Goal: Complete application form: Complete application form

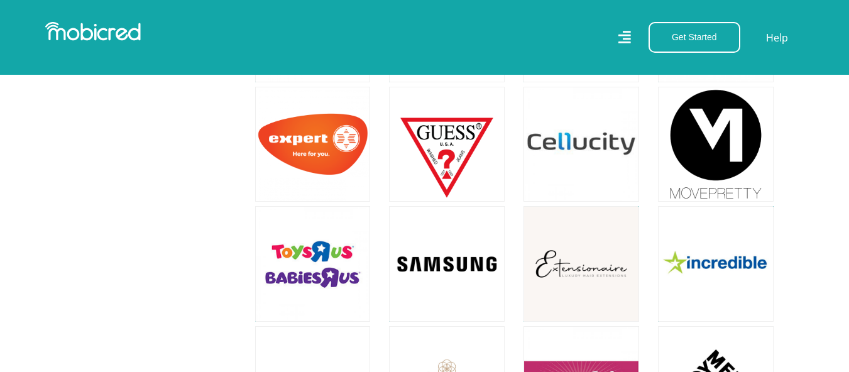
scroll to position [1257, 0]
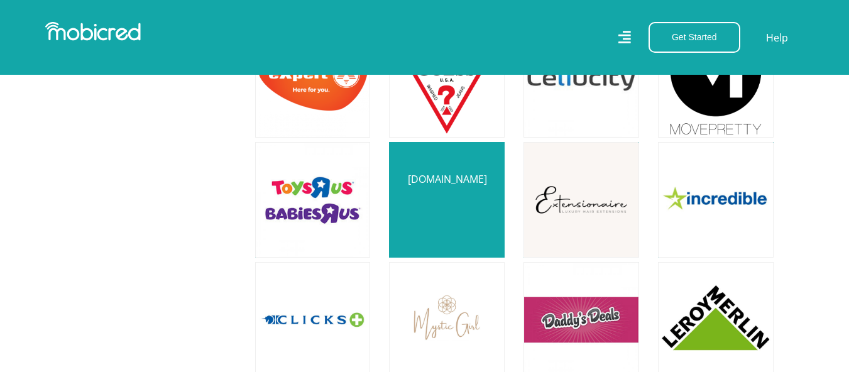
click at [468, 192] on link at bounding box center [447, 200] width 136 height 136
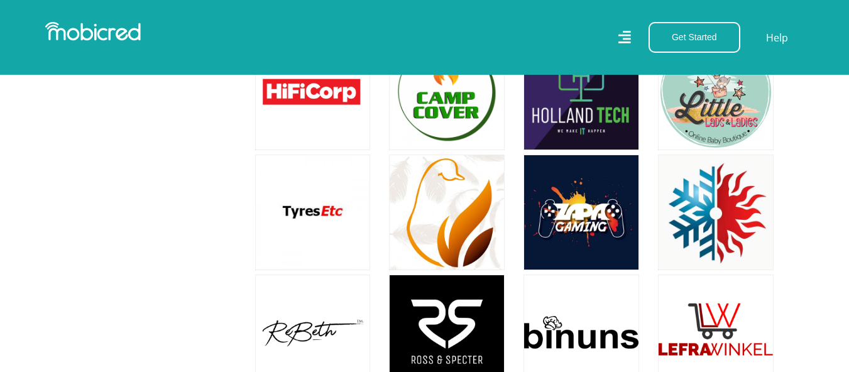
scroll to position [4400, 0]
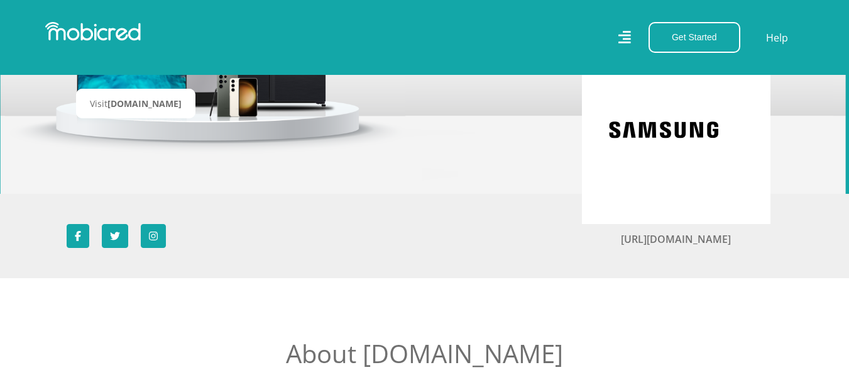
scroll to position [251, 0]
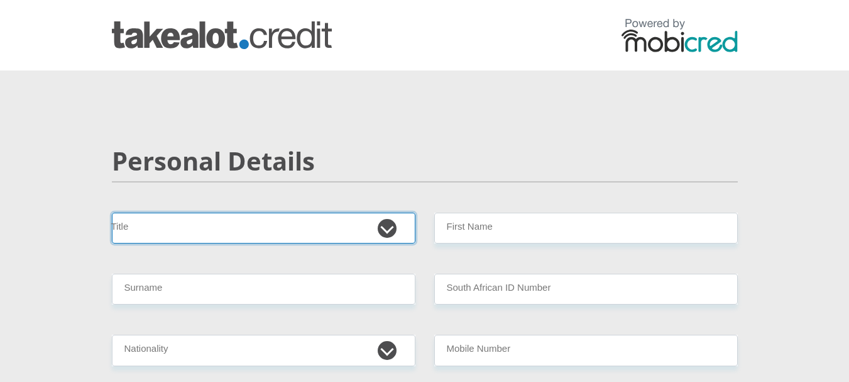
click at [392, 227] on select "Mr Ms Mrs Dr Other" at bounding box center [264, 227] width 304 height 31
select select "Mrs"
click at [112, 212] on select "Mr Ms Mrs Dr Other" at bounding box center [264, 227] width 304 height 31
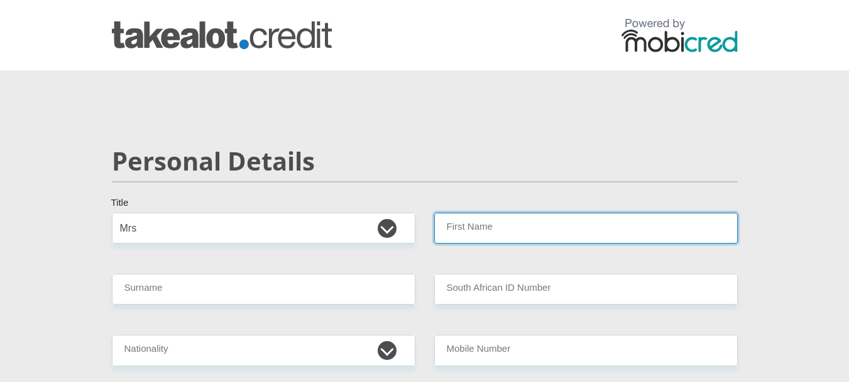
click at [470, 235] on input "First Name" at bounding box center [586, 227] width 304 height 31
type input "Siyasanga"
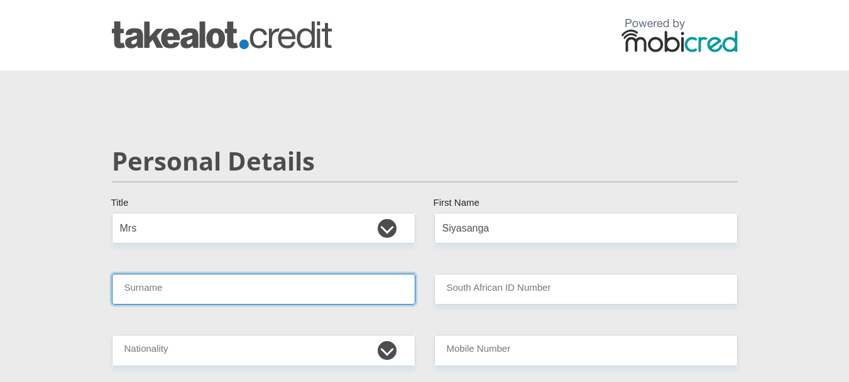
type input "Dimbaza"
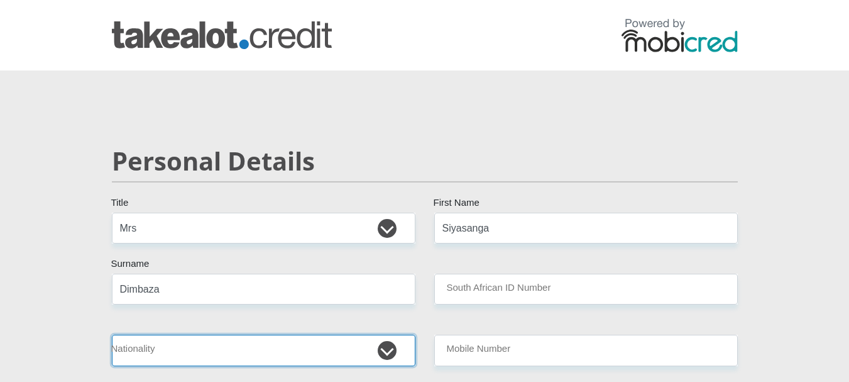
select select "ZAF"
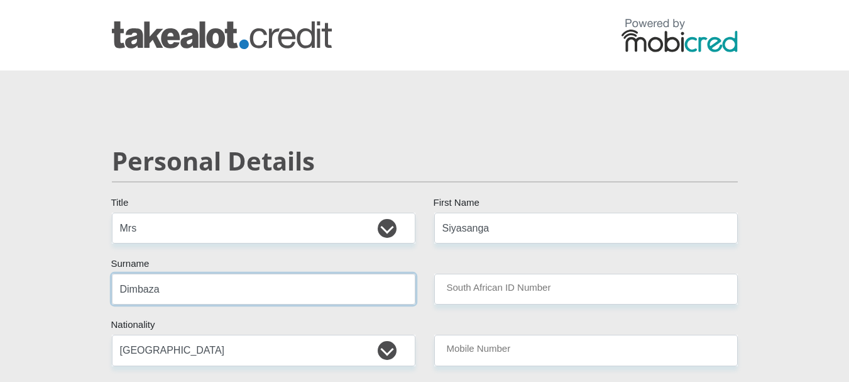
click at [171, 295] on input "Dimbaza" at bounding box center [264, 288] width 304 height 31
type input "Dimbaza"
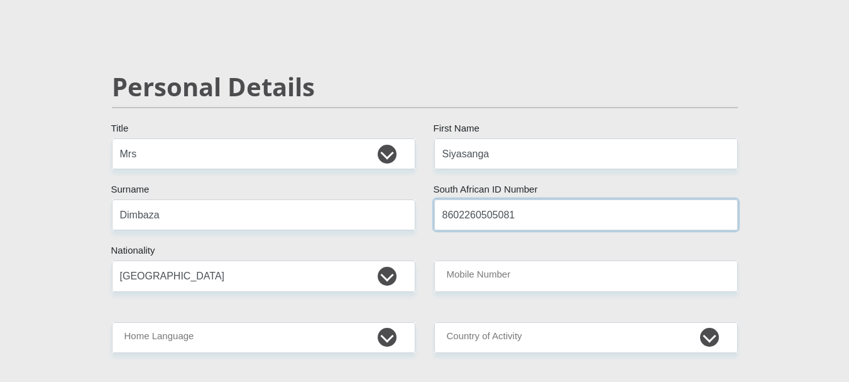
scroll to position [126, 0]
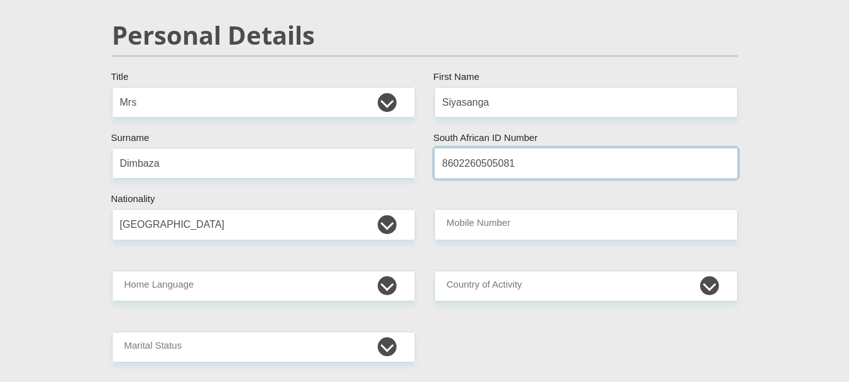
type input "8602260505081"
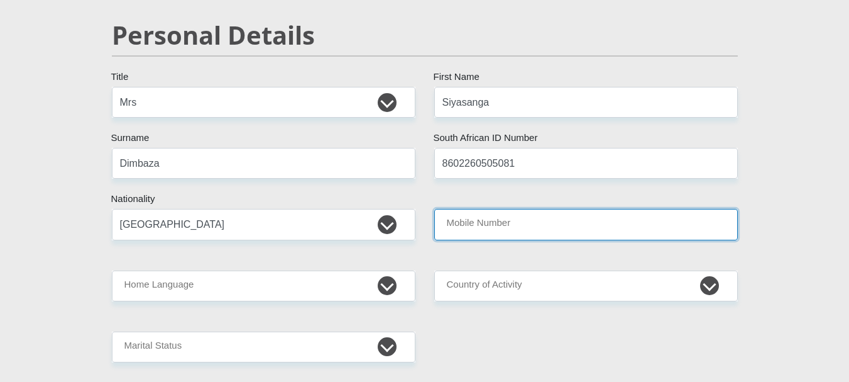
click at [491, 233] on input "Mobile Number" at bounding box center [586, 224] width 304 height 31
type input "0837338520"
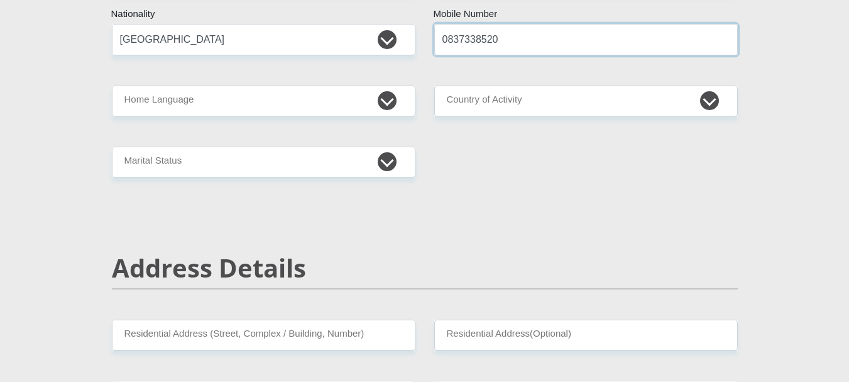
scroll to position [314, 0]
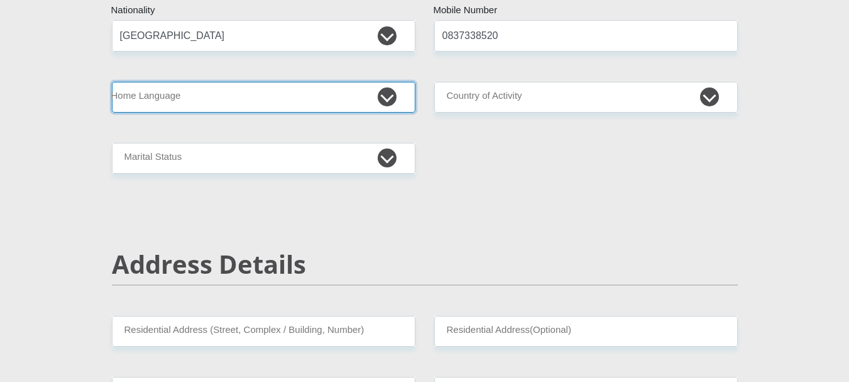
click at [385, 102] on select "Afrikaans English Sepedi South Ndebele Southern Sotho Swati Tsonga Tswana Venda…" at bounding box center [264, 97] width 304 height 31
click at [112, 82] on select "Afrikaans English Sepedi South Ndebele Southern Sotho Swati Tsonga Tswana Venda…" at bounding box center [264, 97] width 304 height 31
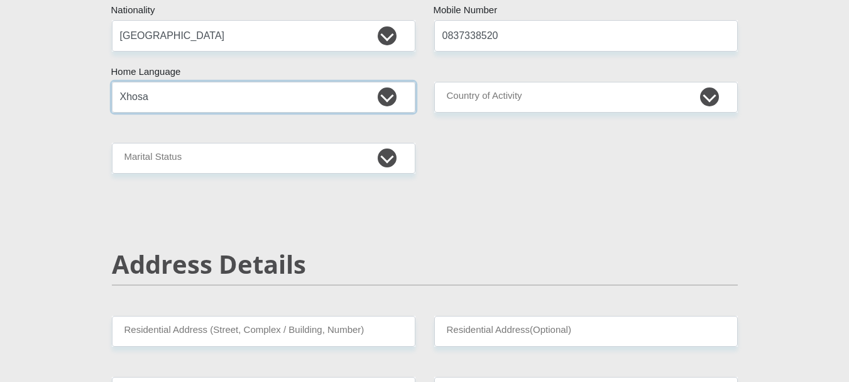
click at [333, 94] on select "Afrikaans English Sepedi South Ndebele Southern Sotho Swati Tsonga Tswana Venda…" at bounding box center [264, 97] width 304 height 31
select select "eng"
click at [112, 82] on select "Afrikaans English Sepedi South Ndebele Southern Sotho Swati Tsonga Tswana Venda…" at bounding box center [264, 97] width 304 height 31
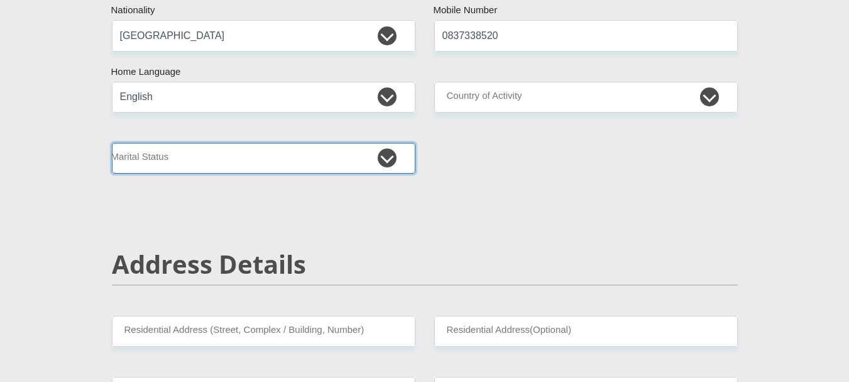
click at [234, 151] on select "Married ANC Single Divorced Widowed Married COP or Customary Law" at bounding box center [264, 158] width 304 height 31
select select "1"
click at [112, 143] on select "Married ANC Single Divorced Widowed Married COP or Customary Law" at bounding box center [264, 158] width 304 height 31
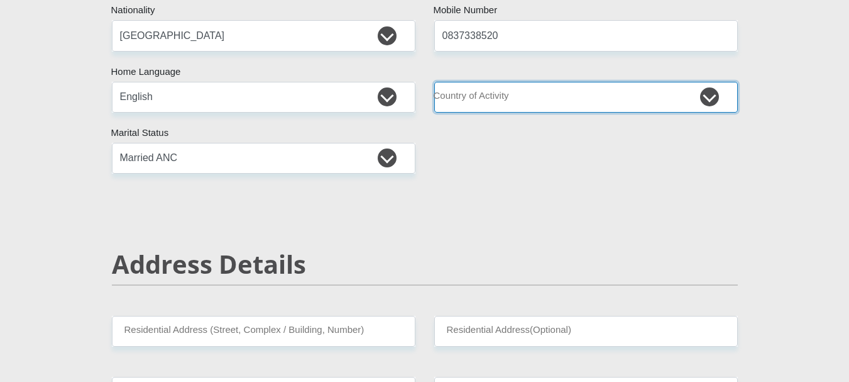
click at [475, 103] on select "South Africa Afghanistan Aland Islands Albania Algeria America Samoa American V…" at bounding box center [586, 97] width 304 height 31
select select "ZAF"
click at [434, 82] on select "South Africa Afghanistan Aland Islands Albania Algeria America Samoa American V…" at bounding box center [586, 97] width 304 height 31
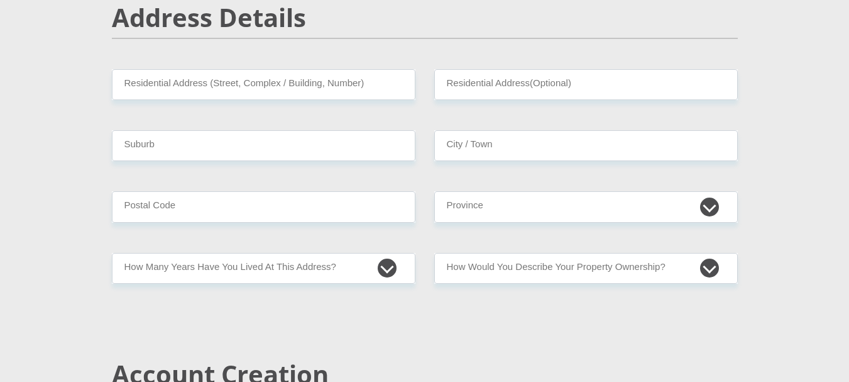
scroll to position [566, 0]
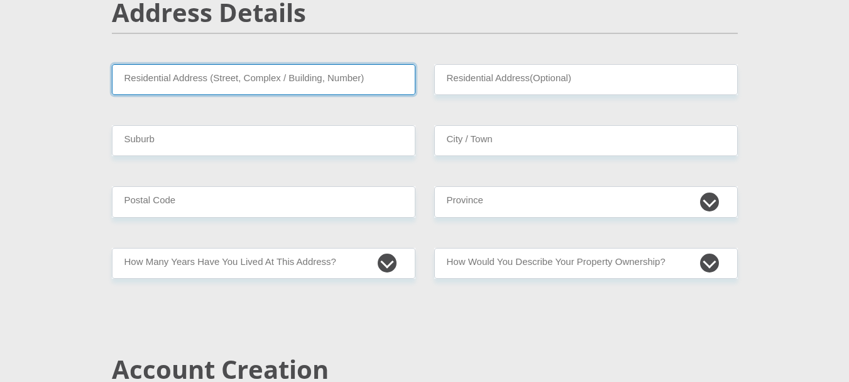
click at [178, 88] on input "Residential Address (Street, Complex / Building, Number)" at bounding box center [264, 79] width 304 height 31
type input "360 Surrey Avenue"
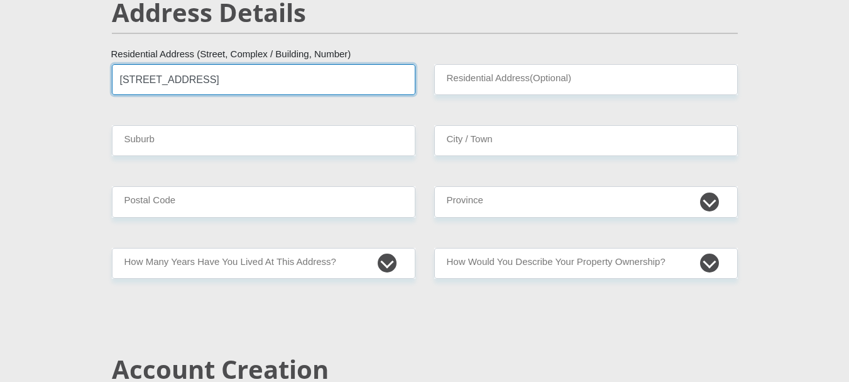
type input "8 Corfu Island"
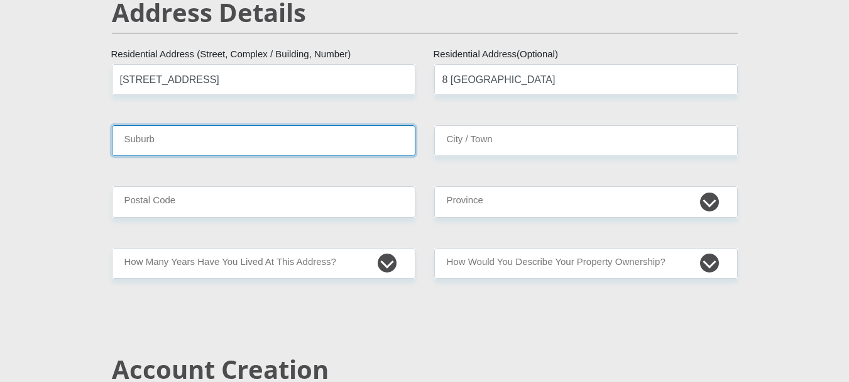
type input "Randburg"
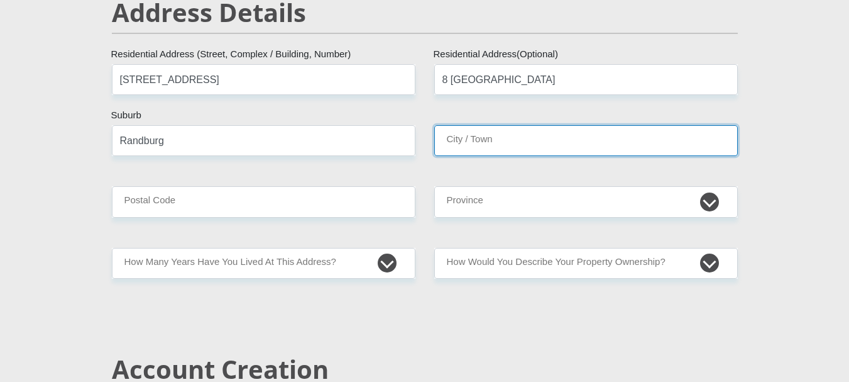
type input "Randburg"
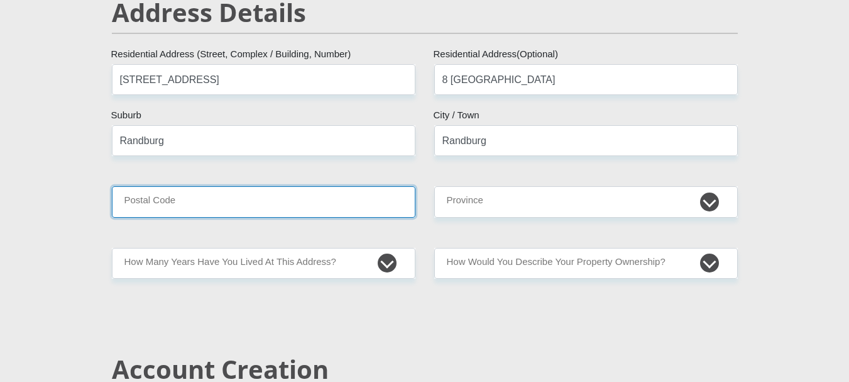
type input "2194"
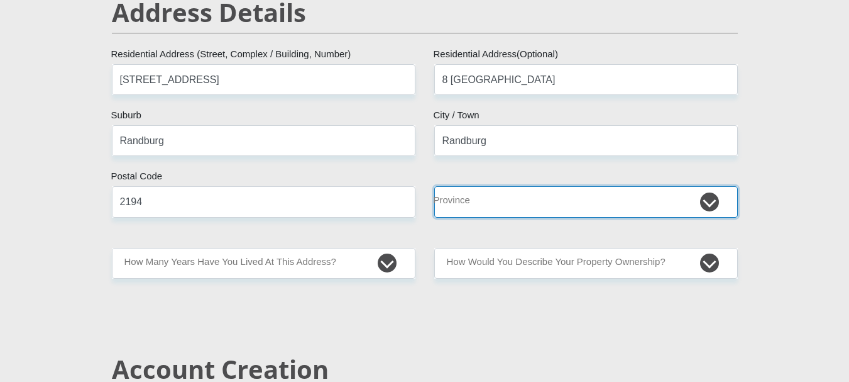
click at [529, 200] on select "Eastern Cape Free State Gauteng KwaZulu-Natal Limpopo Mpumalanga Northern Cape …" at bounding box center [586, 201] width 304 height 31
select select "Gauteng"
click at [434, 186] on select "Eastern Cape Free State Gauteng KwaZulu-Natal Limpopo Mpumalanga Northern Cape …" at bounding box center [586, 201] width 304 height 31
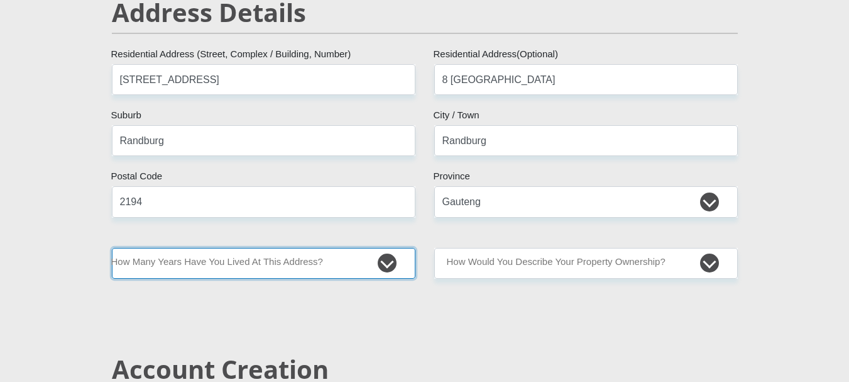
click at [162, 267] on select "less than 1 year 1-3 years 3-5 years 5+ years" at bounding box center [264, 263] width 304 height 31
select select "5"
click at [112, 248] on select "less than 1 year 1-3 years 3-5 years 5+ years" at bounding box center [264, 263] width 304 height 31
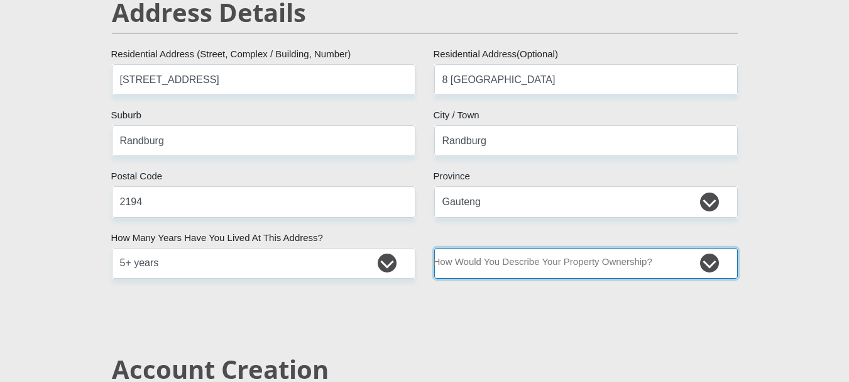
click at [505, 265] on select "Owned Rented Family Owned Company Dwelling" at bounding box center [586, 263] width 304 height 31
select select "Owned"
click at [434, 248] on select "Owned Rented Family Owned Company Dwelling" at bounding box center [586, 263] width 304 height 31
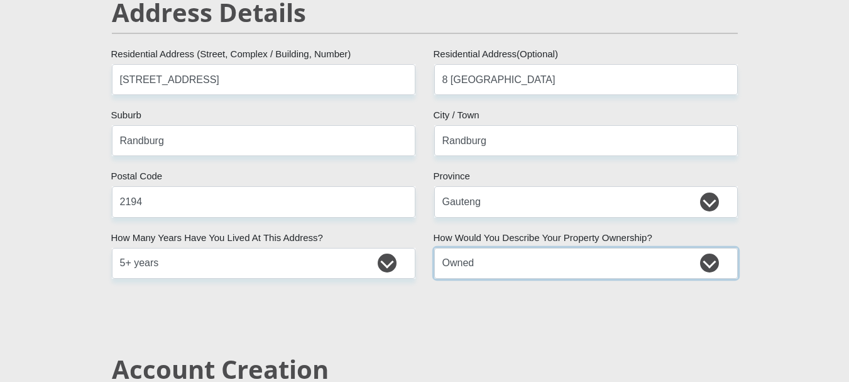
scroll to position [754, 0]
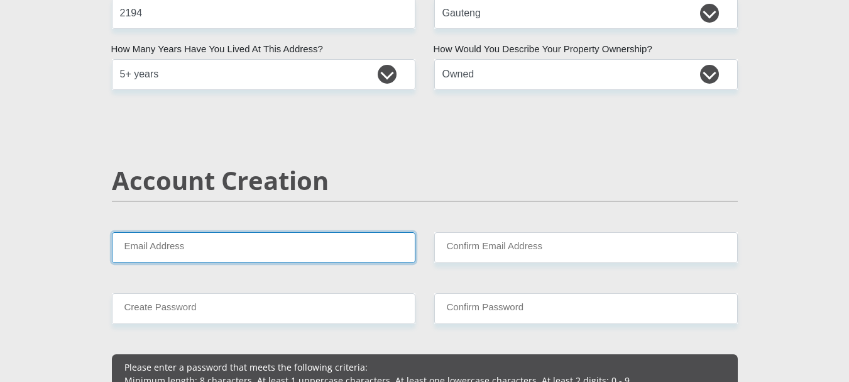
click at [303, 257] on input "Email Address" at bounding box center [264, 247] width 304 height 31
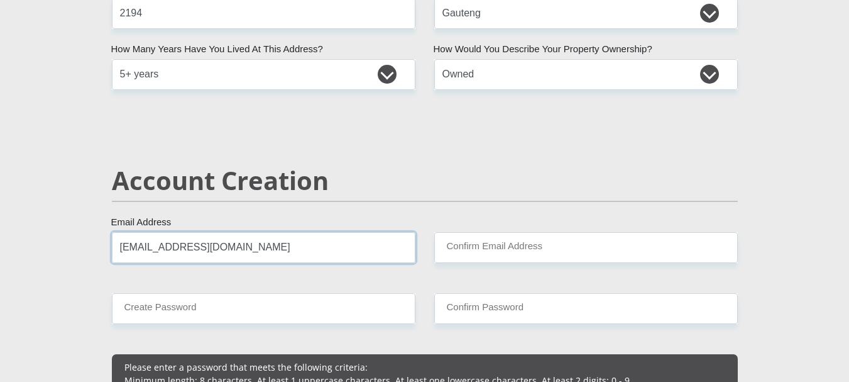
type input "[EMAIL_ADDRESS][DOMAIN_NAME]"
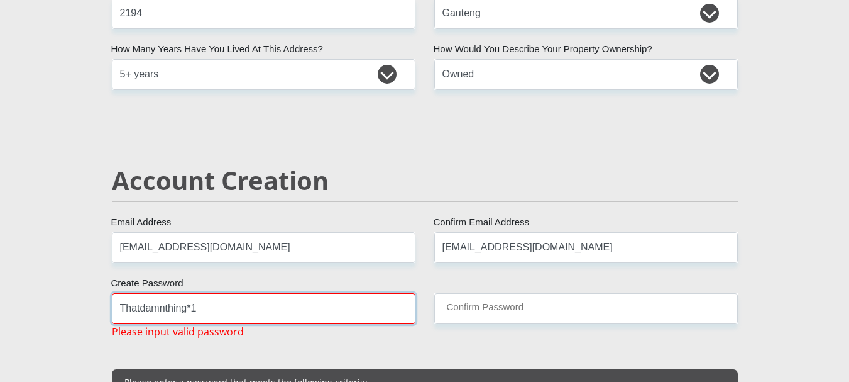
drag, startPoint x: 217, startPoint y: 312, endPoint x: 59, endPoint y: 311, distance: 157.8
type input "Thatdamnthing*1"
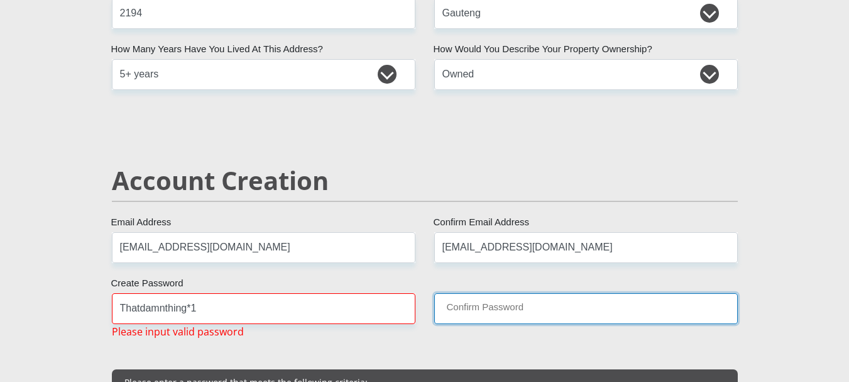
click at [456, 304] on input "Confirm Password" at bounding box center [586, 308] width 304 height 31
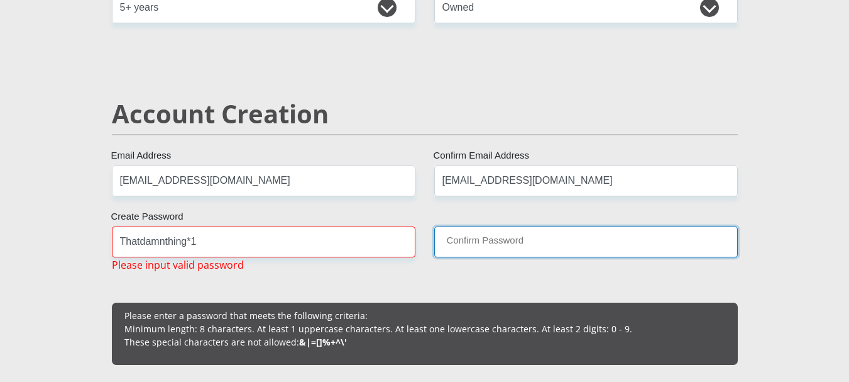
scroll to position [817, 0]
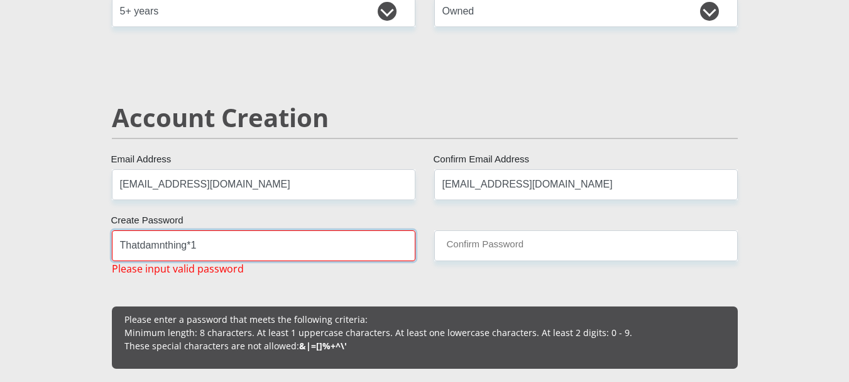
click at [341, 248] on input "Thatdamnthing*1" at bounding box center [264, 245] width 304 height 31
click at [297, 246] on input "Thatdamnthing*1" at bounding box center [264, 245] width 304 height 31
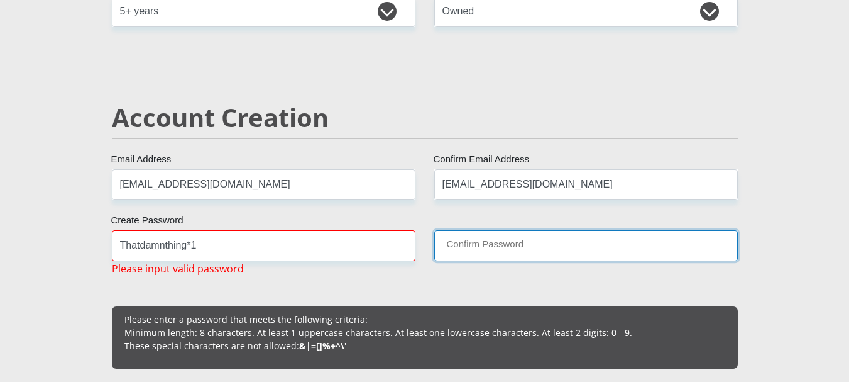
click at [485, 246] on input "Confirm Password" at bounding box center [586, 245] width 304 height 31
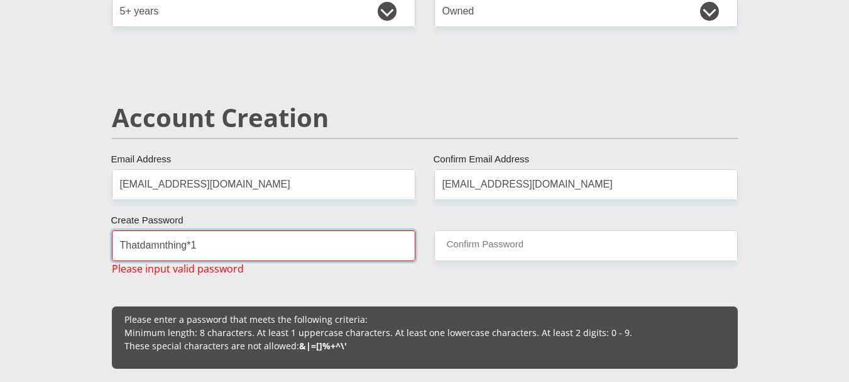
drag, startPoint x: 285, startPoint y: 250, endPoint x: 94, endPoint y: 246, distance: 191.1
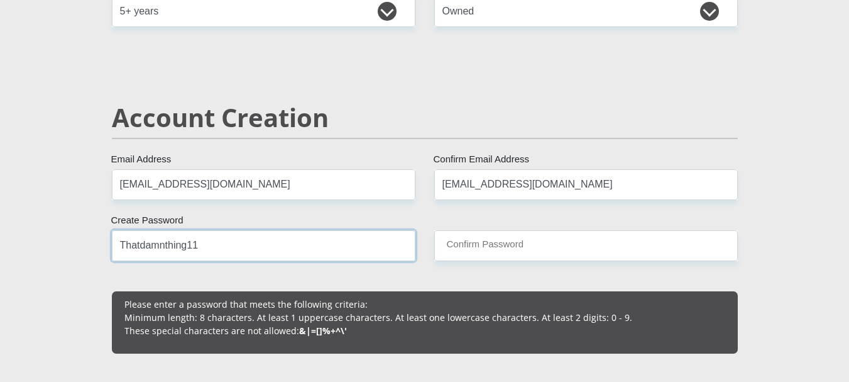
drag, startPoint x: 202, startPoint y: 249, endPoint x: 113, endPoint y: 245, distance: 89.4
click at [113, 245] on input "Thatdamnthing11" at bounding box center [264, 245] width 304 height 31
type input "Thatdamnthing11"
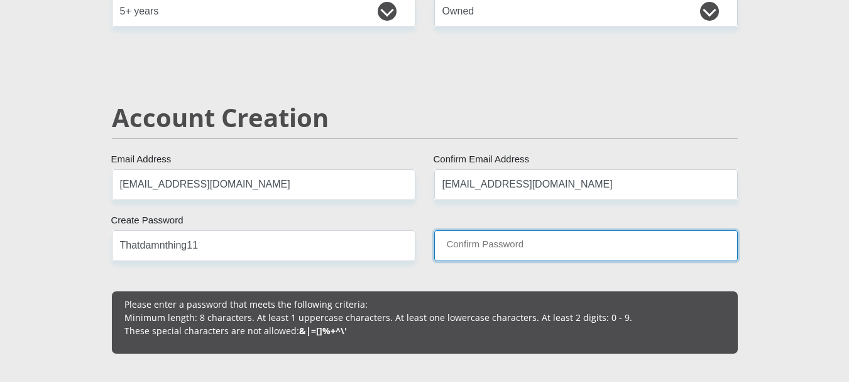
click at [471, 242] on input "Confirm Password" at bounding box center [586, 245] width 304 height 31
paste input "Thatdamnthing11"
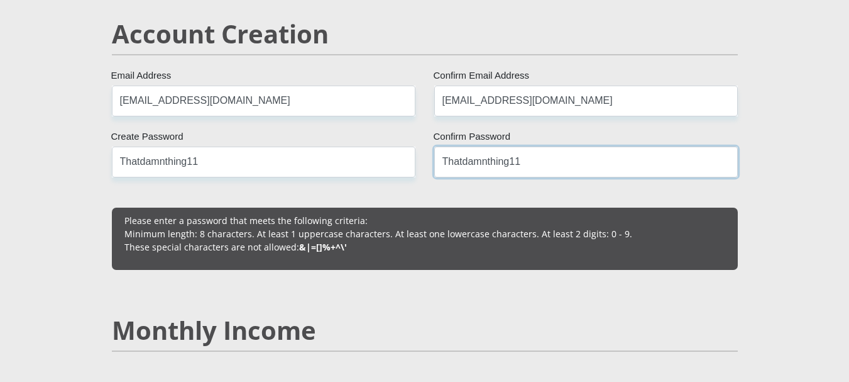
scroll to position [1069, 0]
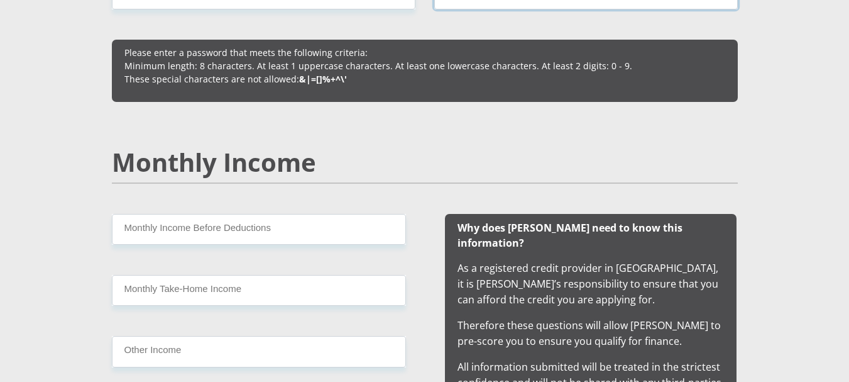
type input "Thatdamnthing11"
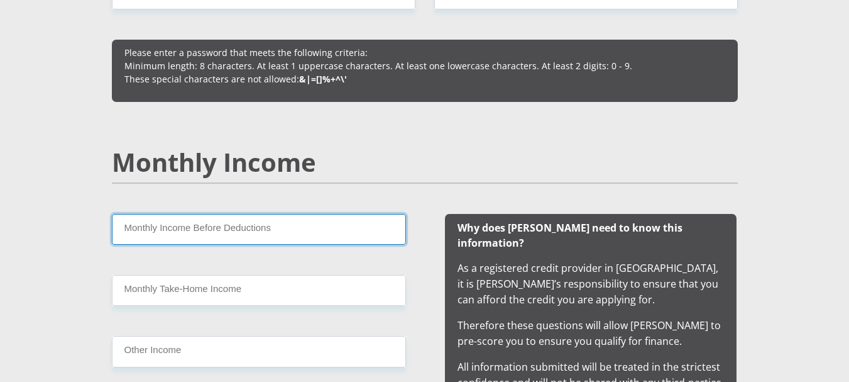
click at [211, 224] on input "Monthly Income Before Deductions" at bounding box center [259, 229] width 294 height 31
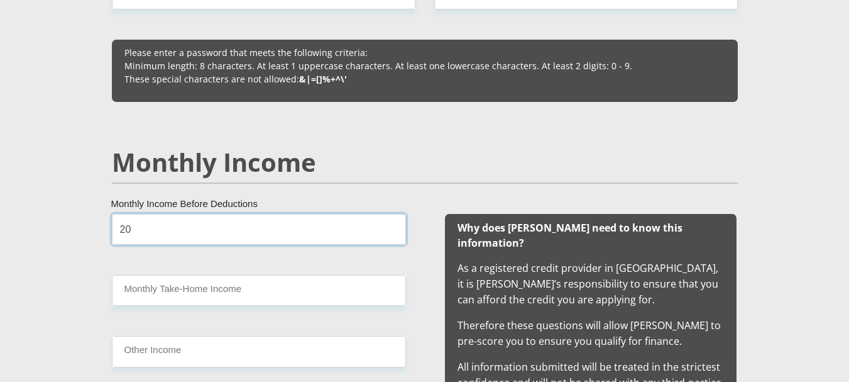
type input "2"
drag, startPoint x: 146, startPoint y: 227, endPoint x: 101, endPoint y: 228, distance: 45.9
click at [101, 228] on div "10000 Monthly Income Before Deductions Monthly Take-Home Income Other Income" at bounding box center [259, 313] width 332 height 199
type input "10000"
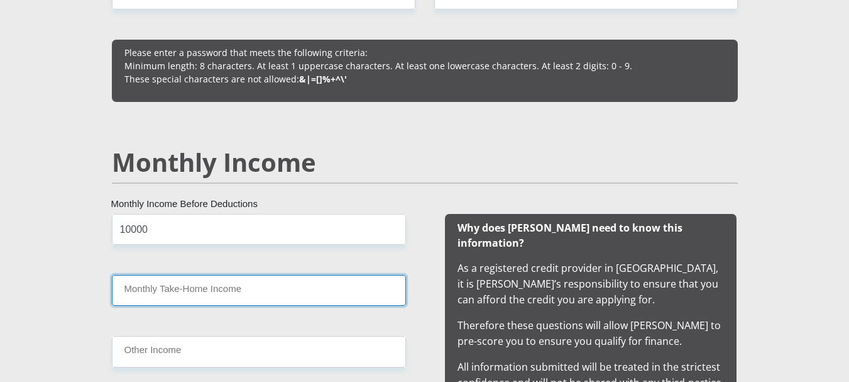
click at [150, 292] on input "Monthly Take-Home Income" at bounding box center [259, 290] width 294 height 31
paste input "10000"
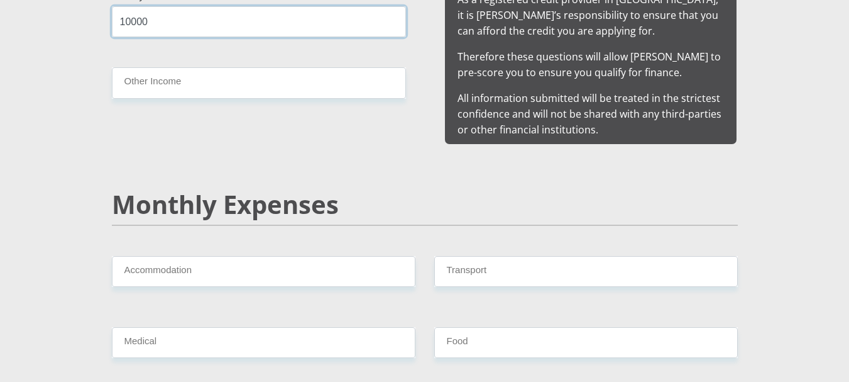
scroll to position [1509, 0]
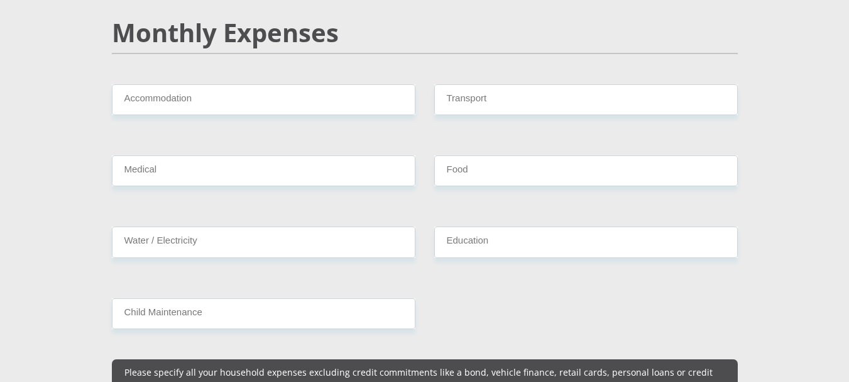
type input "10000"
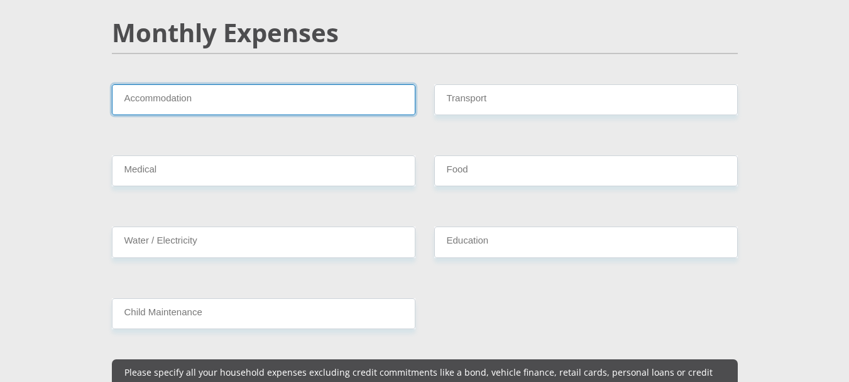
click at [141, 85] on input "Accommodation" at bounding box center [264, 99] width 304 height 31
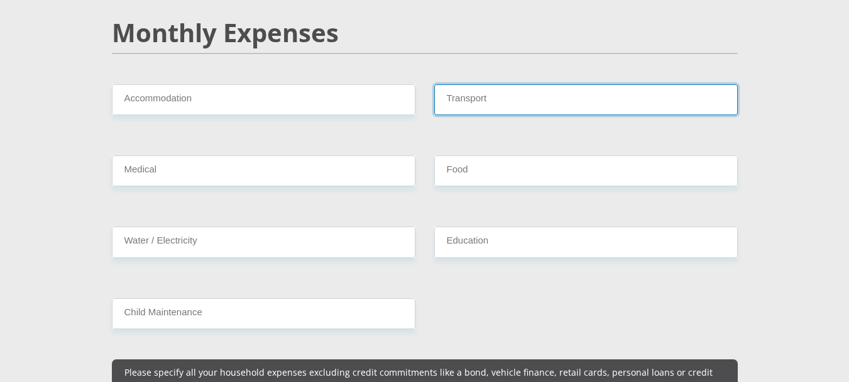
click at [473, 84] on input "Transport" at bounding box center [586, 99] width 304 height 31
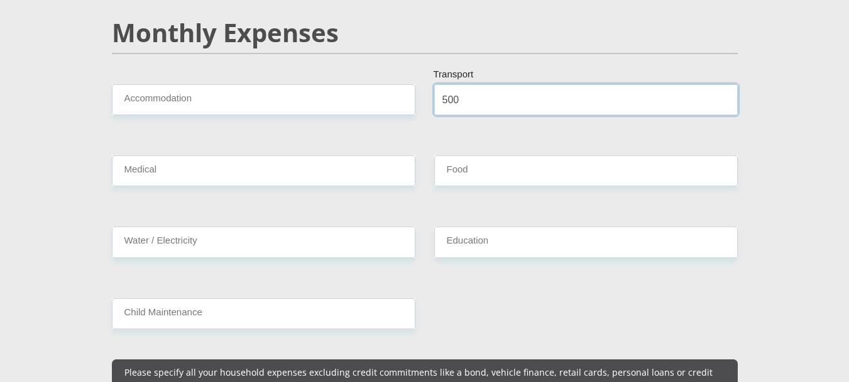
type input "500"
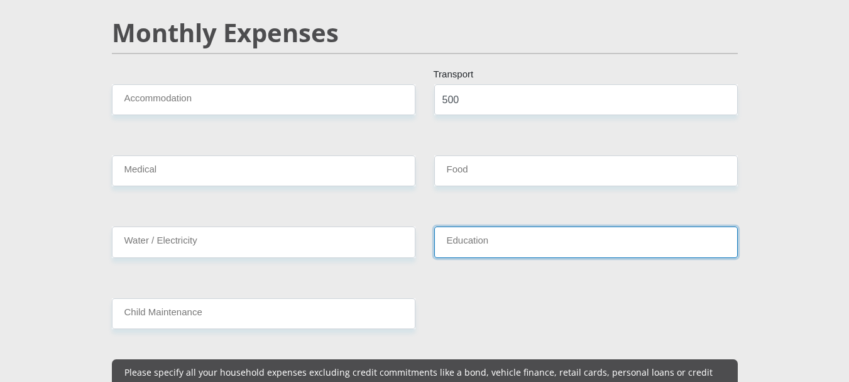
click at [495, 226] on input "Education" at bounding box center [586, 241] width 304 height 31
type input "254"
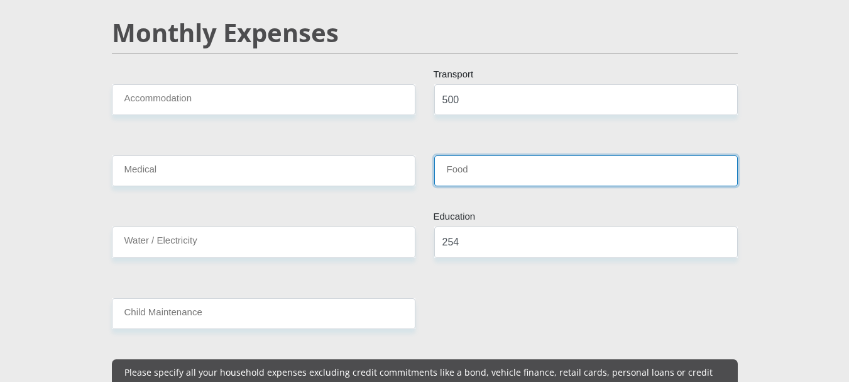
click at [461, 155] on input "Food" at bounding box center [586, 170] width 304 height 31
type input "500"
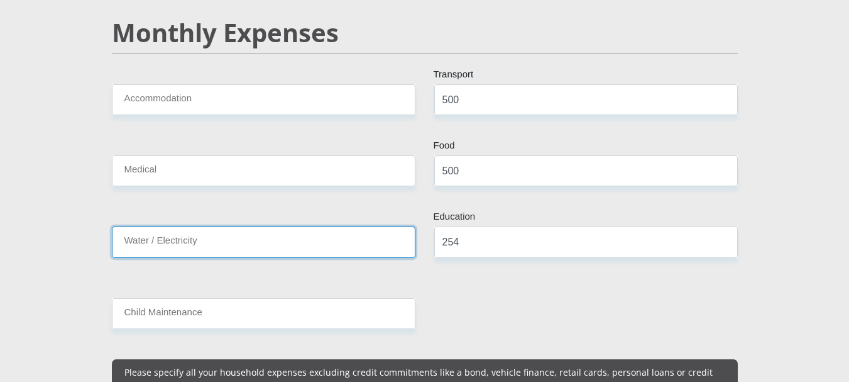
click at [207, 226] on input "Water / Electricity" at bounding box center [264, 241] width 304 height 31
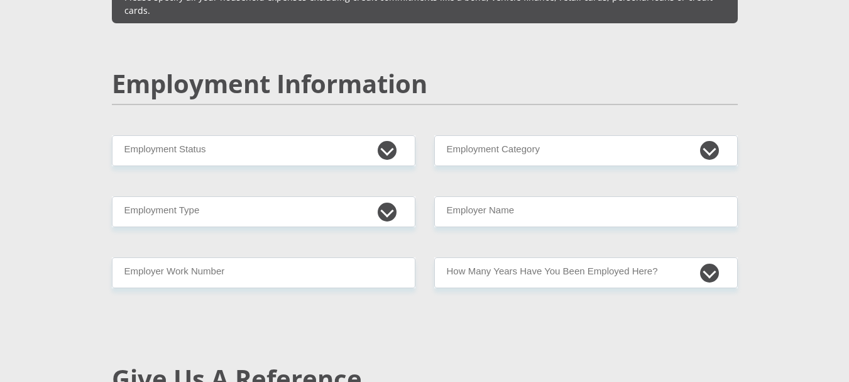
scroll to position [1886, 0]
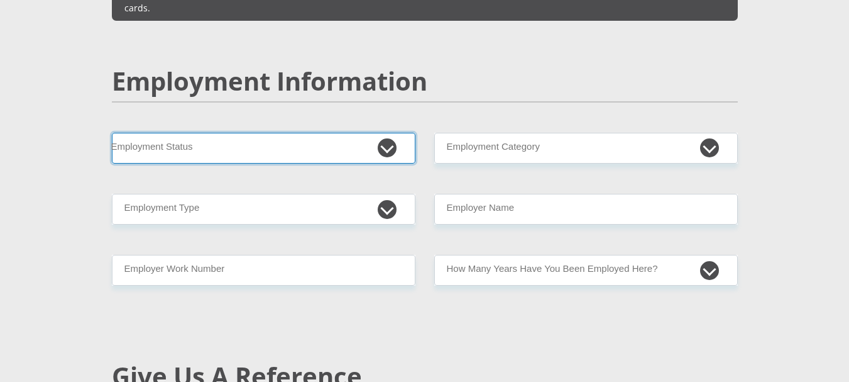
click at [377, 133] on select "Permanent/Full-time Part-time/Casual Contract Worker Self-Employed Housewife Re…" at bounding box center [264, 148] width 304 height 31
click at [112, 133] on select "Permanent/Full-time Part-time/Casual Contract Worker Self-Employed Housewife Re…" at bounding box center [264, 148] width 304 height 31
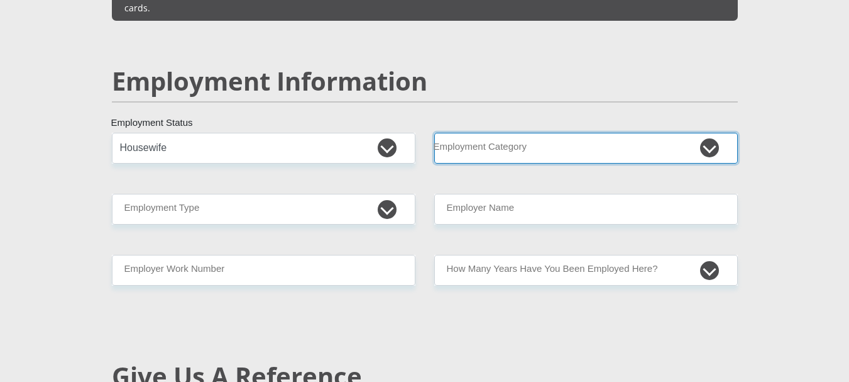
click at [453, 133] on select "AGRICULTURE ALCOHOL & TOBACCO CONSTRUCTION MATERIALS METALLURGY EQUIPMENT FOR R…" at bounding box center [586, 148] width 304 height 31
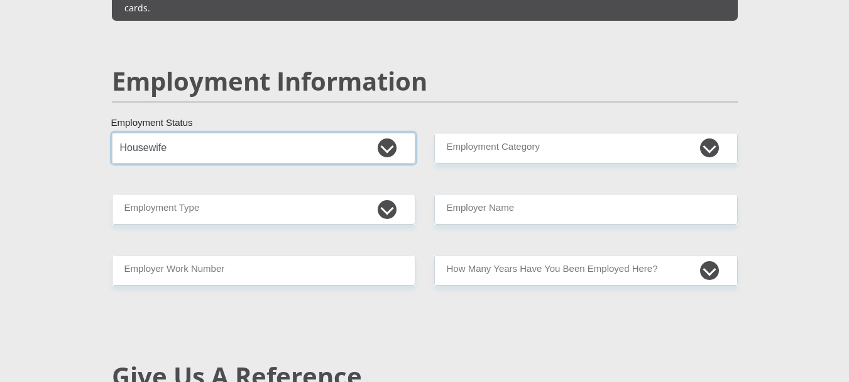
click at [146, 133] on select "Permanent/Full-time Part-time/Casual Contract Worker Self-Employed Housewife Re…" at bounding box center [264, 148] width 304 height 31
click at [112, 133] on select "Permanent/Full-time Part-time/Casual Contract Worker Self-Employed Housewife Re…" at bounding box center [264, 148] width 304 height 31
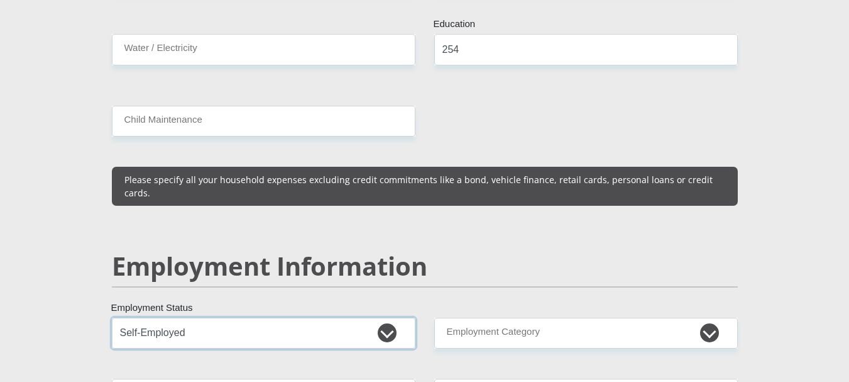
scroll to position [1823, 0]
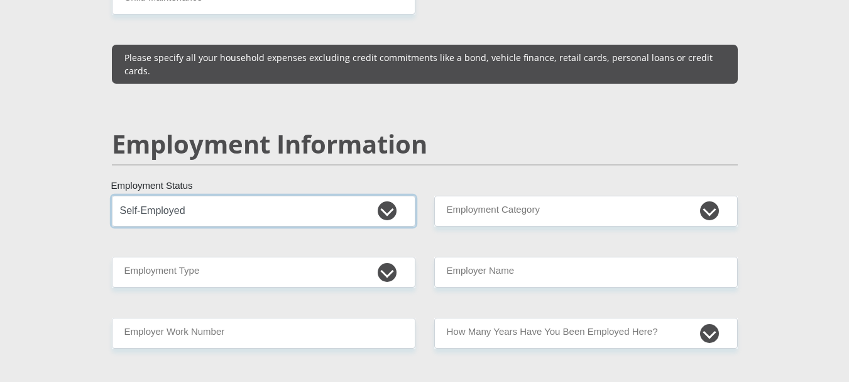
drag, startPoint x: 150, startPoint y: 188, endPoint x: 164, endPoint y: 185, distance: 14.2
click at [150, 195] on select "Permanent/Full-time Part-time/Casual Contract Worker Self-Employed Housewife Re…" at bounding box center [264, 210] width 304 height 31
select select "5"
click at [112, 195] on select "Permanent/Full-time Part-time/Casual Contract Worker Self-Employed Housewife Re…" at bounding box center [264, 210] width 304 height 31
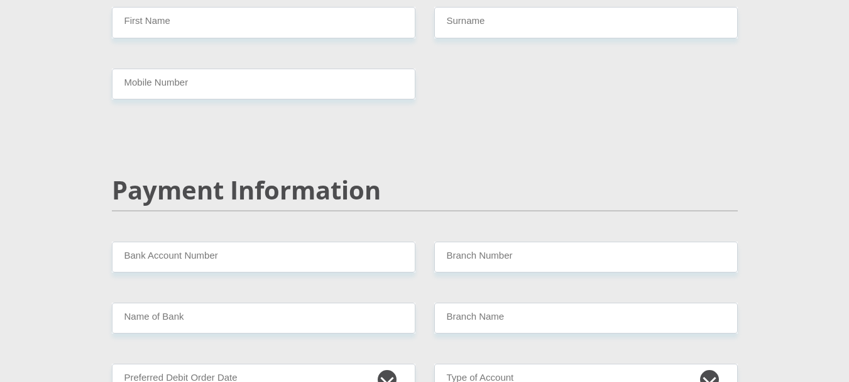
scroll to position [2452, 0]
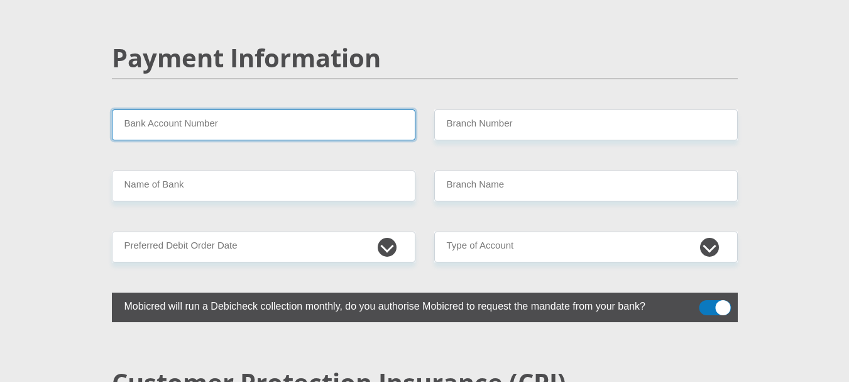
click at [179, 109] on input "Bank Account Number" at bounding box center [264, 124] width 304 height 31
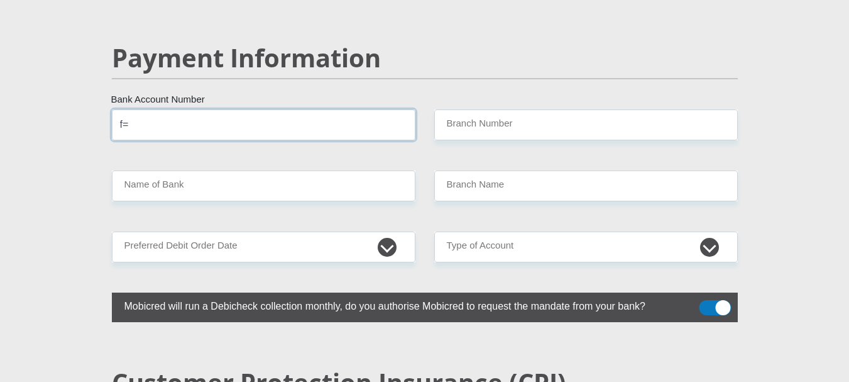
type input "f"
type input "62031625942"
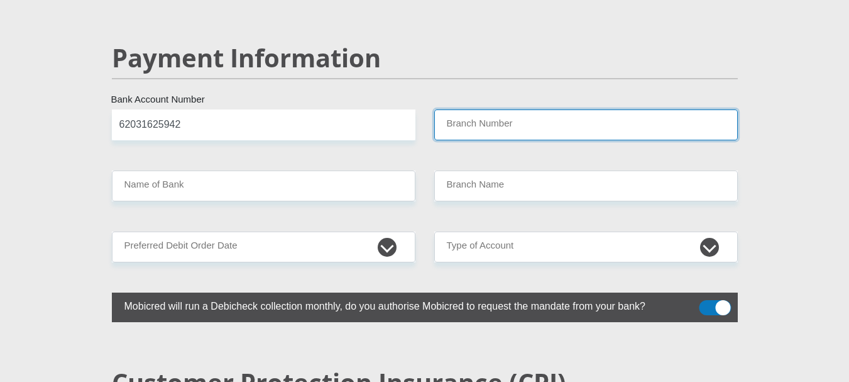
click at [469, 109] on input "Branch Number" at bounding box center [586, 124] width 304 height 31
paste input "250655"
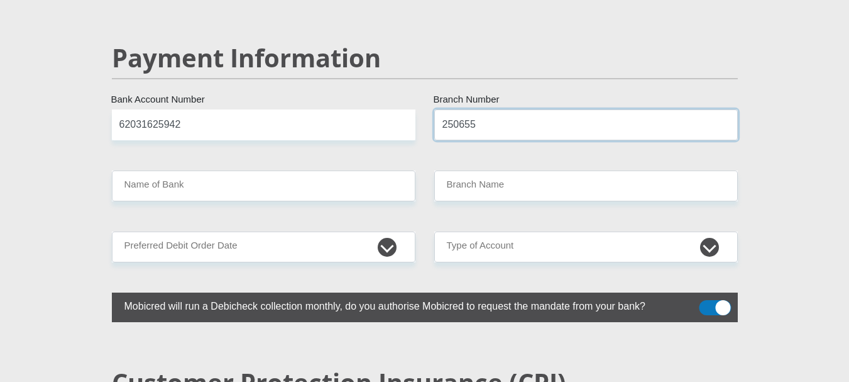
type input "250655"
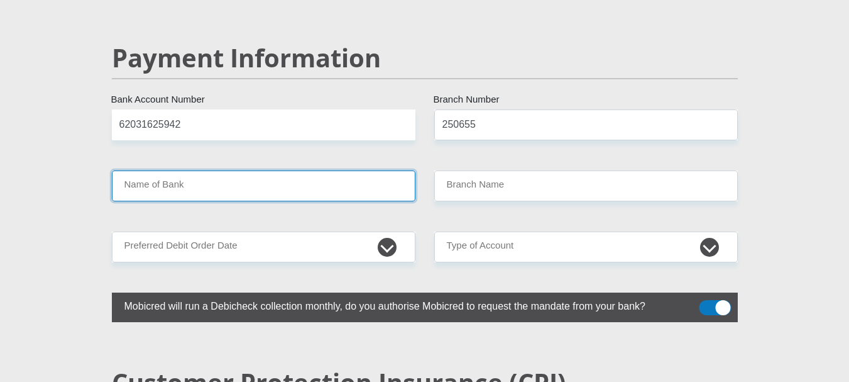
click at [273, 170] on input "Name of Bank" at bounding box center [264, 185] width 304 height 31
type input "FIRSTRAND BANK"
type input "BRANCH 560"
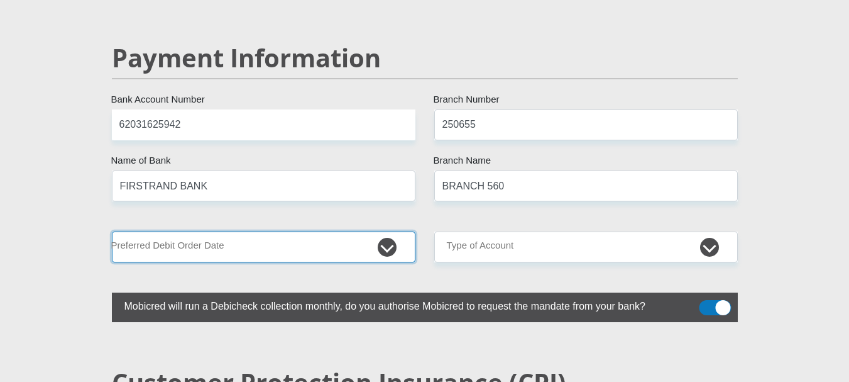
click at [224, 231] on select "1st 2nd 3rd 4th 5th 7th 18th 19th 20th 21st 22nd 23rd 24th 25th 26th 27th 28th …" at bounding box center [264, 246] width 304 height 31
select select "5"
click at [112, 231] on select "1st 2nd 3rd 4th 5th 7th 18th 19th 20th 21st 22nd 23rd 24th 25th 26th 27th 28th …" at bounding box center [264, 246] width 304 height 31
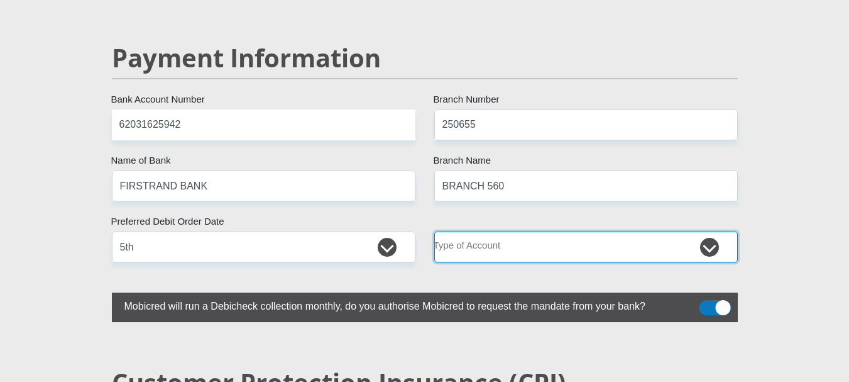
click at [520, 231] on select "Cheque Savings" at bounding box center [586, 246] width 304 height 31
select select "CUR"
click at [434, 231] on select "Cheque Savings" at bounding box center [586, 246] width 304 height 31
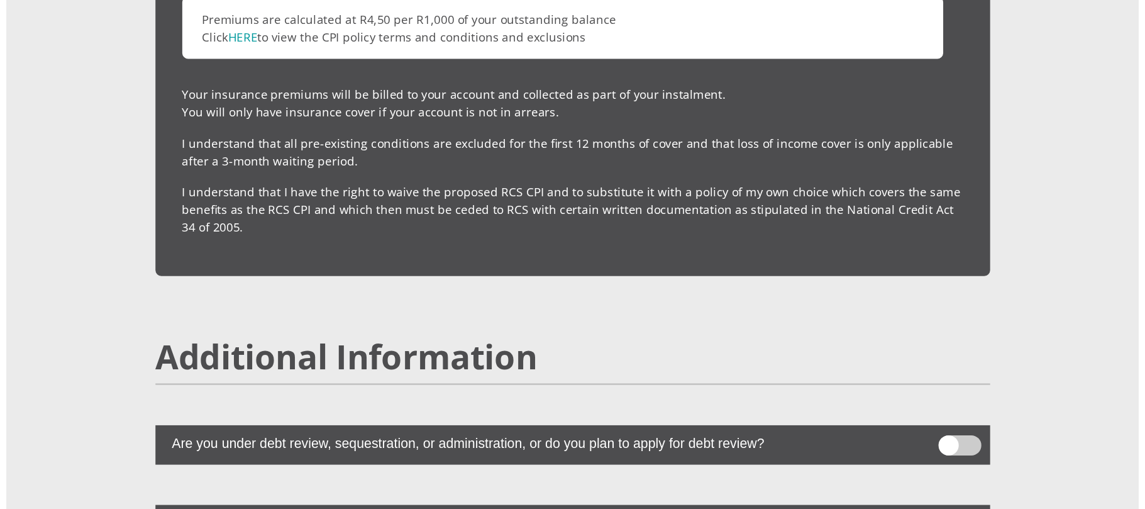
scroll to position [3332, 0]
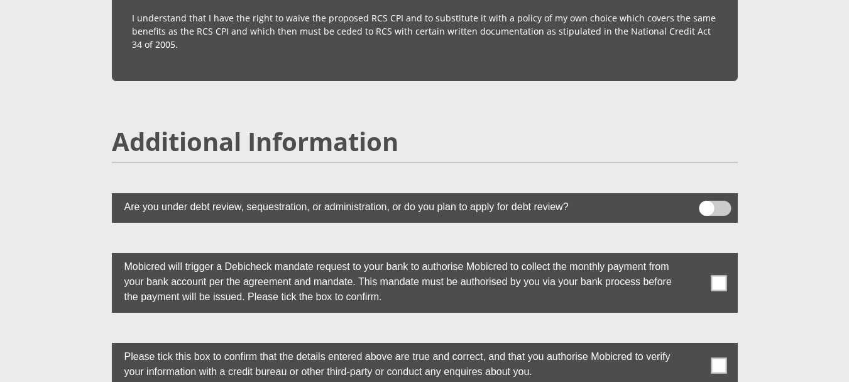
click at [715, 201] on span at bounding box center [715, 208] width 32 height 15
click at [707, 204] on input "checkbox" at bounding box center [707, 204] width 0 height 0
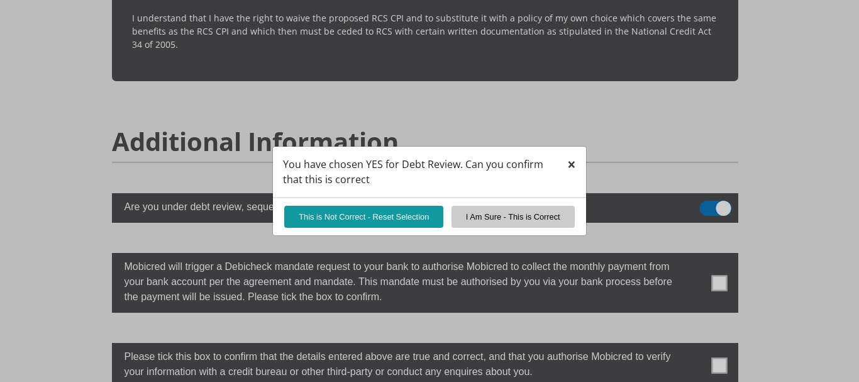
click at [573, 169] on span "×" at bounding box center [571, 163] width 9 height 21
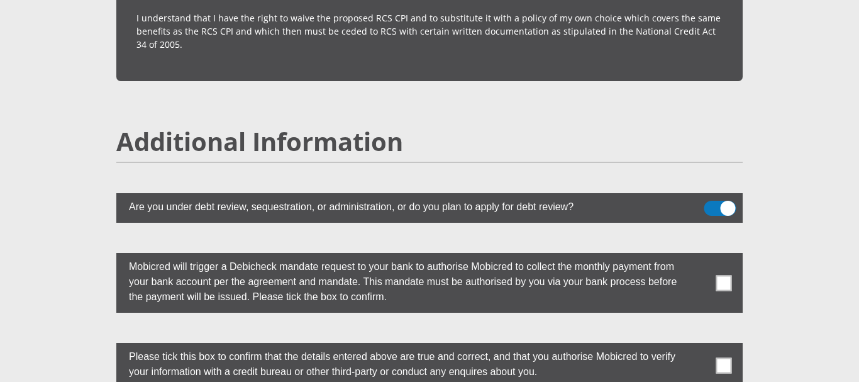
click at [720, 201] on span at bounding box center [720, 208] width 32 height 15
click at [711, 204] on input "checkbox" at bounding box center [711, 204] width 0 height 0
click at [718, 275] on span at bounding box center [724, 283] width 16 height 16
click at [698, 256] on input "checkbox" at bounding box center [698, 256] width 0 height 0
click at [729, 357] on span at bounding box center [724, 365] width 16 height 16
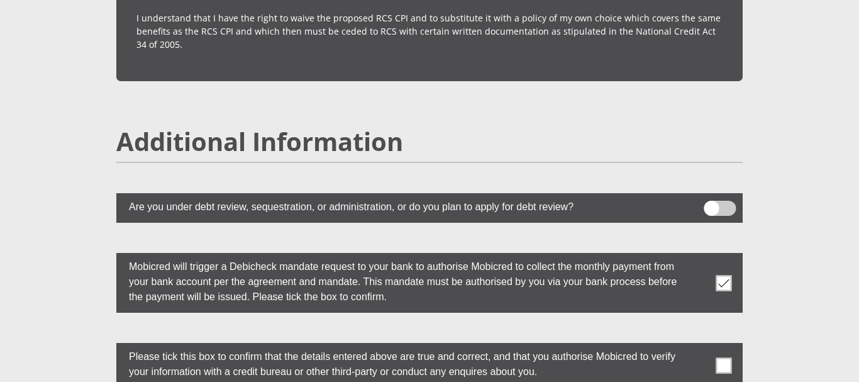
click at [698, 346] on input "checkbox" at bounding box center [698, 346] width 0 height 0
click at [724, 275] on span at bounding box center [724, 283] width 16 height 16
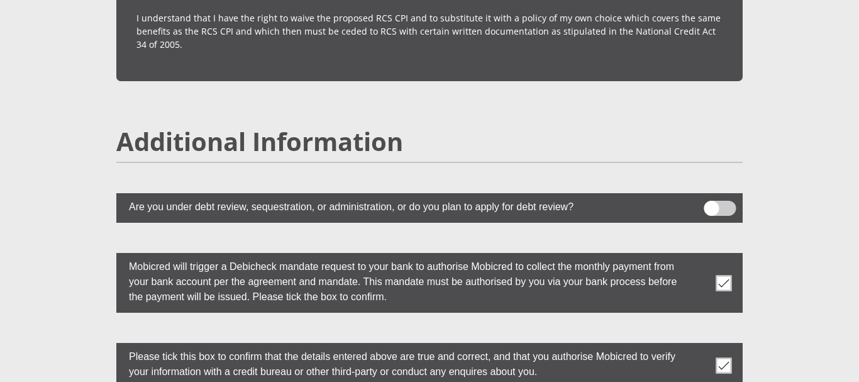
click at [698, 256] on input "checkbox" at bounding box center [698, 256] width 0 height 0
click at [732, 343] on label at bounding box center [429, 365] width 626 height 45
click at [698, 346] on input "checkbox" at bounding box center [698, 346] width 0 height 0
click at [730, 275] on span at bounding box center [724, 283] width 16 height 16
click at [698, 256] on input "checkbox" at bounding box center [698, 256] width 0 height 0
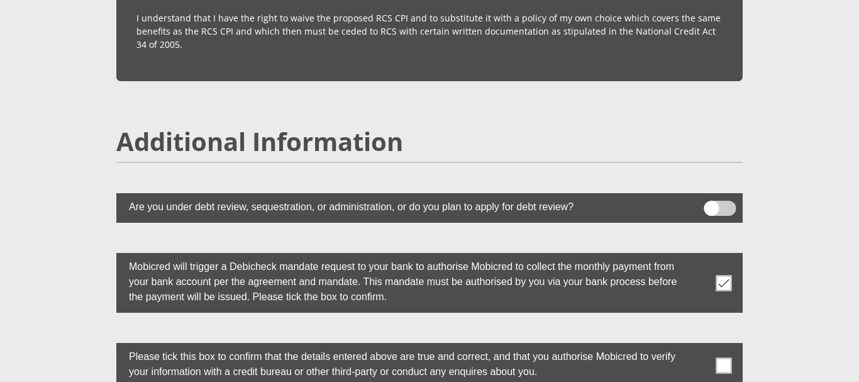
click at [732, 343] on label at bounding box center [429, 365] width 626 height 45
click at [698, 346] on input "checkbox" at bounding box center [698, 346] width 0 height 0
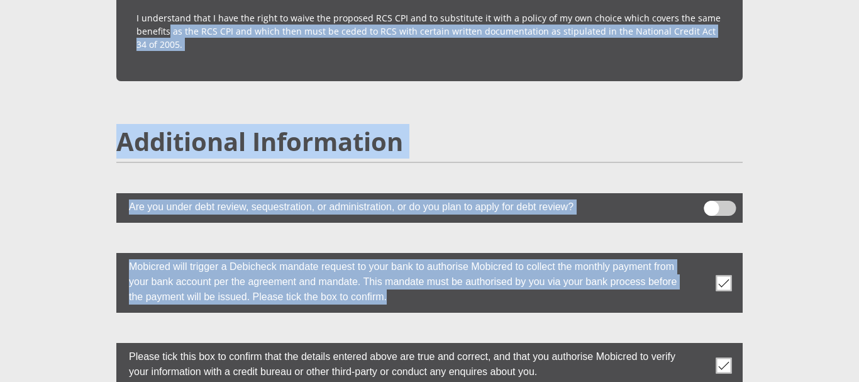
drag, startPoint x: 835, startPoint y: 221, endPoint x: 796, endPoint y: 231, distance: 40.9
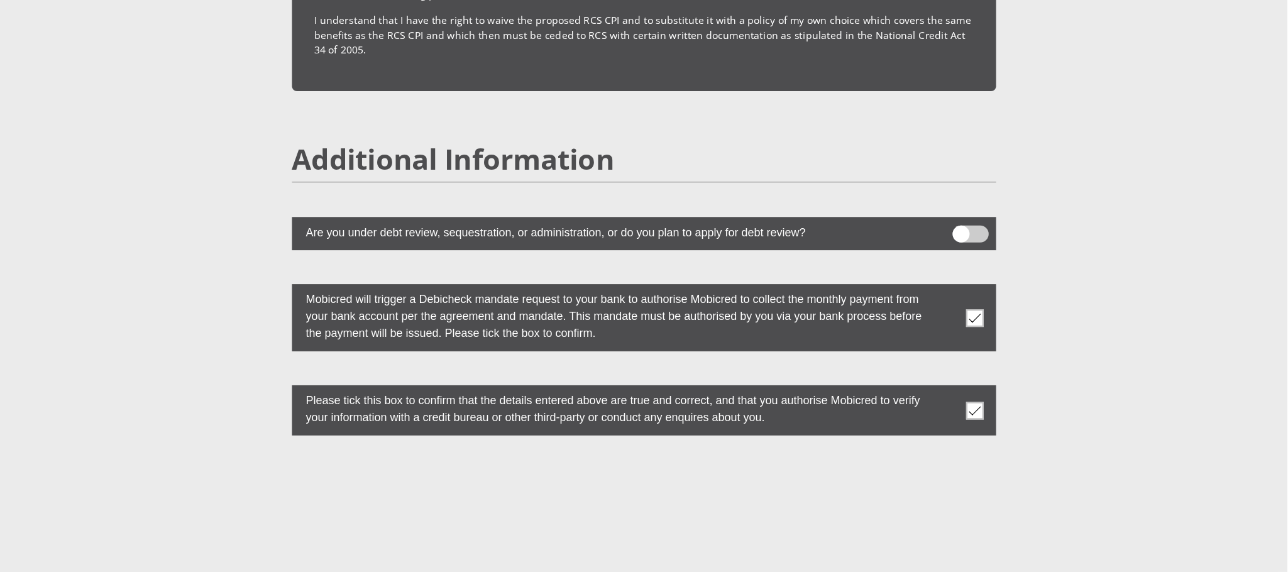
scroll to position [3331, 0]
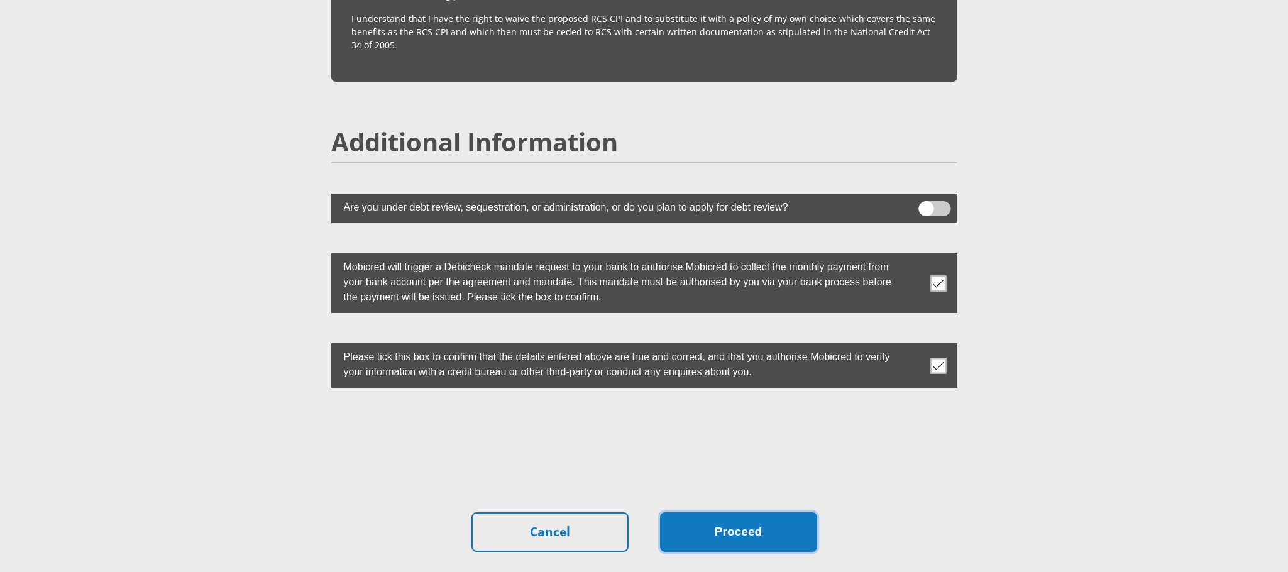
drag, startPoint x: 888, startPoint y: 0, endPoint x: 735, endPoint y: 510, distance: 532.0
click at [735, 381] on button "Proceed" at bounding box center [738, 532] width 157 height 40
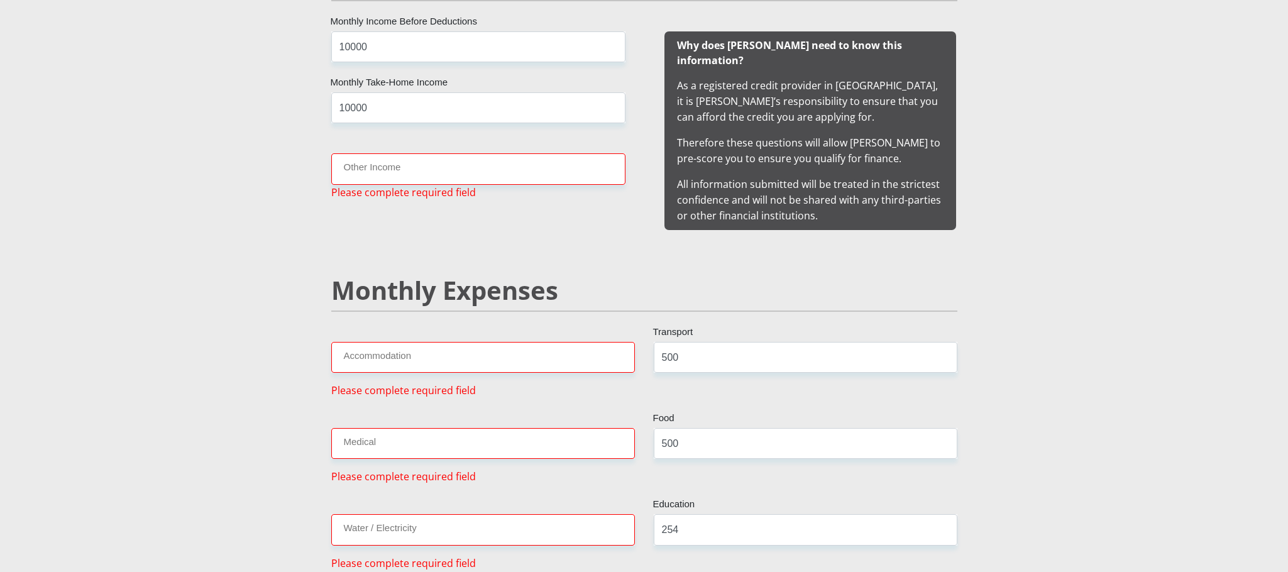
scroll to position [1249, 0]
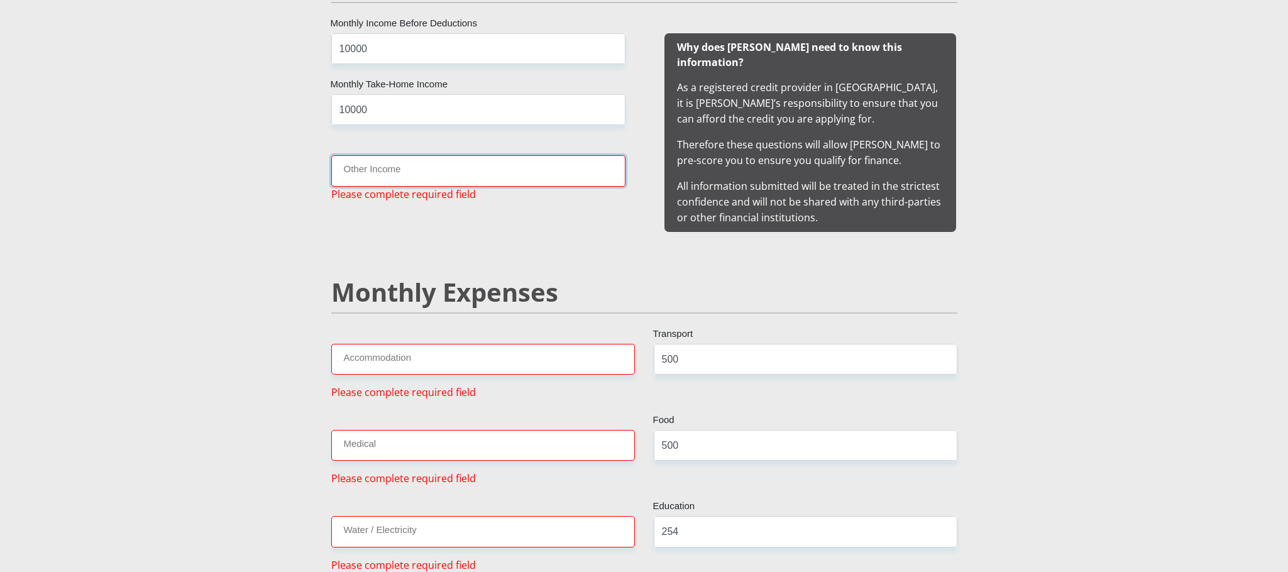
click at [359, 175] on input "Other Income" at bounding box center [478, 170] width 294 height 31
type input "0"
click at [429, 353] on input "Accommodation" at bounding box center [483, 359] width 304 height 31
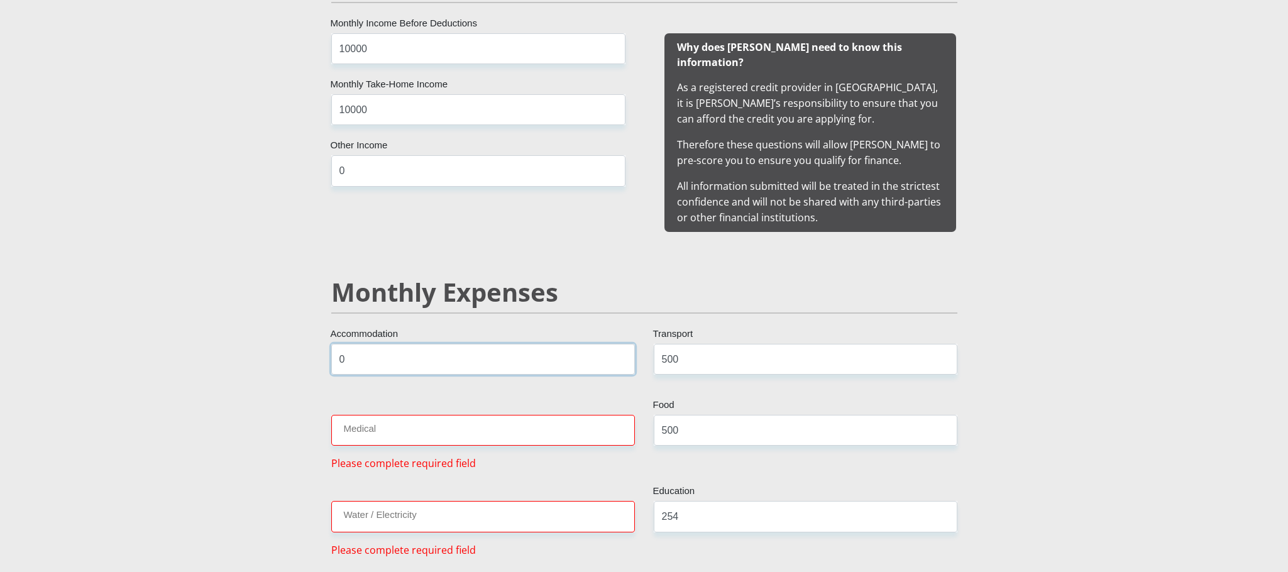
type input "0"
click at [373, 381] on input "Medical" at bounding box center [483, 430] width 304 height 31
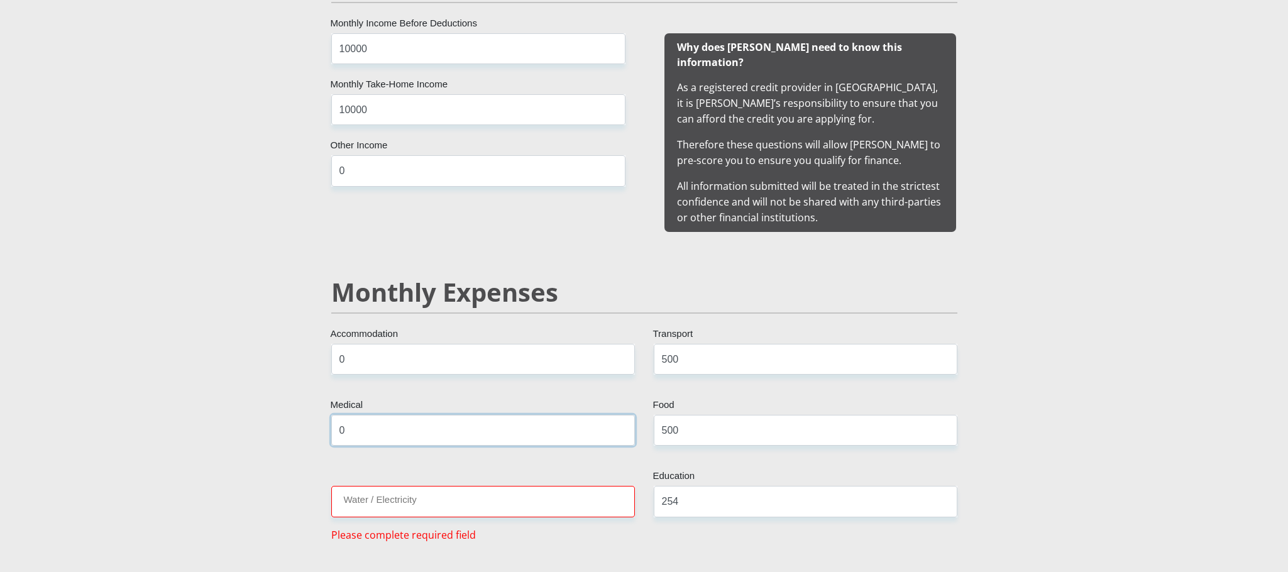
type input "0"
click at [372, 381] on input "Water / Electricity" at bounding box center [483, 501] width 304 height 31
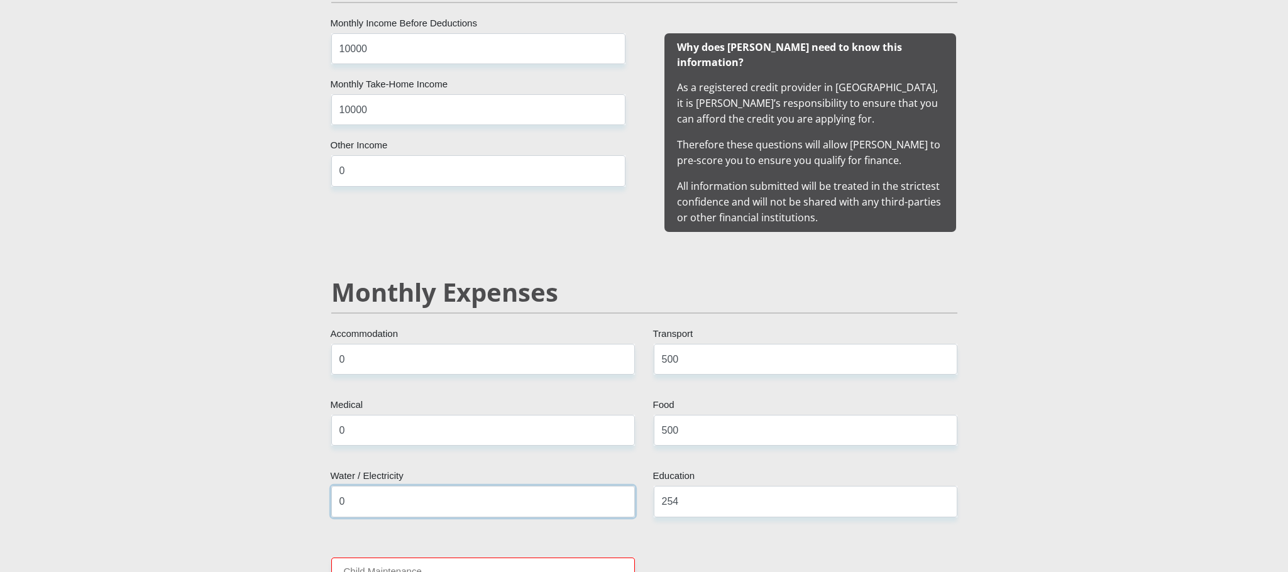
type input "0"
click at [391, 381] on input "Child Maintenance" at bounding box center [483, 573] width 304 height 31
type input "0"
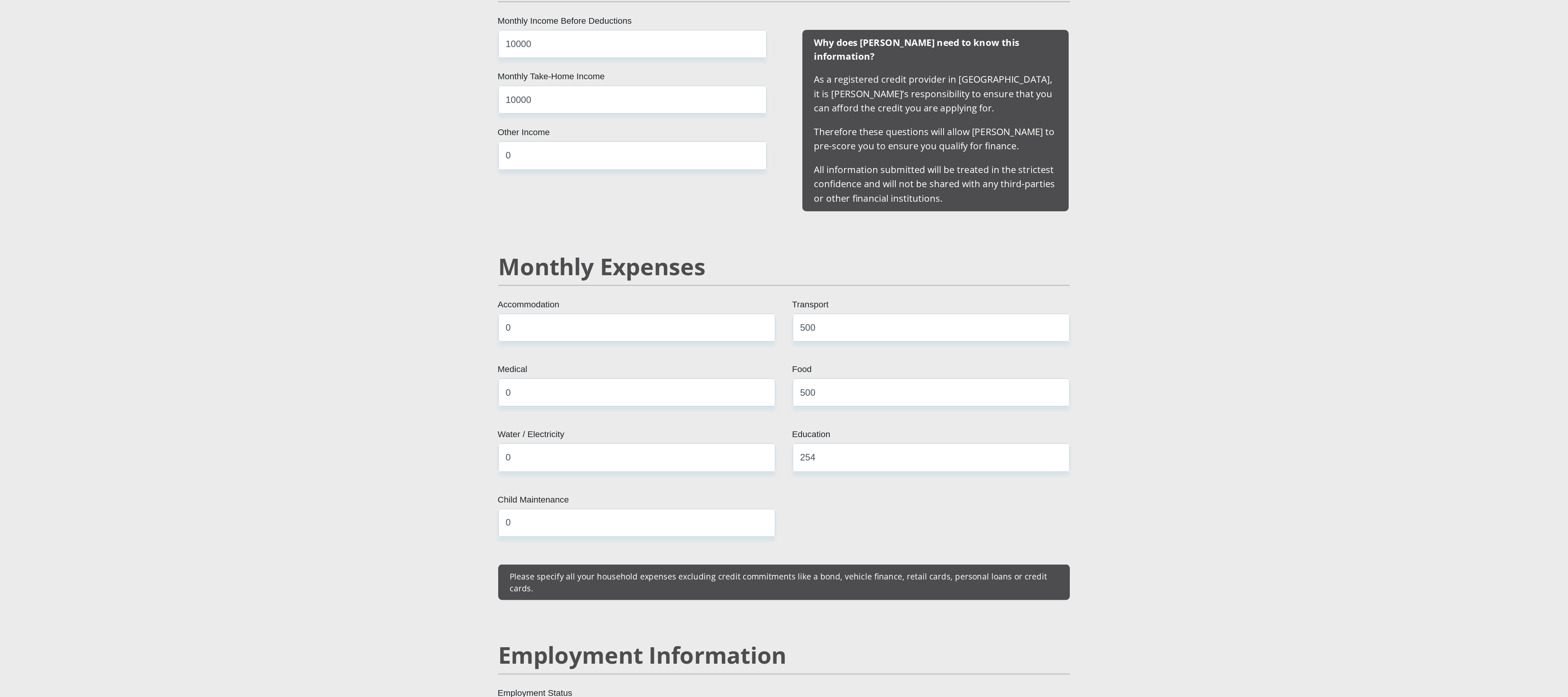
scroll to position [761, 0]
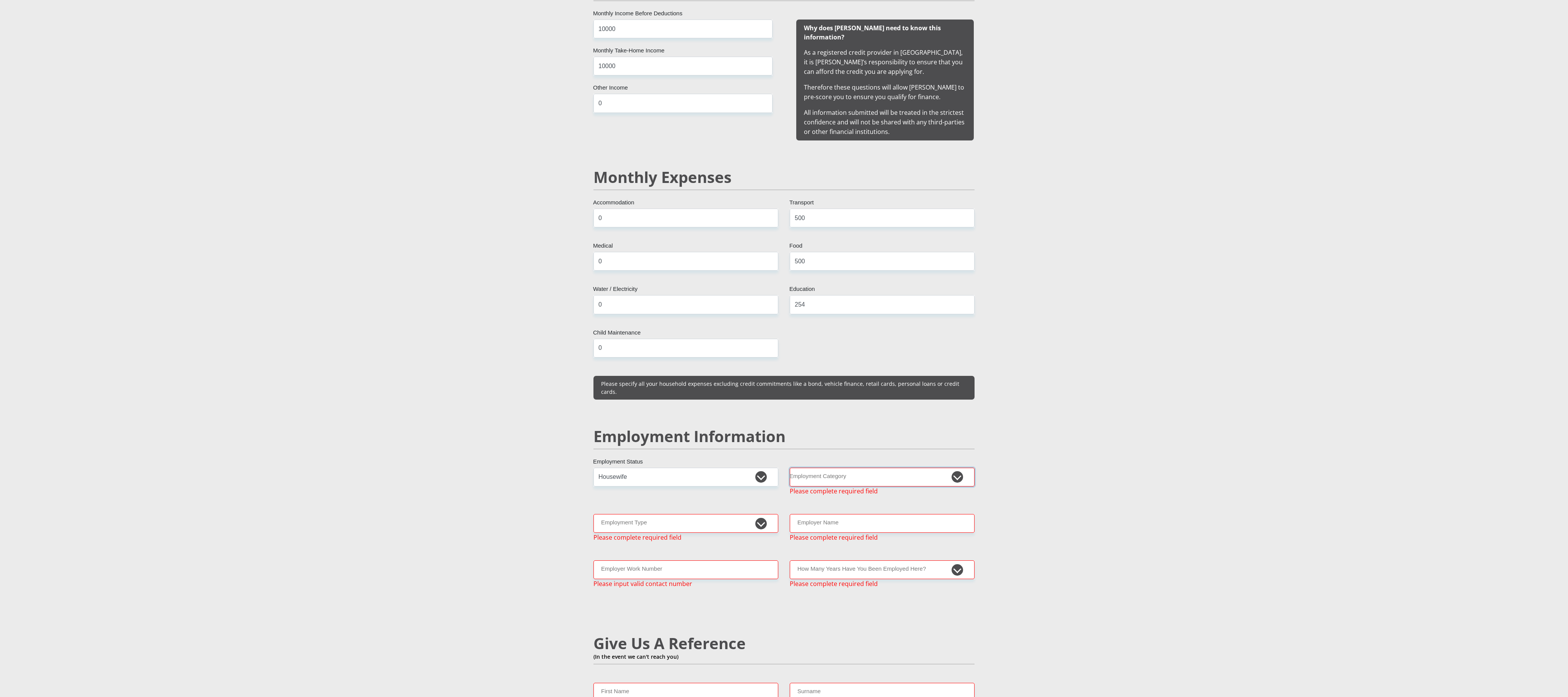
drag, startPoint x: 733, startPoint y: 4, endPoint x: 942, endPoint y: 468, distance: 508.9
click at [517, 232] on select "AGRICULTURE ALCOHOL & TOBACCO CONSTRUCTION MATERIALS METALLURGY EQUIPMENT FOR R…" at bounding box center [882, 477] width 185 height 19
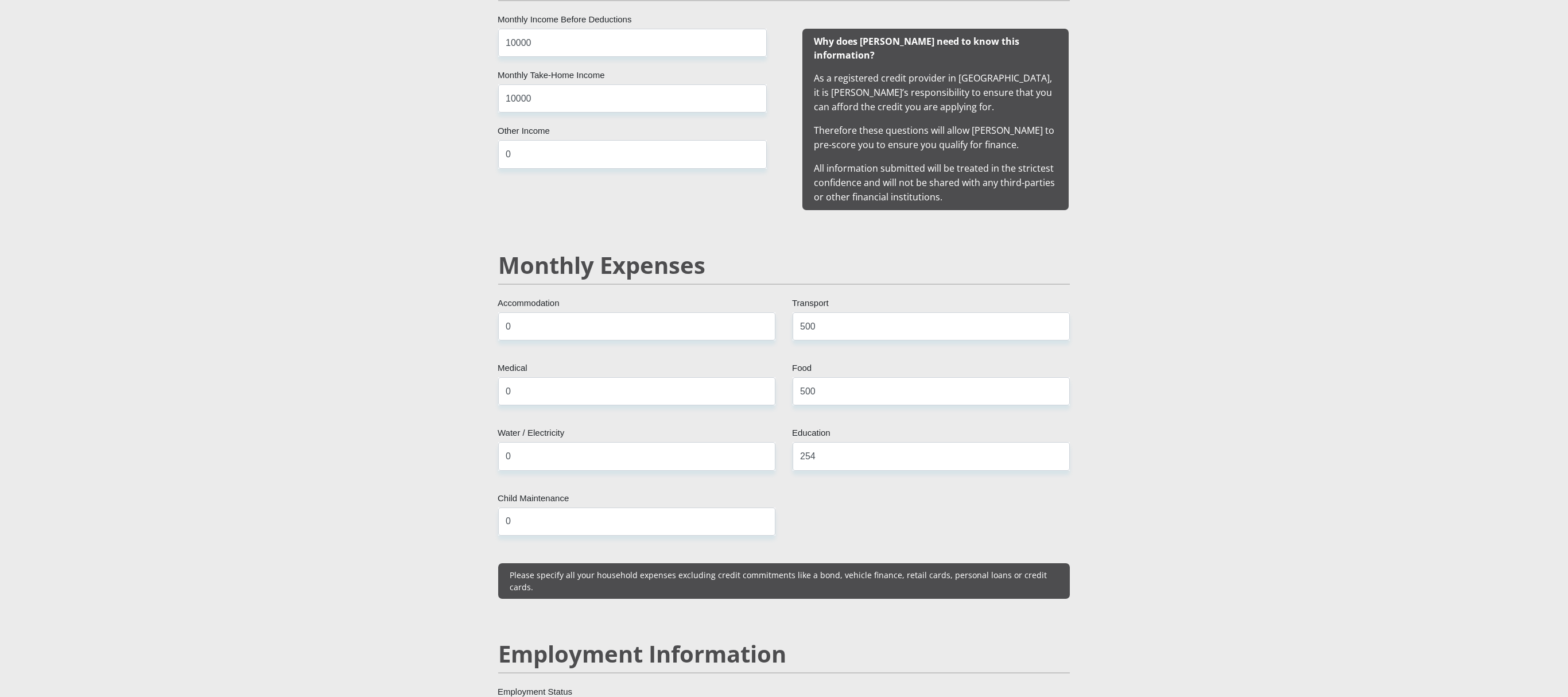
drag, startPoint x: 2351, startPoint y: 4, endPoint x: 1053, endPoint y: 692, distance: 1469.1
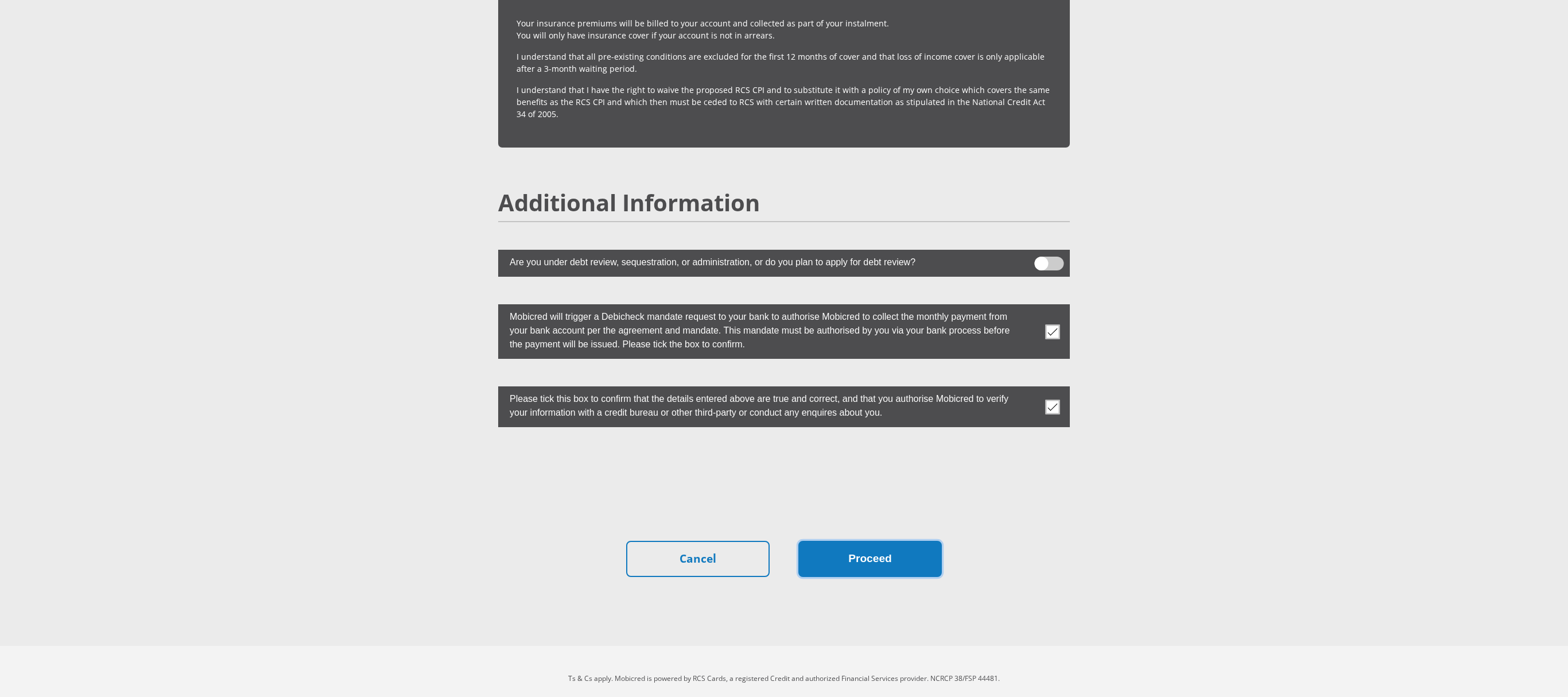
click at [775, 348] on button "Proceed" at bounding box center [869, 559] width 143 height 37
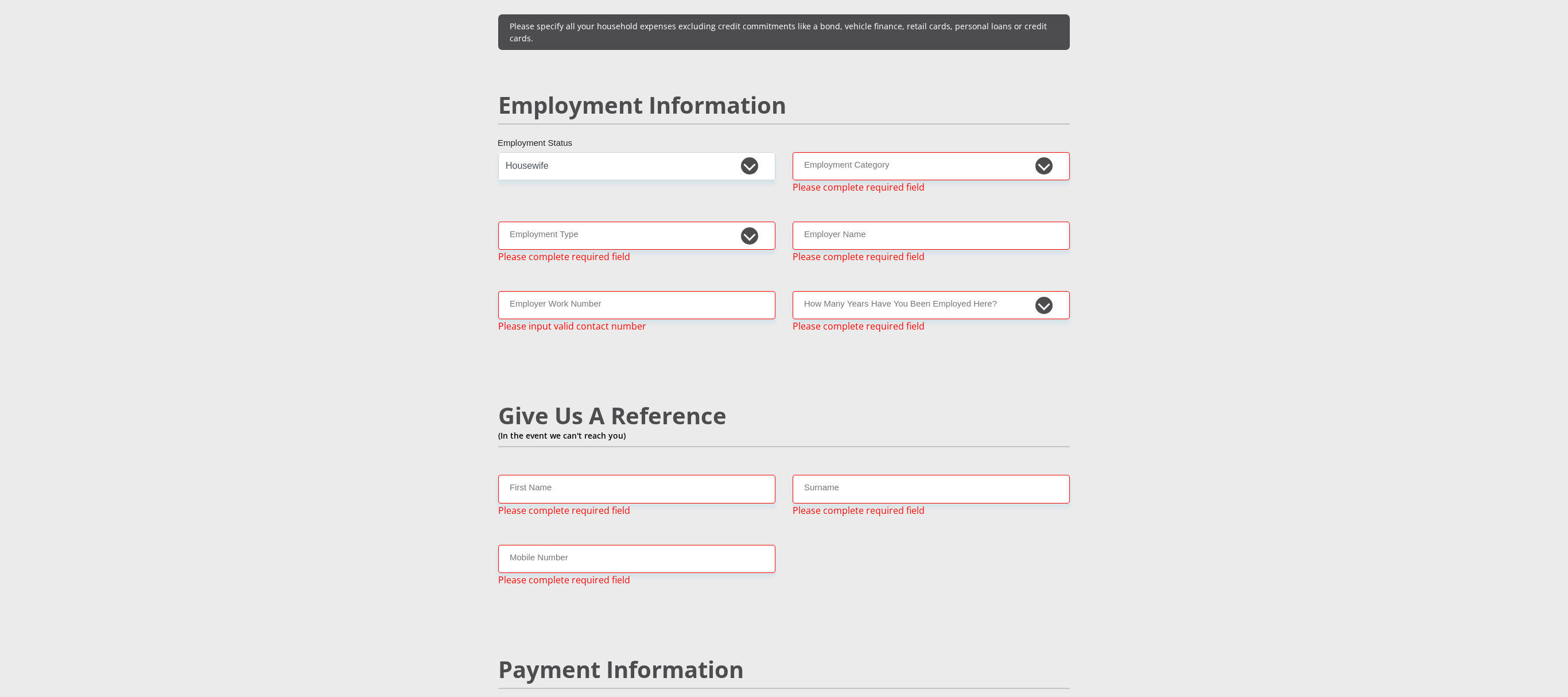
scroll to position [1680, 0]
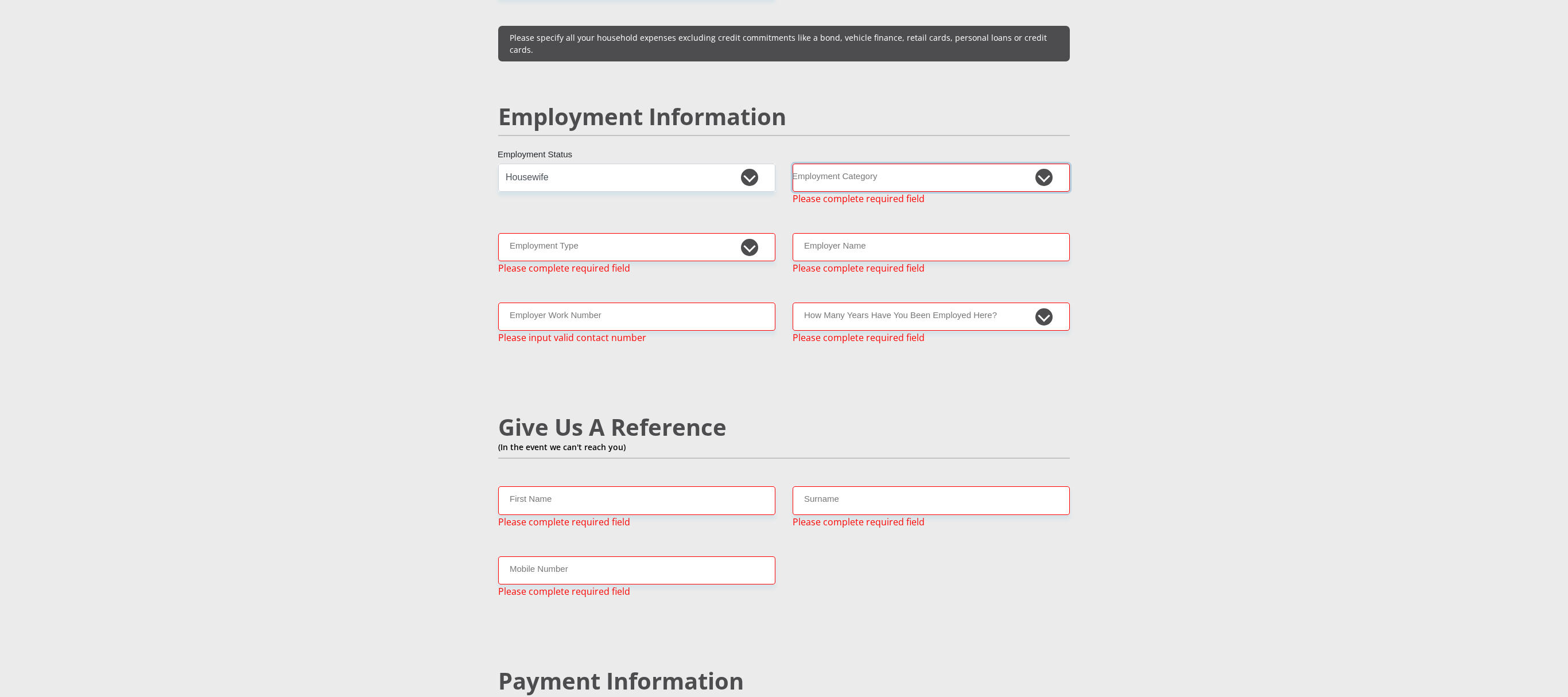
click at [775, 170] on select "AGRICULTURE ALCOHOL & TOBACCO CONSTRUCTION MATERIALS METALLURGY EQUIPMENT FOR R…" at bounding box center [931, 177] width 278 height 28
click at [775, 169] on select "AGRICULTURE ALCOHOL & TOBACCO CONSTRUCTION MATERIALS METALLURGY EQUIPMENT FOR R…" at bounding box center [931, 177] width 278 height 28
click at [775, 164] on select "AGRICULTURE ALCOHOL & TOBACCO CONSTRUCTION MATERIALS METALLURGY EQUIPMENT FOR R…" at bounding box center [931, 177] width 278 height 28
select select "71"
click at [775, 164] on select "AGRICULTURE ALCOHOL & TOBACCO CONSTRUCTION MATERIALS METALLURGY EQUIPMENT FOR R…" at bounding box center [931, 177] width 278 height 28
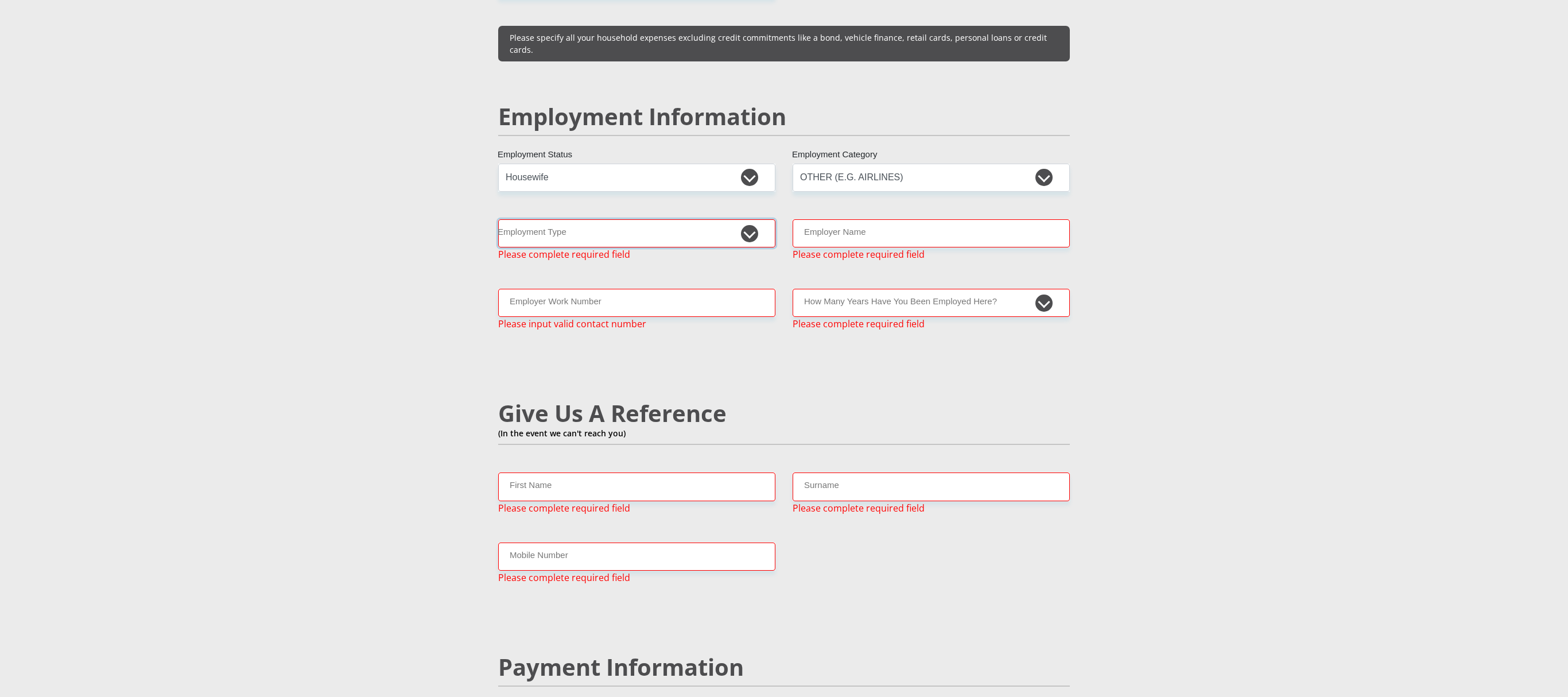
click at [705, 222] on select "College/Lecturer Craft Seller Creative Driver Executive Farmer Forces - Non Com…" at bounding box center [637, 233] width 278 height 28
select select "Housewife"
click at [499, 219] on select "College/Lecturer Craft Seller Creative Driver Executive Farmer Forces - Non Com…" at bounding box center [637, 233] width 278 height 28
click at [775, 219] on input "Employer Name" at bounding box center [931, 233] width 278 height 28
click at [775, 164] on select "AGRICULTURE ALCOHOL & TOBACCO CONSTRUCTION MATERIALS METALLURGY EQUIPMENT FOR R…" at bounding box center [931, 177] width 278 height 28
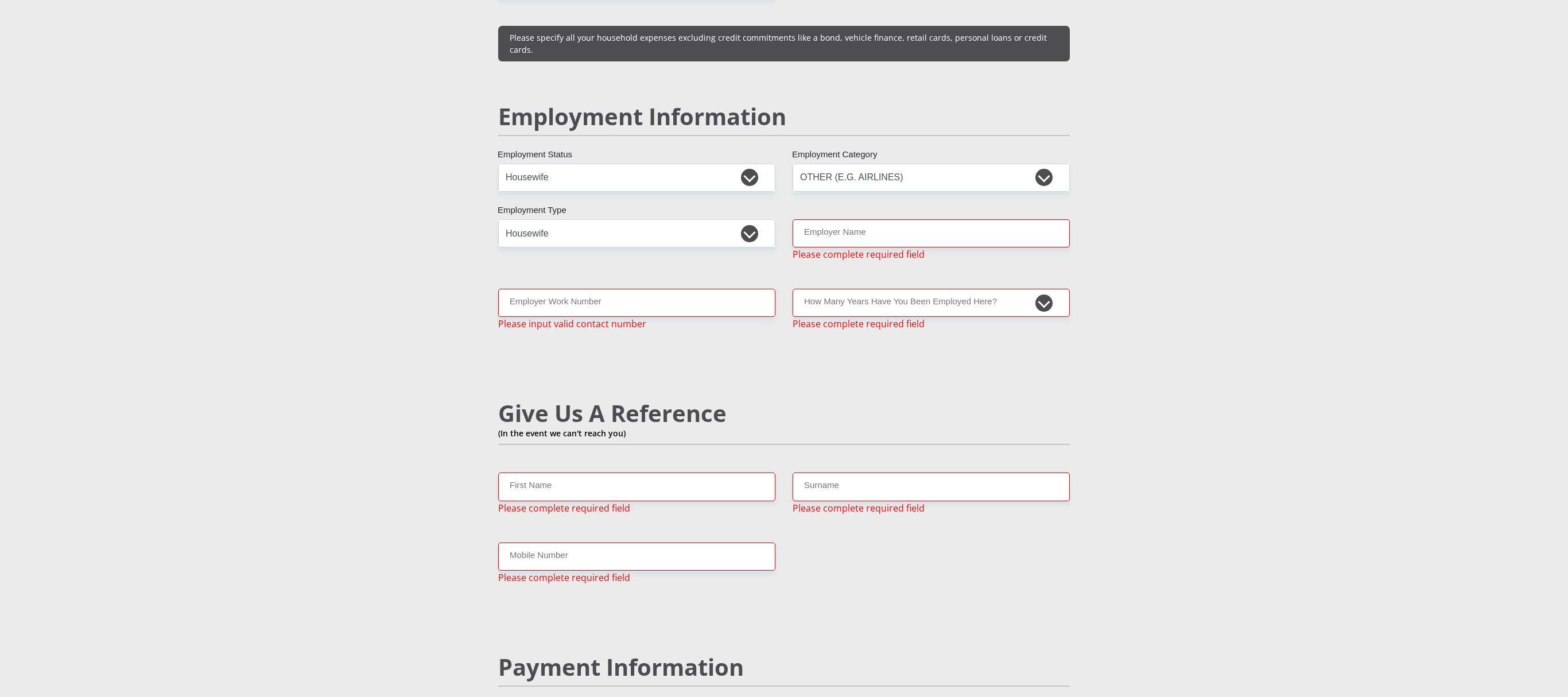
scroll to position [3025, 0]
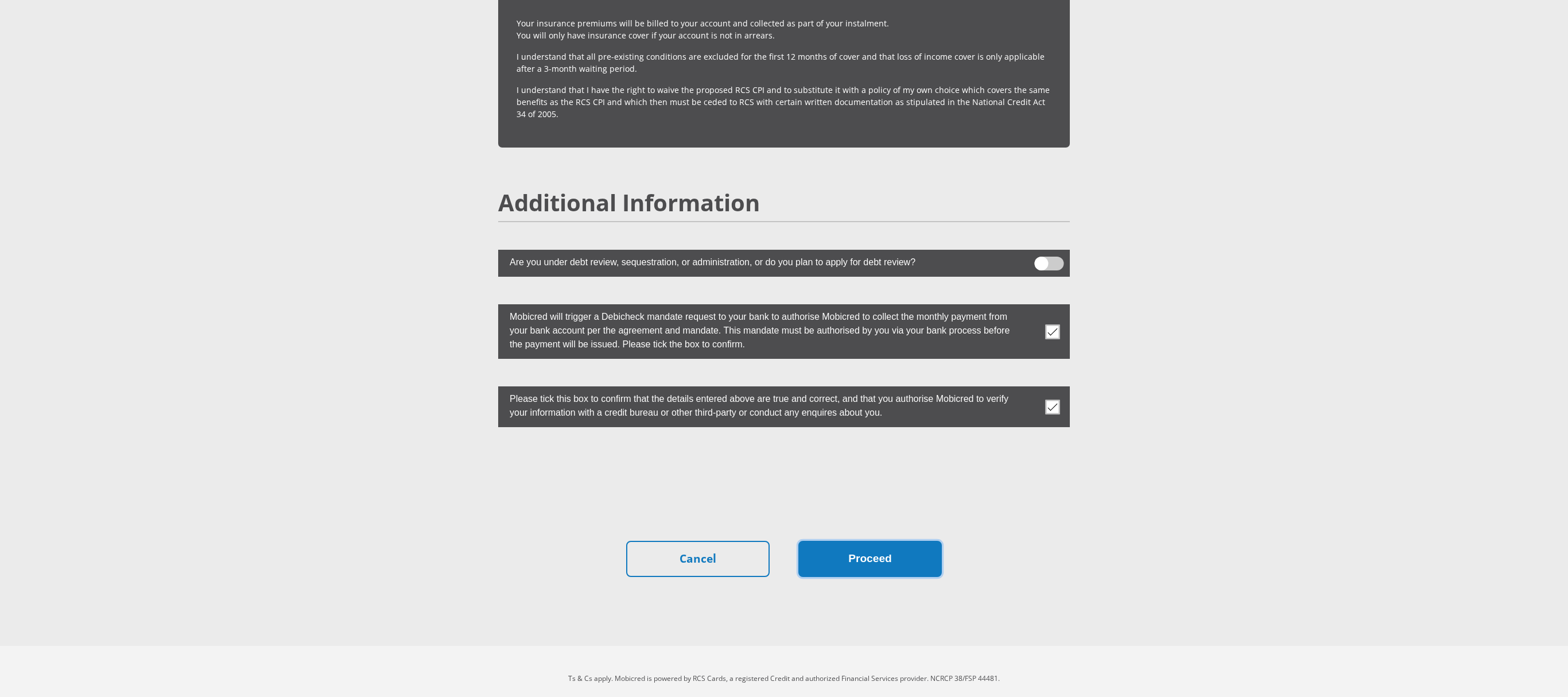
click at [775, 348] on button "Proceed" at bounding box center [869, 559] width 143 height 37
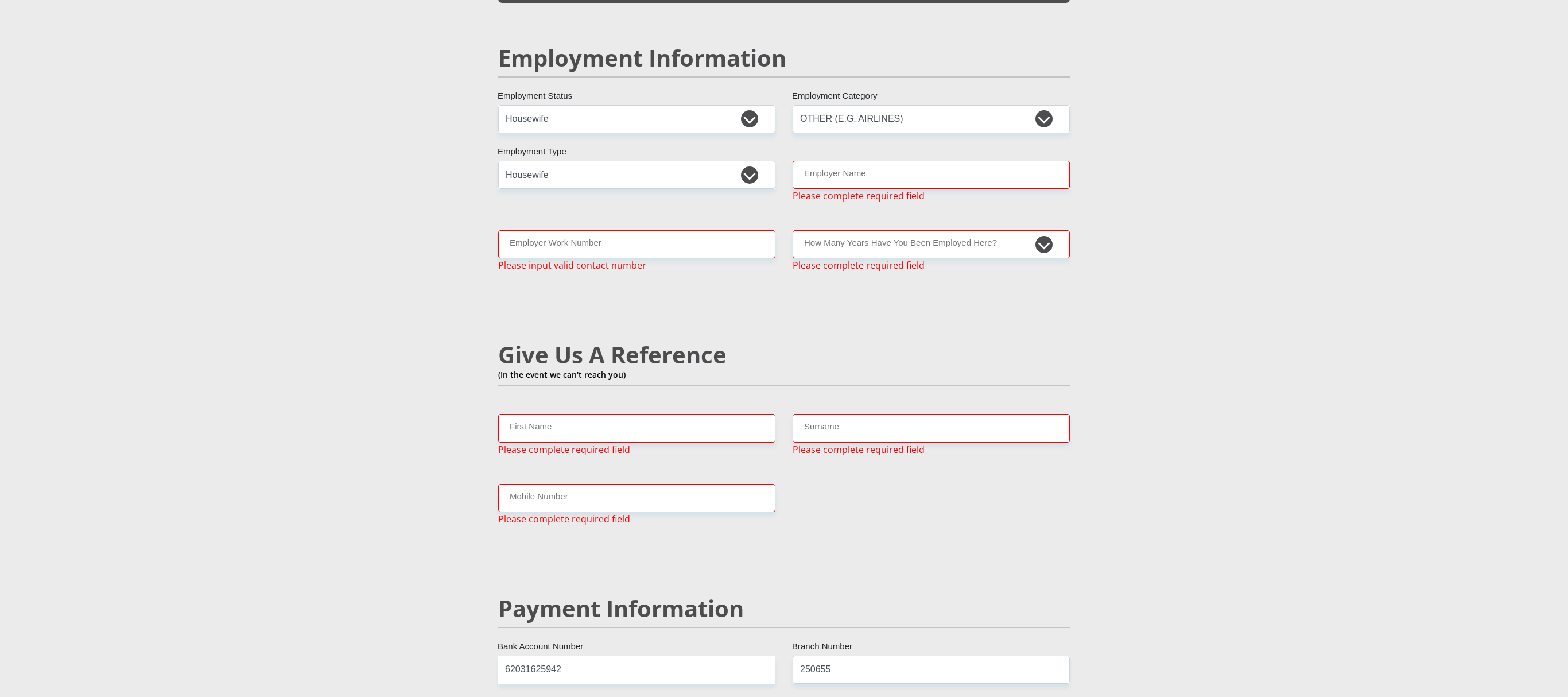
scroll to position [1737, 0]
click at [775, 164] on input "Employer Name" at bounding box center [931, 177] width 278 height 28
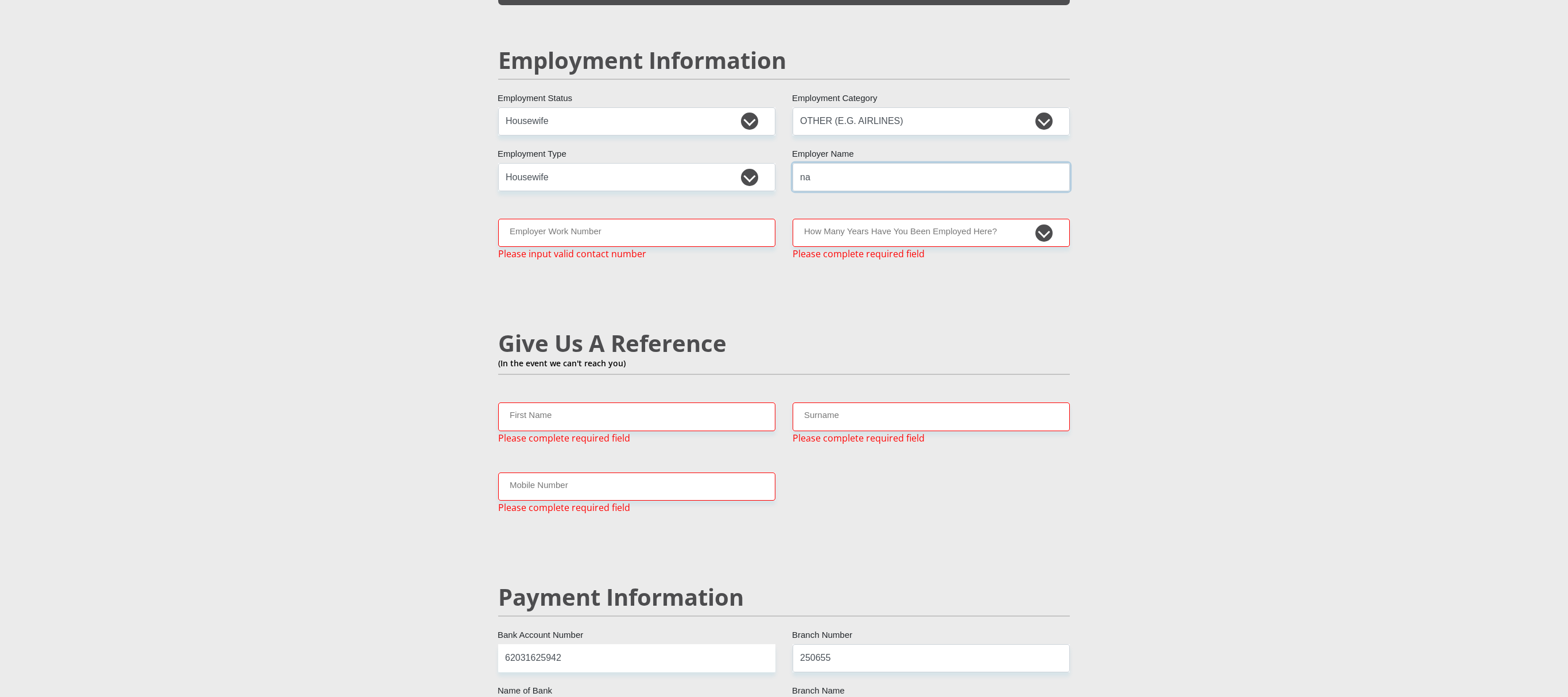
type input "na"
click at [613, 227] on input "Employer Work Number" at bounding box center [637, 232] width 278 height 28
click at [775, 219] on select "less than 1 year 1-3 years 3-5 years 5+ years" at bounding box center [931, 232] width 278 height 28
click at [512, 223] on input "na" at bounding box center [637, 232] width 278 height 28
drag, startPoint x: 526, startPoint y: 216, endPoint x: 466, endPoint y: 216, distance: 60.0
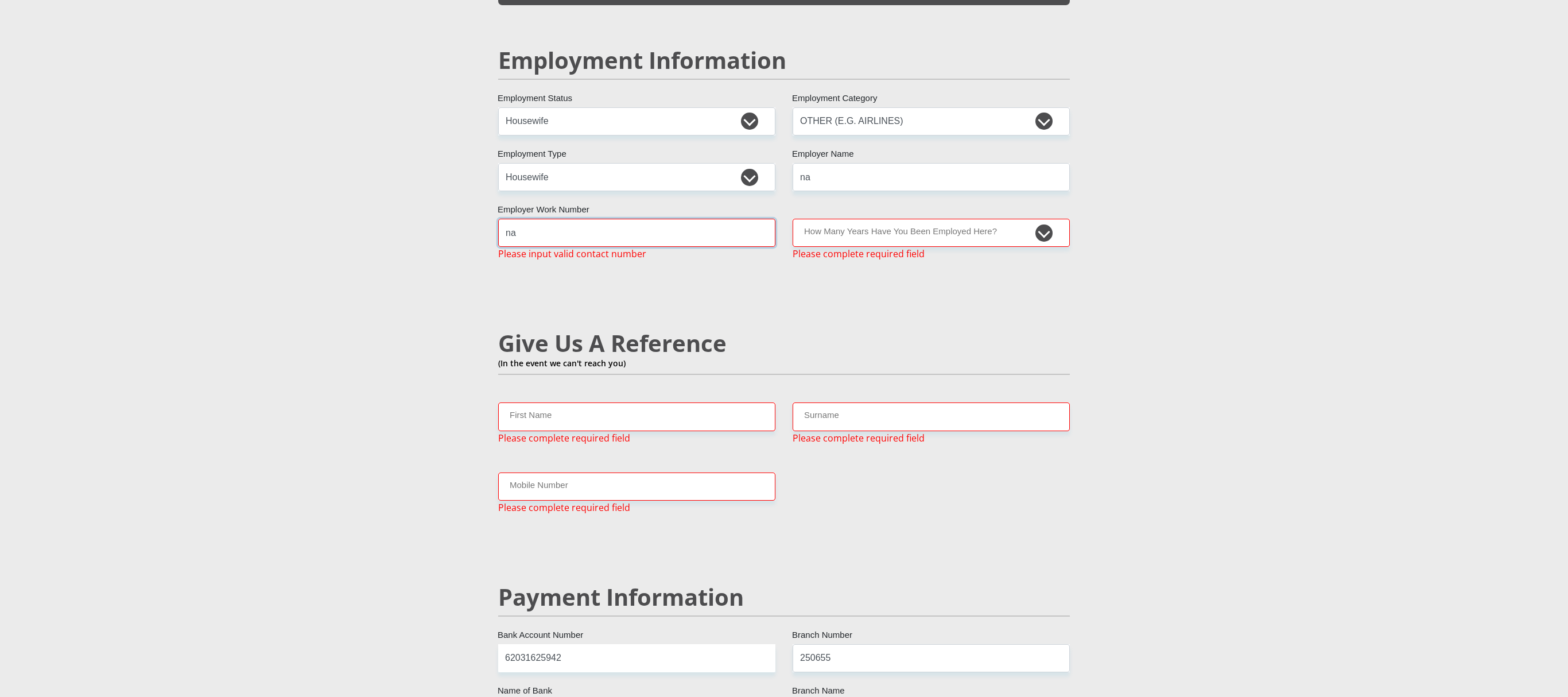
click at [466, 216] on div "Personal Details Mr Ms Mrs Dr Other Title Siyasanga First Name Dimbaza Surname …" at bounding box center [784, 124] width 655 height 3511
type input "0837338520"
type input "Sanga"
type input "Dimbaza"
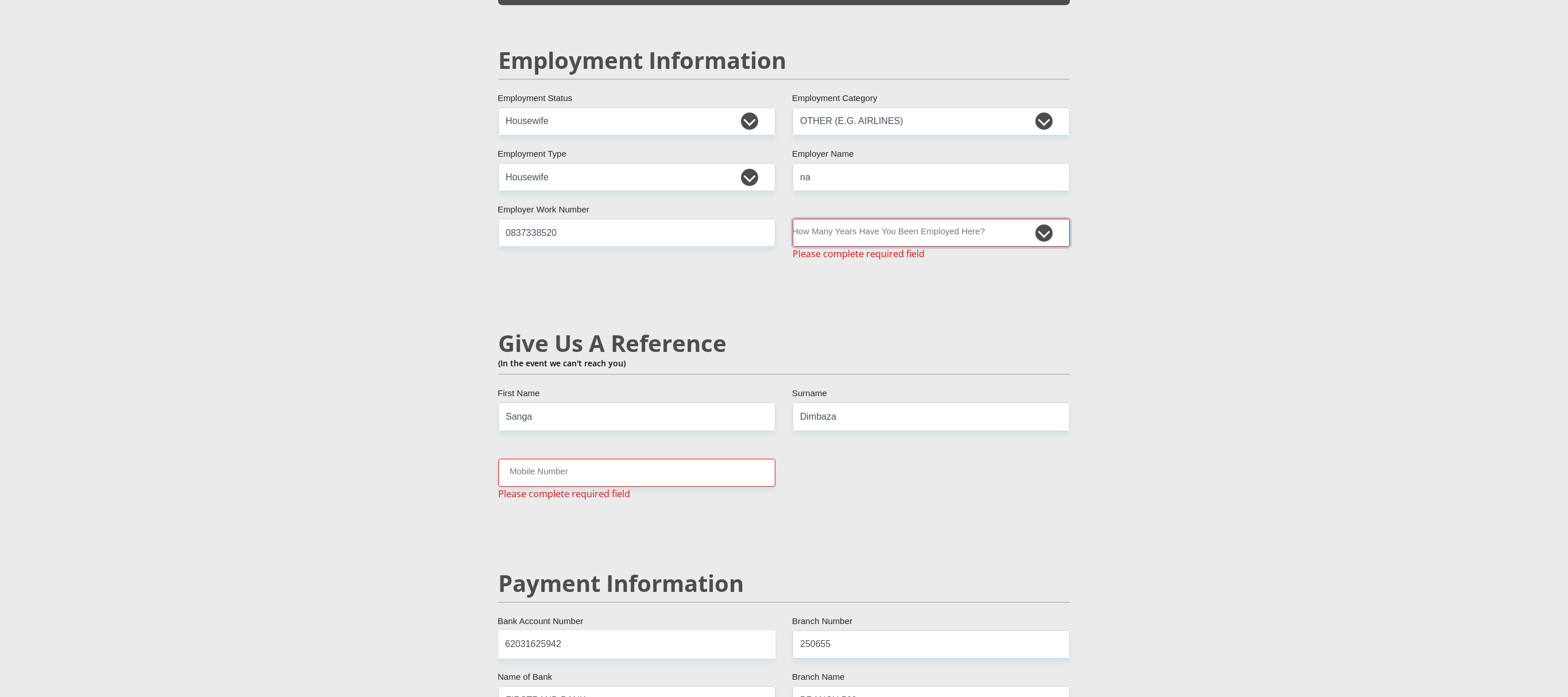
click at [775, 224] on select "less than 1 year 1-3 years 3-5 years 5+ years" at bounding box center [931, 232] width 278 height 28
select select "48"
click at [775, 218] on select "less than 1 year 1-3 years 3-5 years 5+ years" at bounding box center [931, 232] width 278 height 28
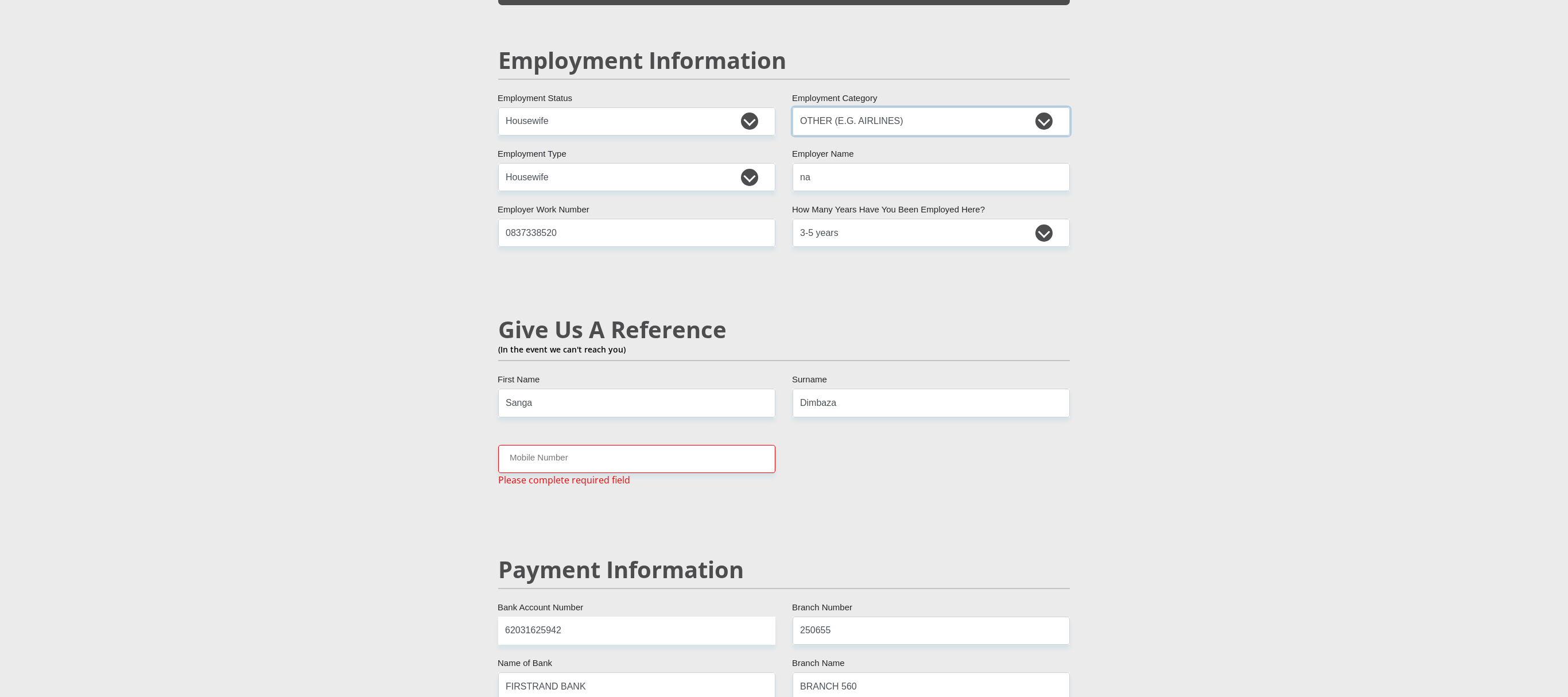
click at [775, 108] on select "AGRICULTURE ALCOHOL & TOBACCO CONSTRUCTION MATERIALS METALLURGY EQUIPMENT FOR R…" at bounding box center [931, 121] width 278 height 28
select select
click at [775, 108] on select "AGRICULTURE ALCOHOL & TOBACCO CONSTRUCTION MATERIALS METALLURGY EQUIPMENT FOR R…" at bounding box center [931, 121] width 278 height 28
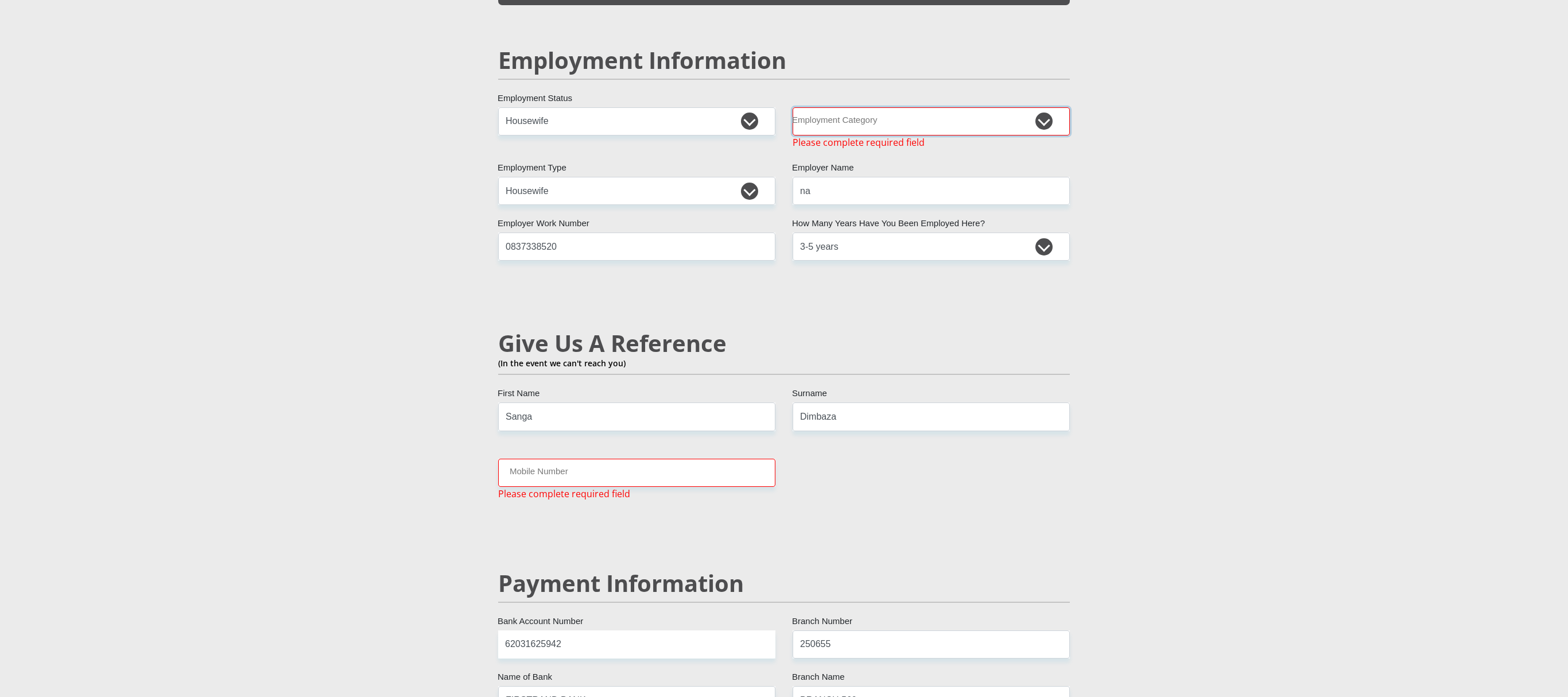
click at [775, 108] on select "AGRICULTURE ALCOHOL & TOBACCO CONSTRUCTION MATERIALS METALLURGY EQUIPMENT FOR R…" at bounding box center [931, 121] width 278 height 28
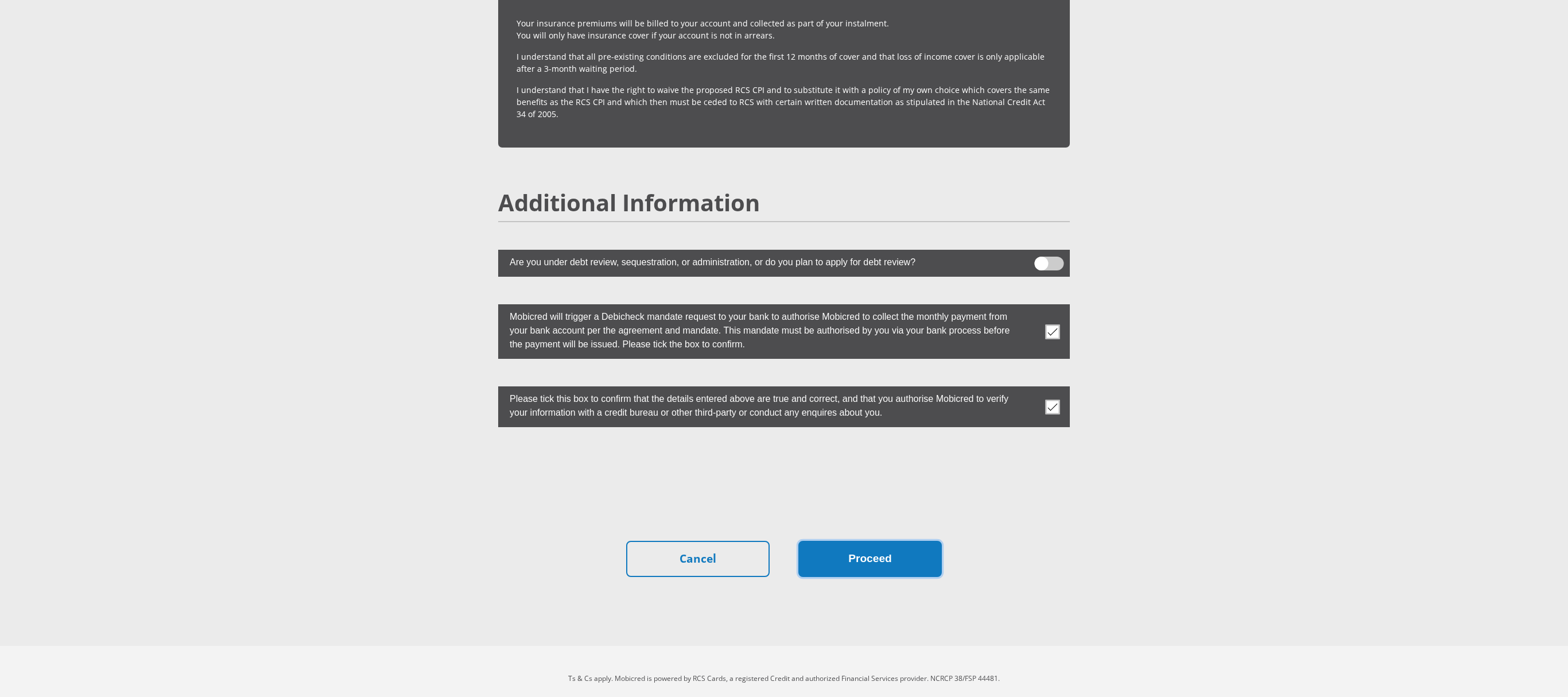
click at [775, 348] on button "Proceed" at bounding box center [869, 559] width 143 height 37
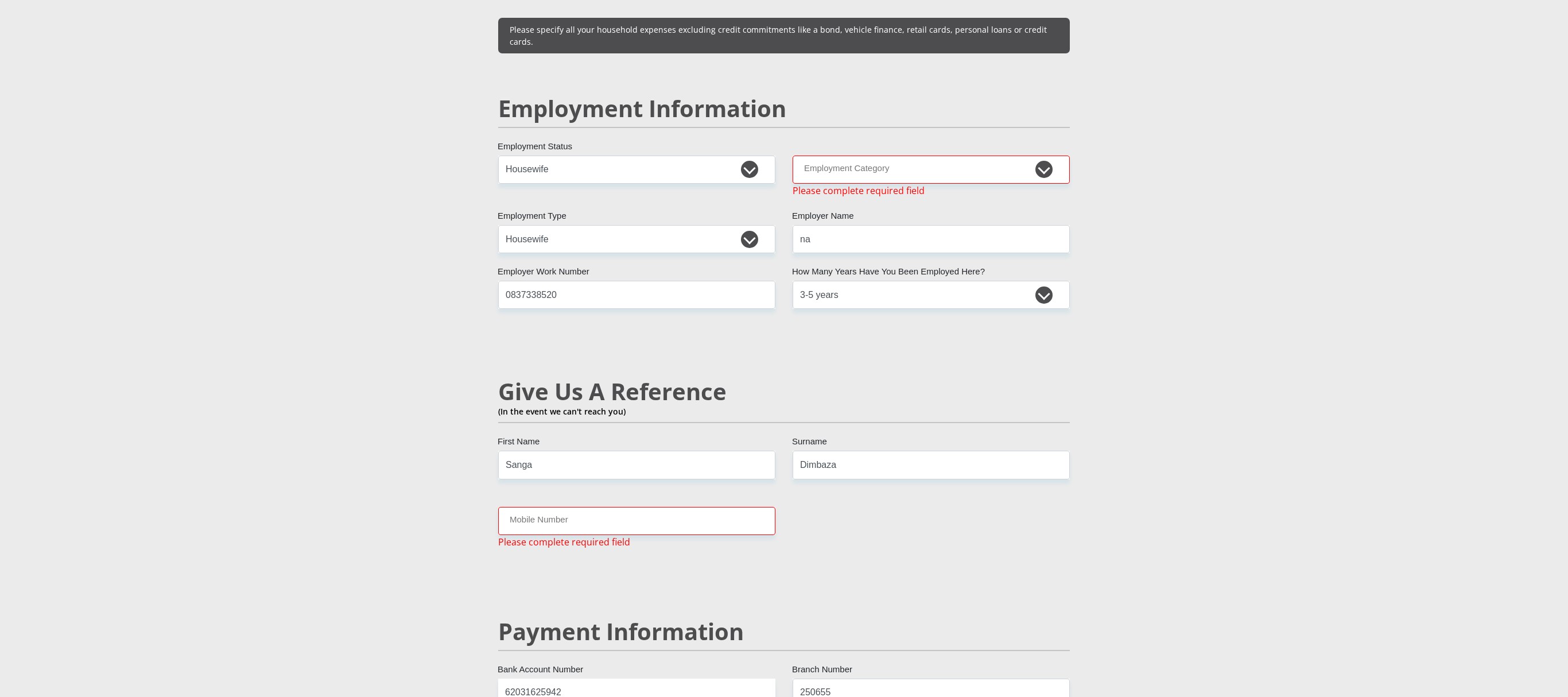
scroll to position [1680, 0]
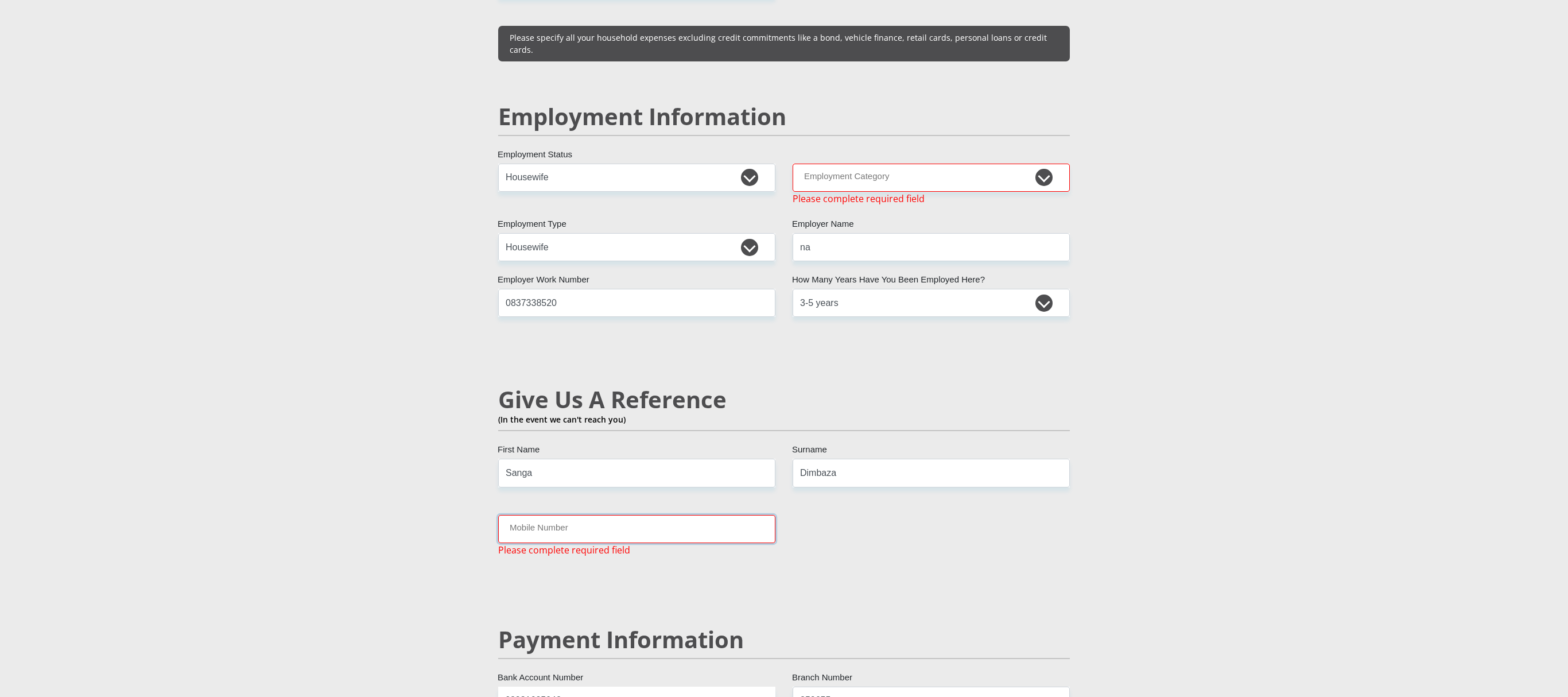
click at [563, 348] on input "Mobile Number" at bounding box center [637, 529] width 278 height 28
type input "0837338520"
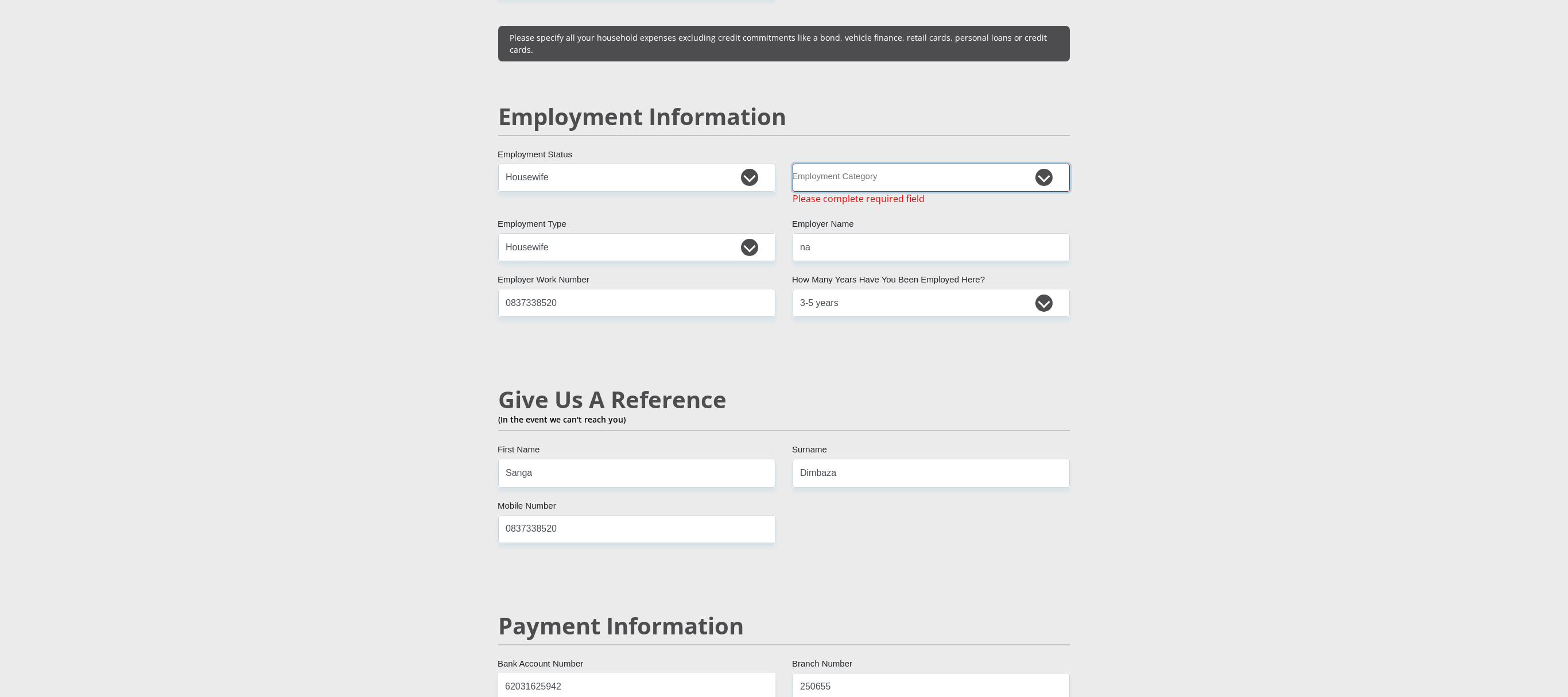
click at [775, 168] on select "AGRICULTURE ALCOHOL & TOBACCO CONSTRUCTION MATERIALS METALLURGY EQUIPMENT FOR R…" at bounding box center [931, 177] width 278 height 28
click at [775, 164] on select "AGRICULTURE ALCOHOL & TOBACCO CONSTRUCTION MATERIALS METALLURGY EQUIPMENT FOR R…" at bounding box center [931, 177] width 278 height 28
select select "14"
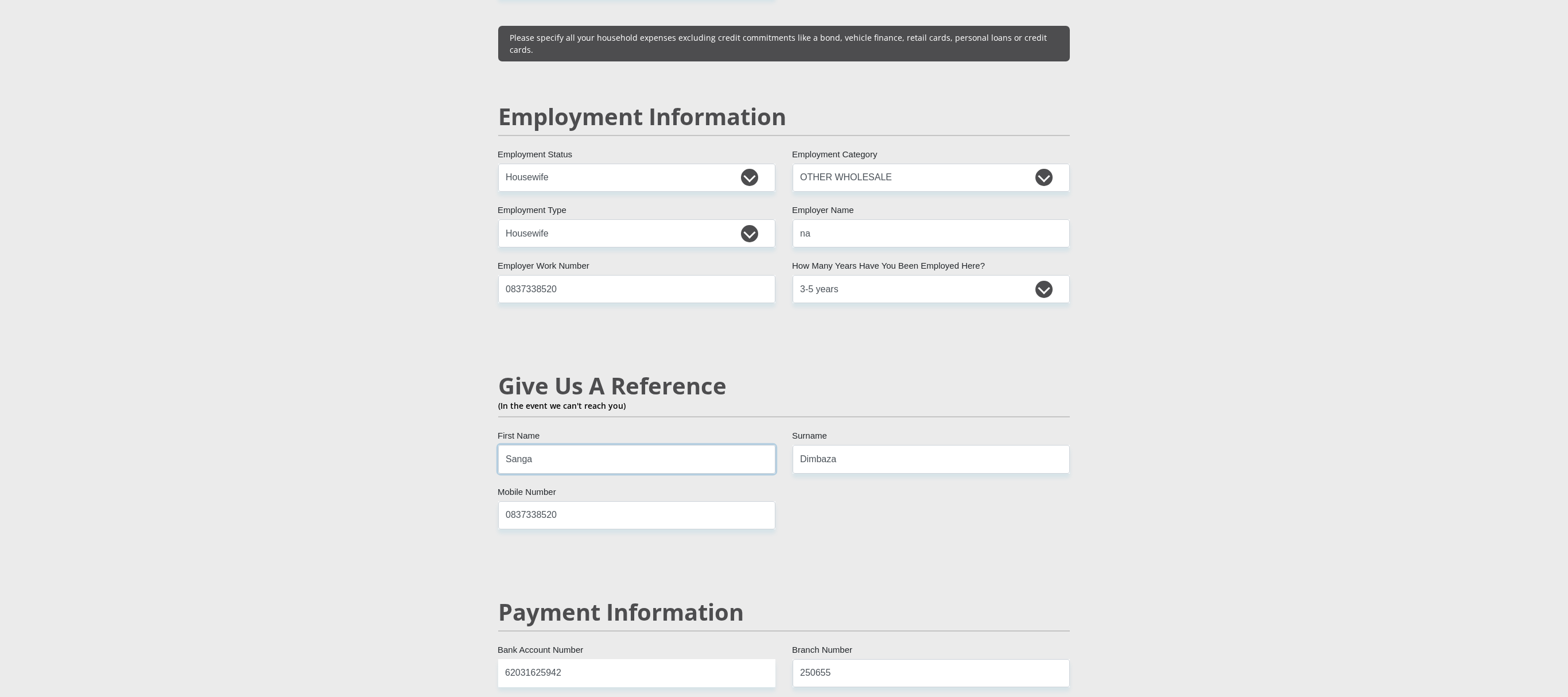
click at [555, 348] on input "Sanga" at bounding box center [637, 459] width 278 height 28
drag, startPoint x: 555, startPoint y: 443, endPoint x: 438, endPoint y: 440, distance: 117.0
click at [438, 348] on section "Personal Details Mr Ms Mrs Dr Other Title Siyasanga First Name Dimbaza Surname …" at bounding box center [784, 160] width 1568 height 3552
type input "Siliiwe"
type input "Mapalala"
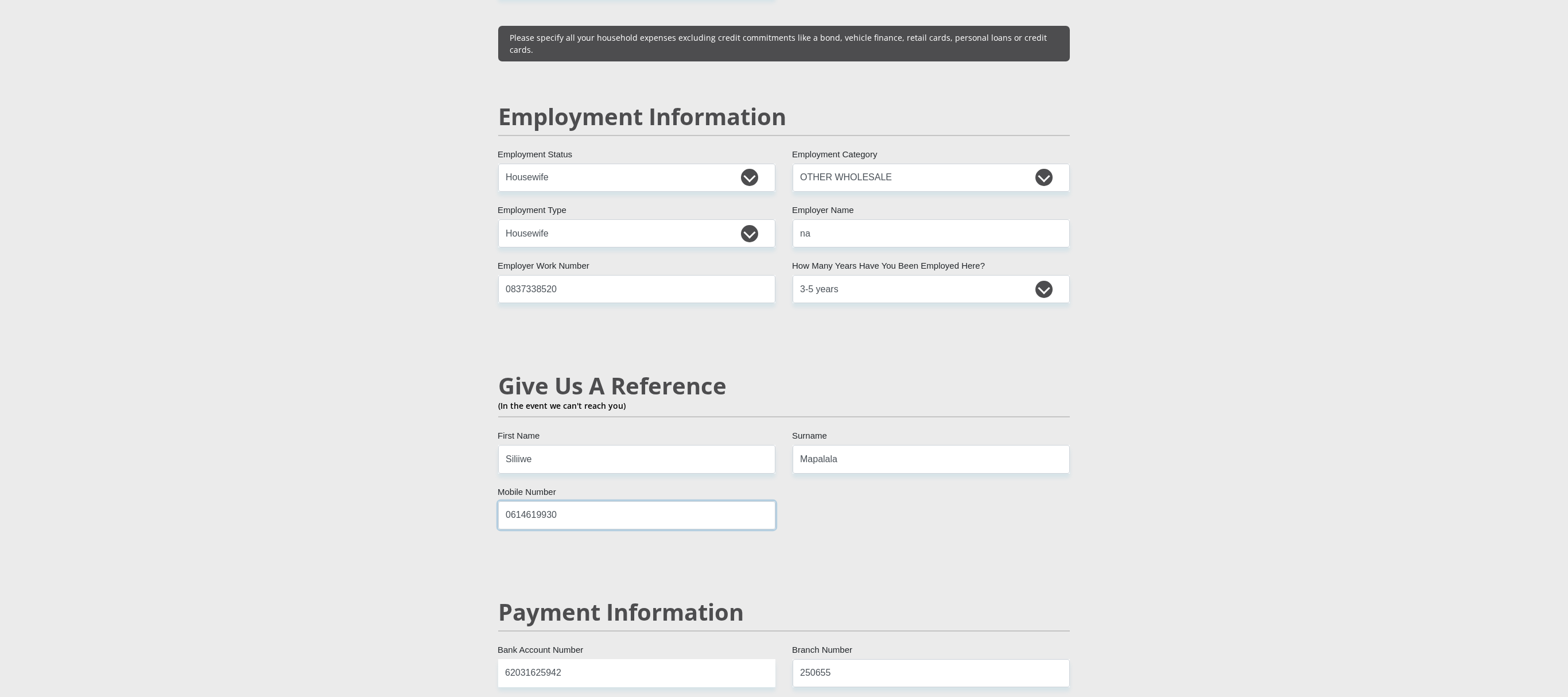
type input "0614619930"
click at [775, 348] on section "Personal Details Mr Ms Mrs Dr Other Title Siyasanga First Name Dimbaza Surname …" at bounding box center [784, 160] width 1568 height 3552
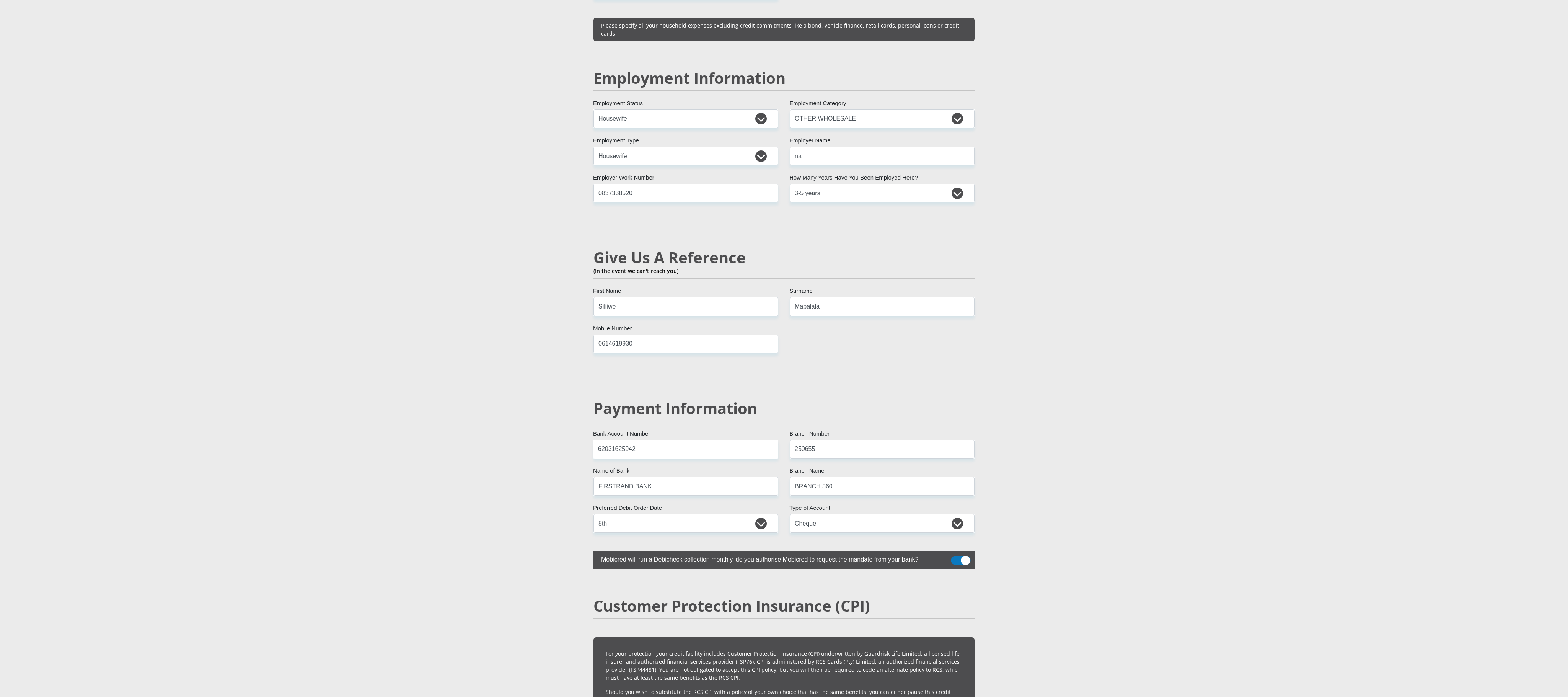
click at [517, 232] on section "Personal Details Mr Ms Mrs Dr Other Title Siyasanga First Name Dimbaza Surname …" at bounding box center [784, 107] width 1568 height 2367
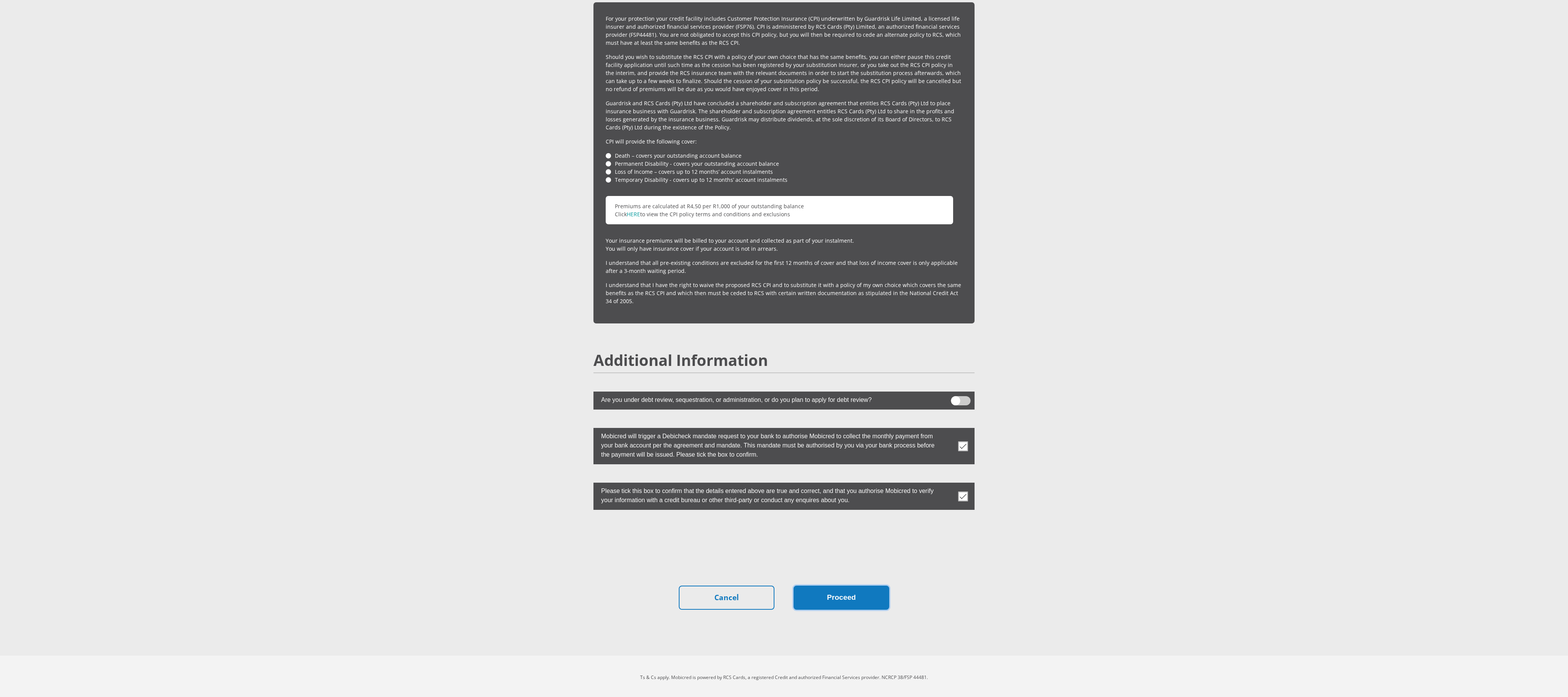
click at [517, 232] on button "Proceed" at bounding box center [841, 598] width 96 height 24
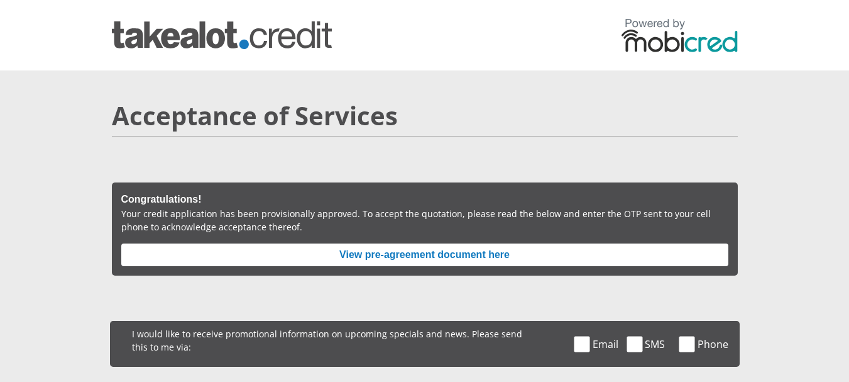
scroll to position [189, 0]
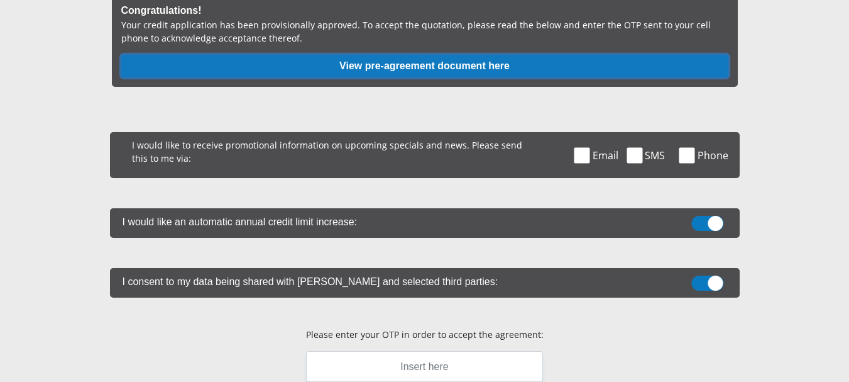
click at [391, 71] on button "View pre-agreement document here" at bounding box center [424, 66] width 607 height 23
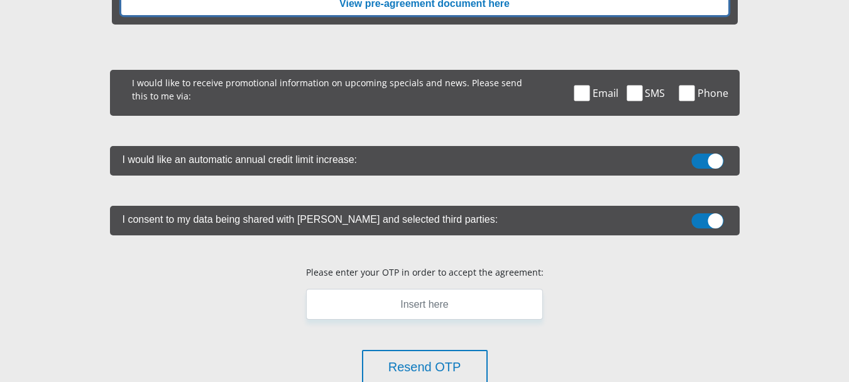
scroll to position [251, 0]
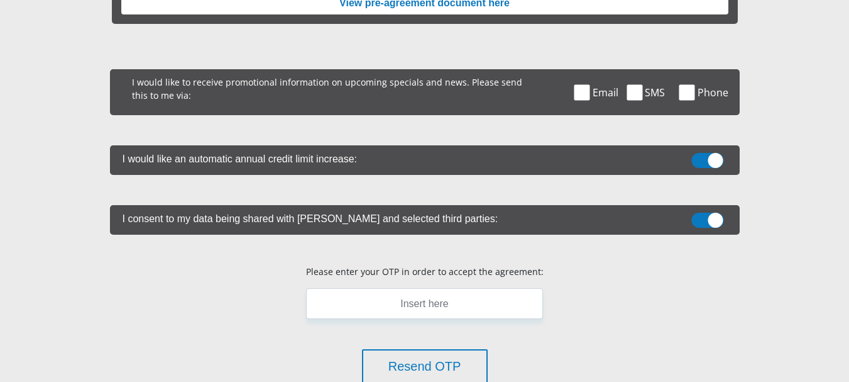
click at [718, 156] on span at bounding box center [707, 160] width 32 height 15
click at [708, 156] on input "checkbox" at bounding box center [708, 156] width 0 height 0
click at [710, 223] on span at bounding box center [707, 219] width 32 height 15
click at [708, 216] on input "checkbox" at bounding box center [708, 216] width 0 height 0
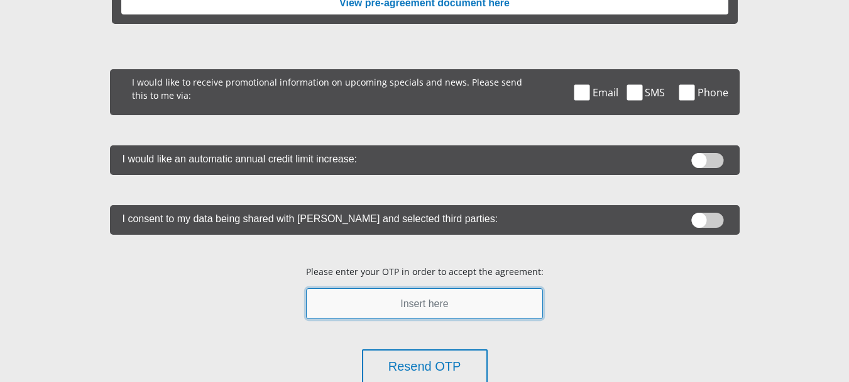
click at [448, 305] on input "text" at bounding box center [424, 303] width 237 height 31
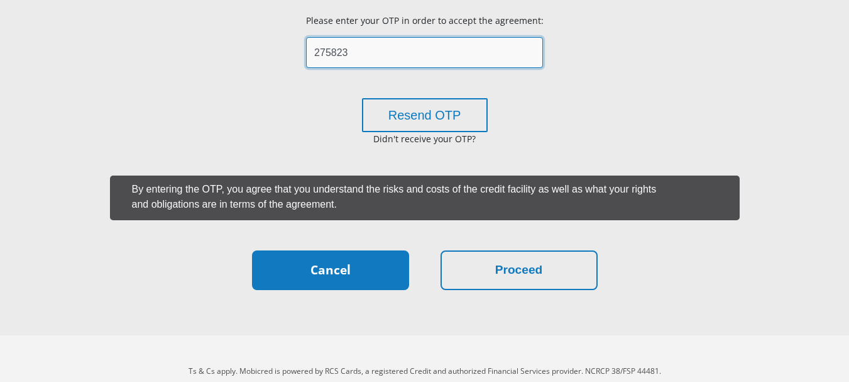
scroll to position [503, 0]
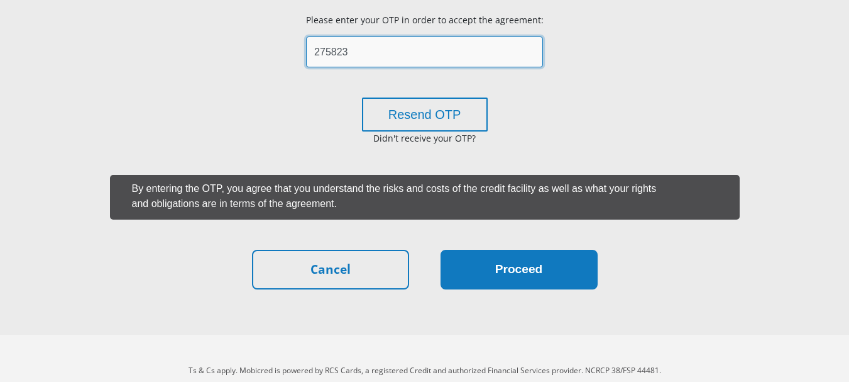
type input "275823"
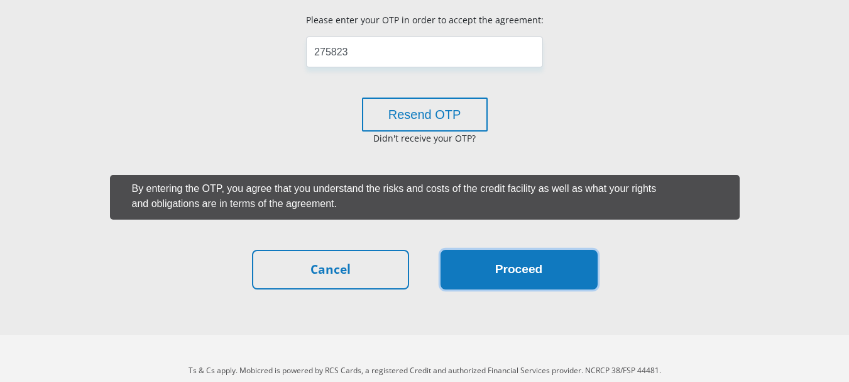
click at [472, 263] on button "Proceed" at bounding box center [519, 270] width 157 height 40
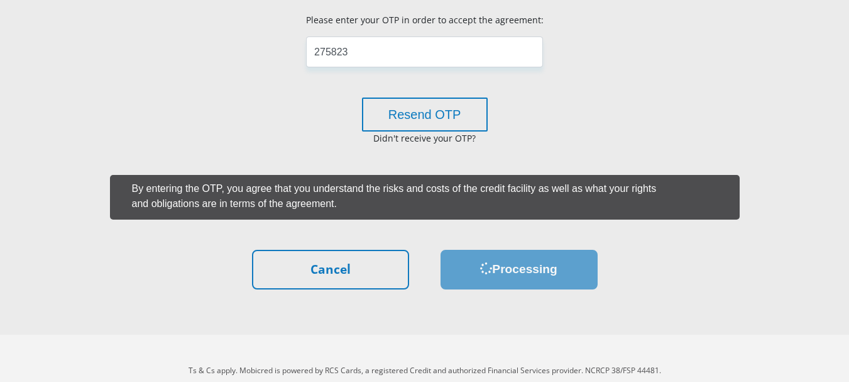
scroll to position [0, 0]
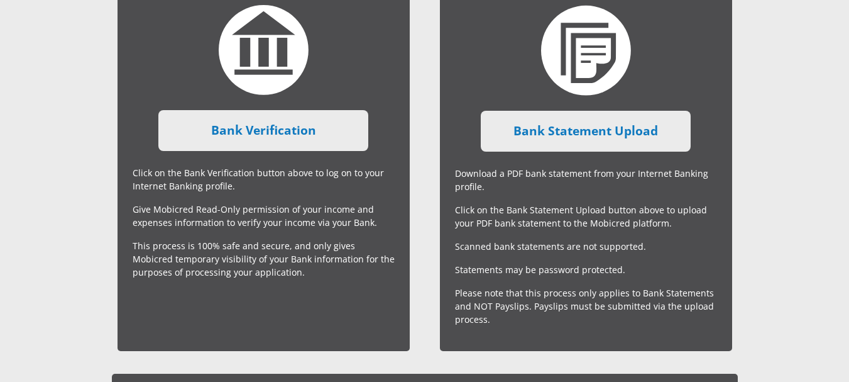
scroll to position [326, 0]
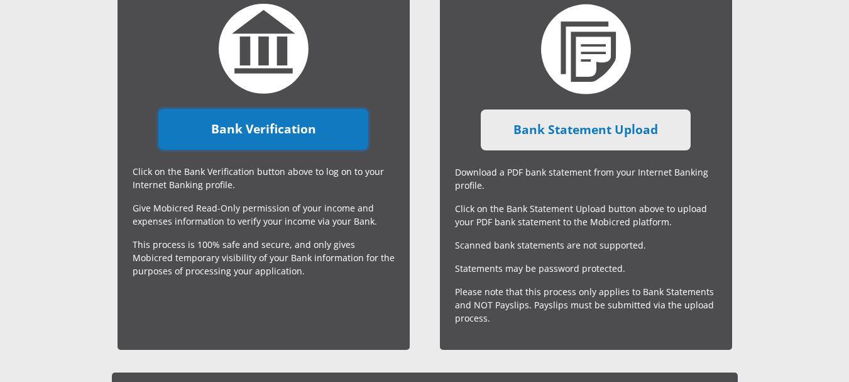
click at [308, 126] on link "Bank Verification" at bounding box center [263, 129] width 210 height 41
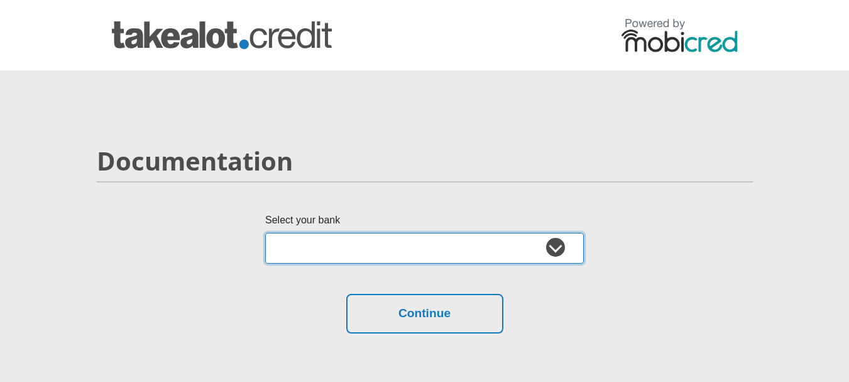
click at [563, 246] on select "Absa Capitec Bank Discovery Bank First National Bank Nedbank Standard Bank Tyme…" at bounding box center [424, 248] width 319 height 31
select select "{"id":"1","title":"First National Bank","institution":"Rand Merchant Bank","ali…"
click at [265, 233] on select "Absa Capitec Bank Discovery Bank First National Bank Nedbank Standard Bank Tyme…" at bounding box center [424, 248] width 319 height 31
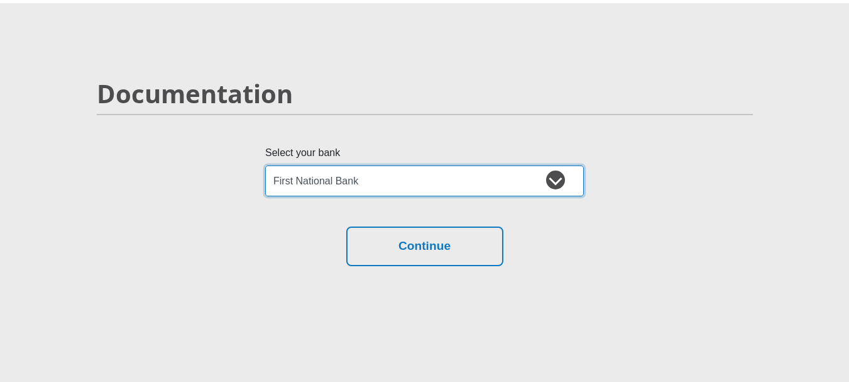
scroll to position [144, 0]
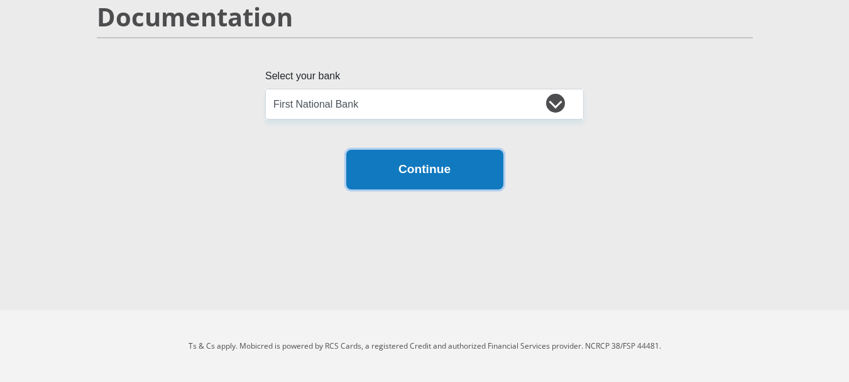
click at [412, 173] on button "Continue" at bounding box center [424, 170] width 157 height 40
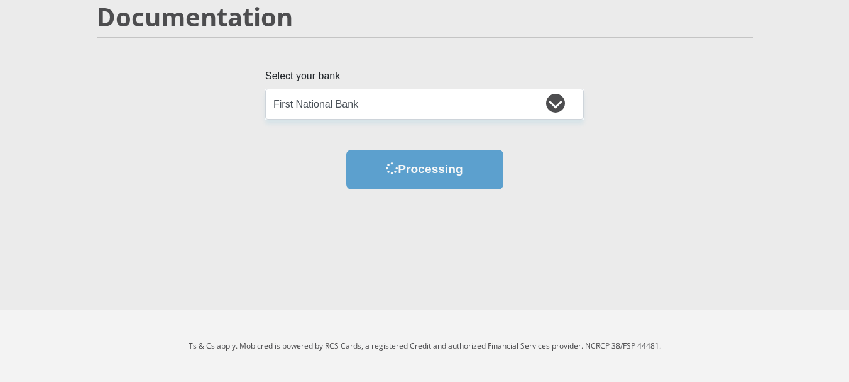
scroll to position [0, 0]
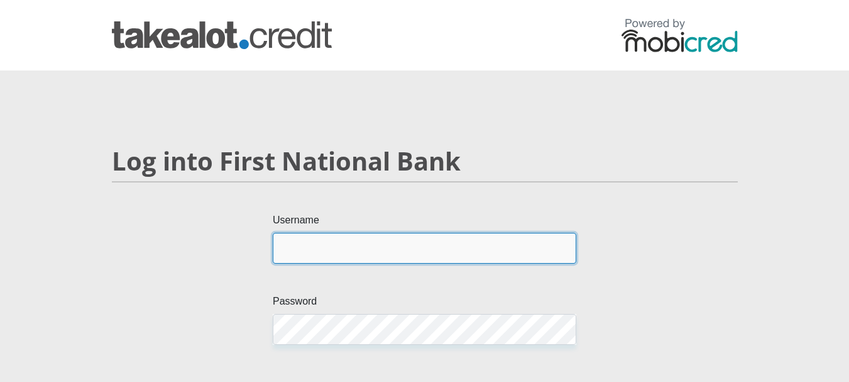
click at [360, 246] on input "Username" at bounding box center [425, 248] width 304 height 31
type input "sassydim"
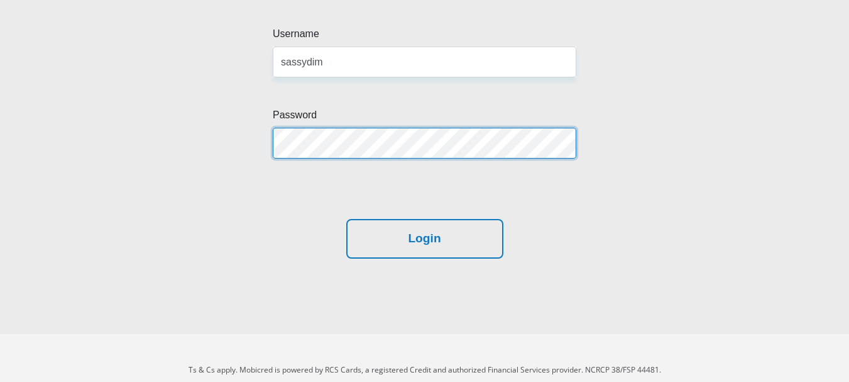
scroll to position [189, 0]
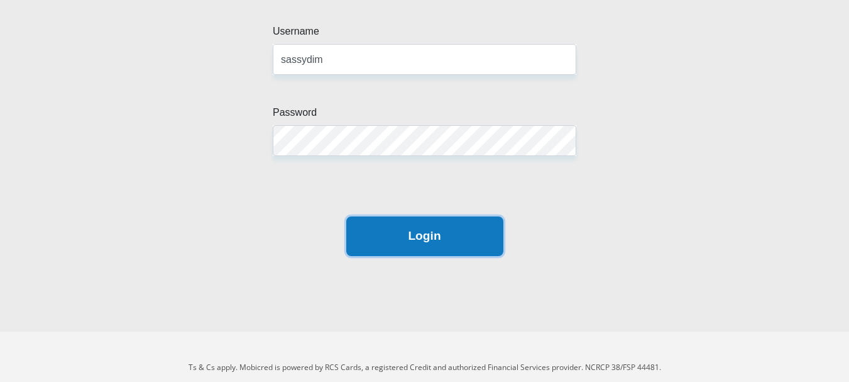
click at [445, 234] on button "Login" at bounding box center [424, 236] width 157 height 40
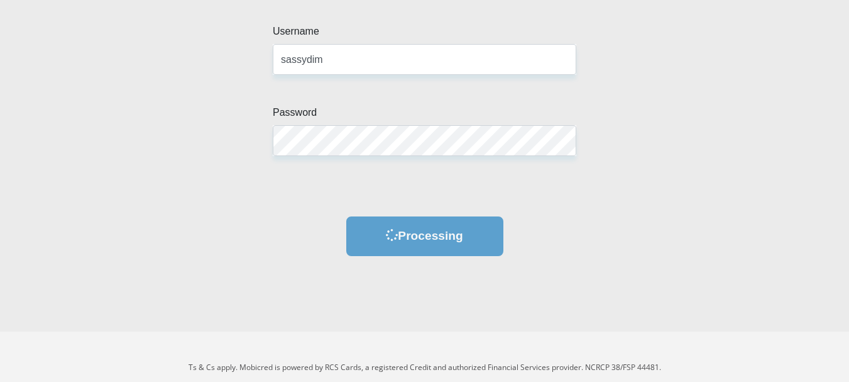
scroll to position [0, 0]
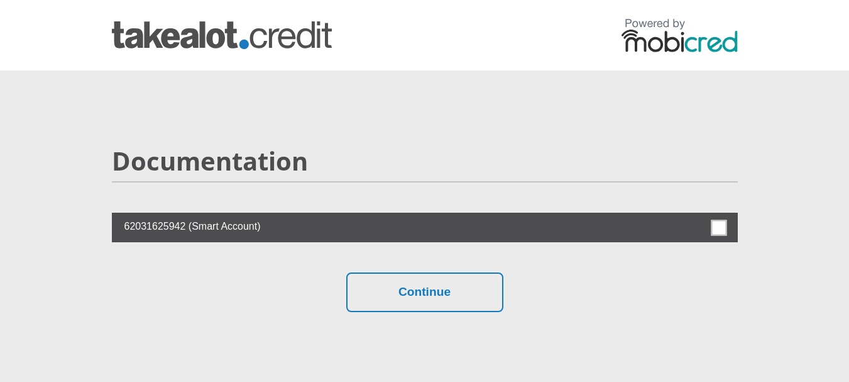
click at [715, 226] on span at bounding box center [719, 227] width 16 height 16
click at [694, 216] on input "checkbox" at bounding box center [694, 216] width 0 height 0
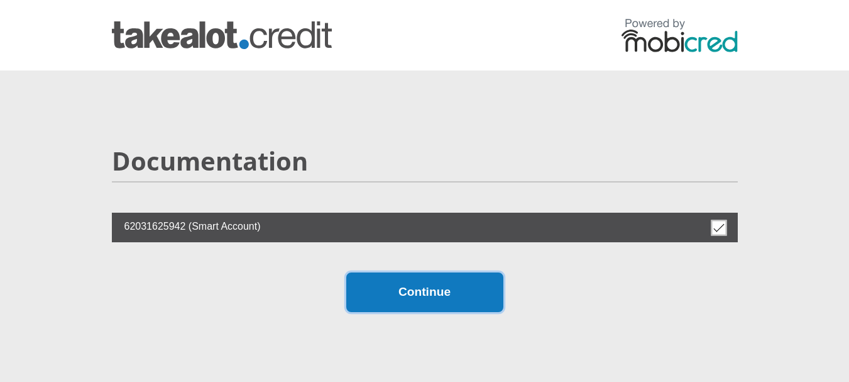
click at [465, 295] on button "Continue" at bounding box center [424, 292] width 157 height 40
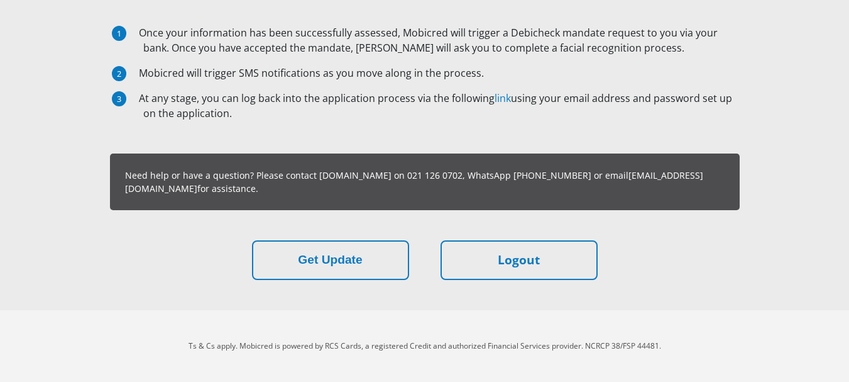
scroll to position [97, 0]
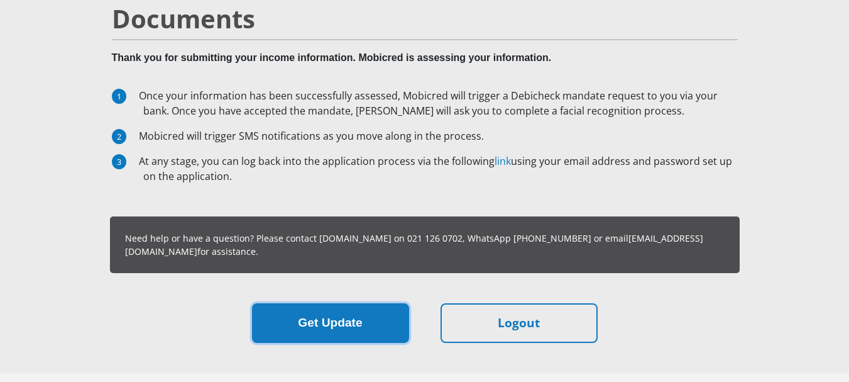
click at [324, 322] on button "Get Update" at bounding box center [330, 323] width 157 height 40
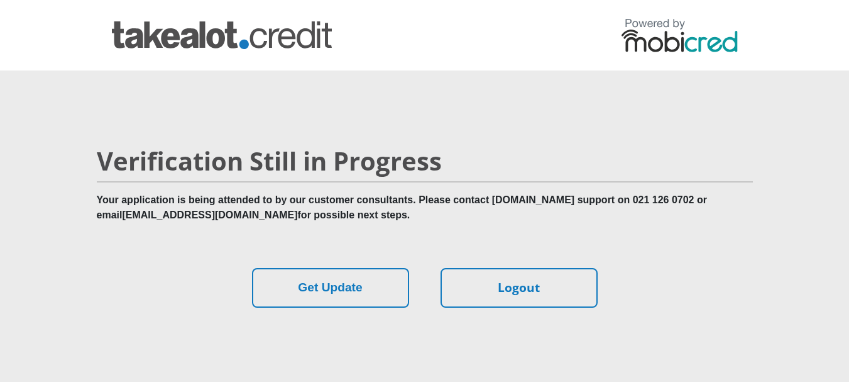
click at [715, 45] on img at bounding box center [680, 35] width 116 height 34
click at [634, 35] on img at bounding box center [680, 35] width 116 height 34
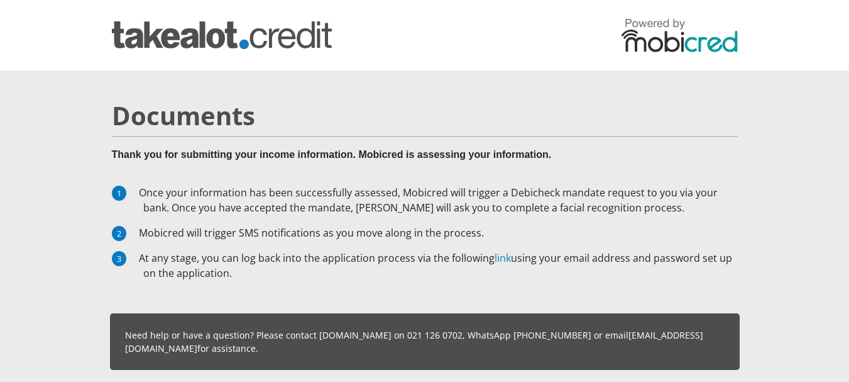
scroll to position [97, 0]
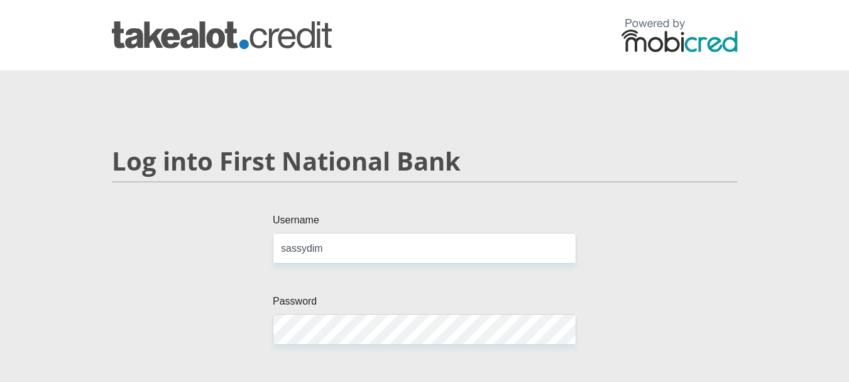
scroll to position [189, 0]
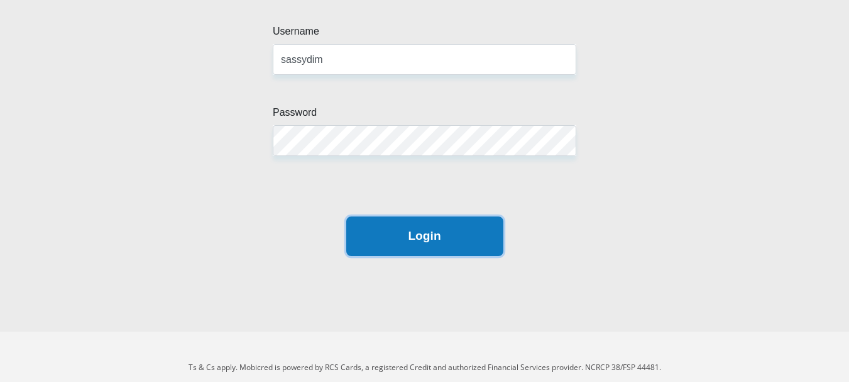
click at [424, 236] on button "Login" at bounding box center [424, 236] width 157 height 40
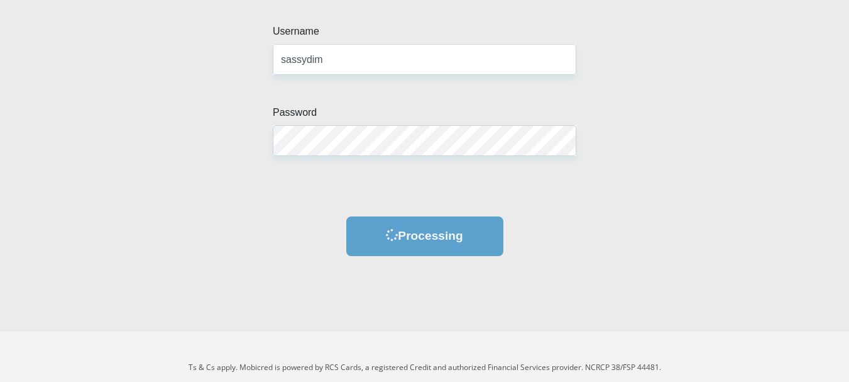
scroll to position [0, 0]
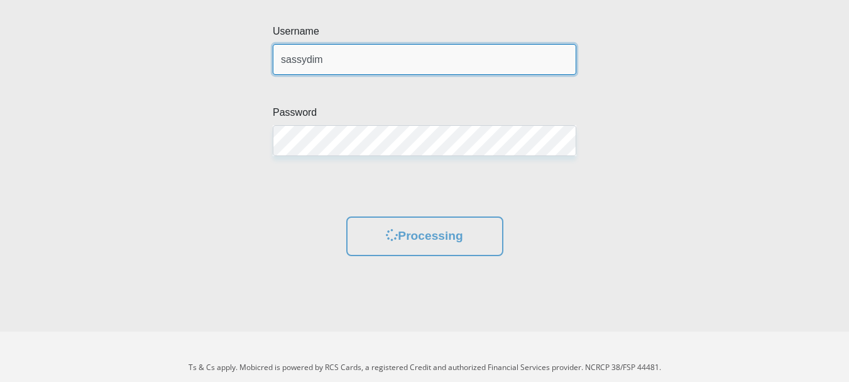
click at [461, 60] on input "sassydim" at bounding box center [425, 59] width 304 height 31
drag, startPoint x: 444, startPoint y: 69, endPoint x: 108, endPoint y: 50, distance: 336.2
click at [108, 50] on div "Username sassydim Password" at bounding box center [424, 120] width 645 height 192
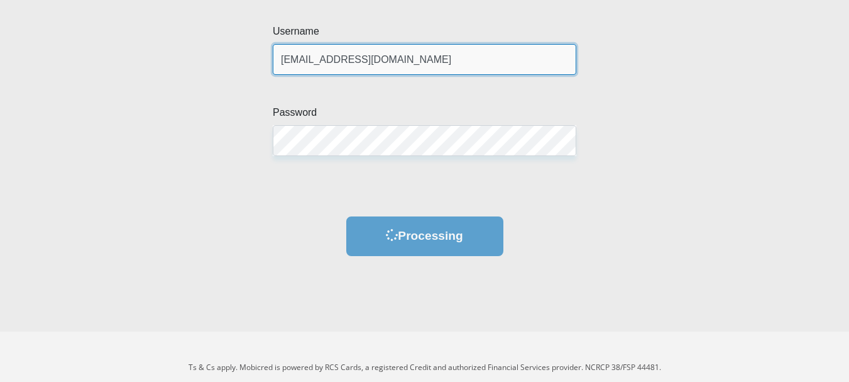
type input "[EMAIL_ADDRESS][DOMAIN_NAME]"
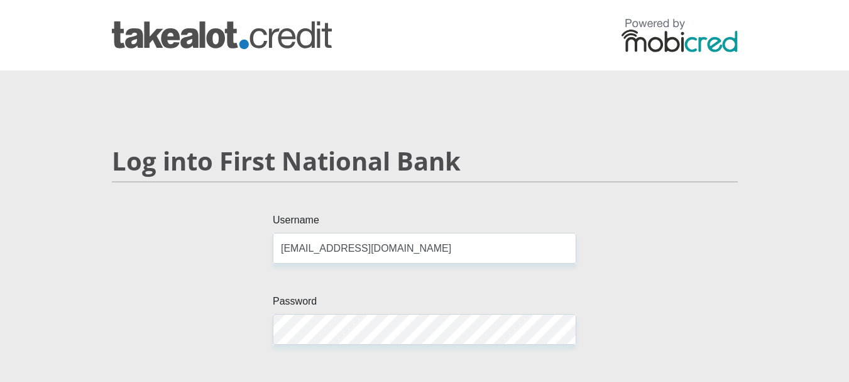
scroll to position [189, 0]
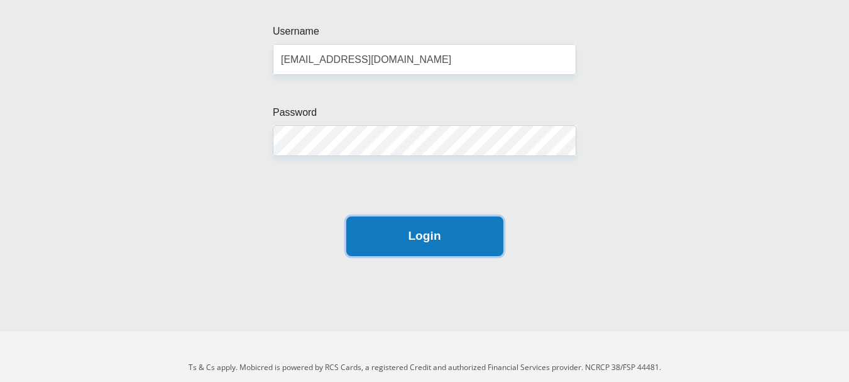
click at [431, 250] on button "Login" at bounding box center [424, 236] width 157 height 40
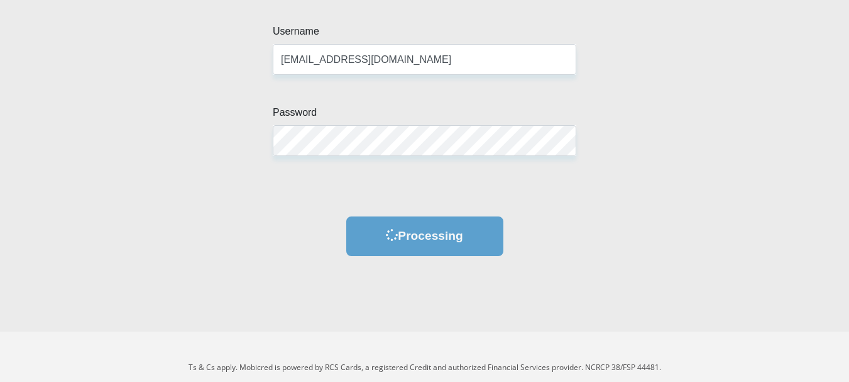
scroll to position [0, 0]
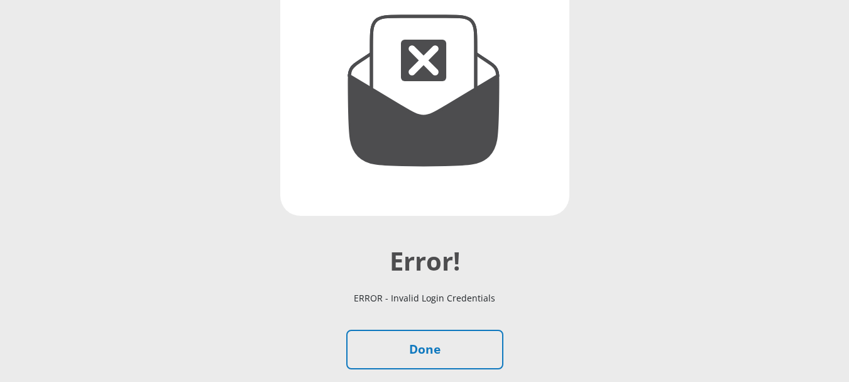
scroll to position [293, 0]
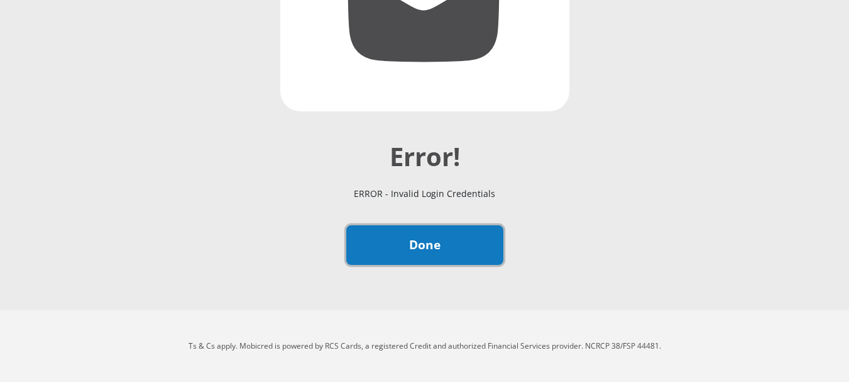
click at [438, 245] on link "Done" at bounding box center [424, 245] width 157 height 40
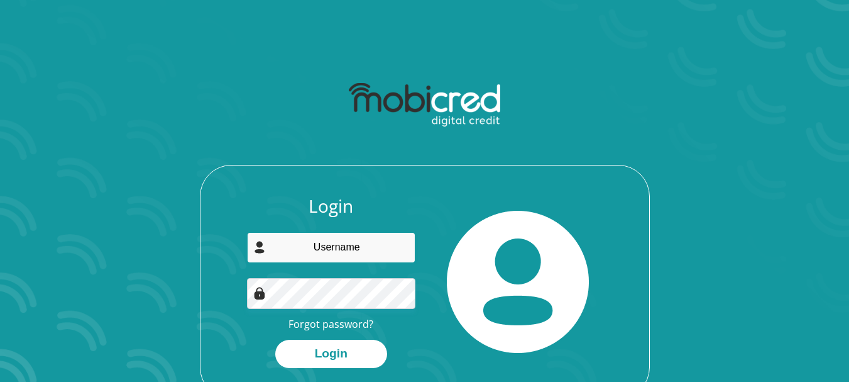
click at [321, 246] on input "email" at bounding box center [331, 247] width 168 height 31
type input "[EMAIL_ADDRESS][DOMAIN_NAME]"
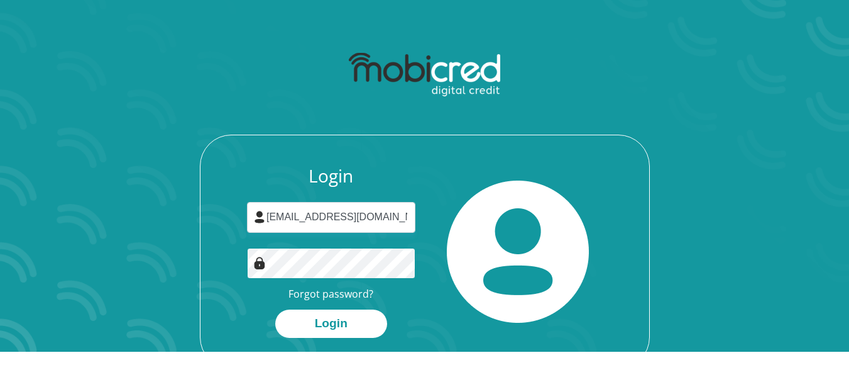
scroll to position [72, 0]
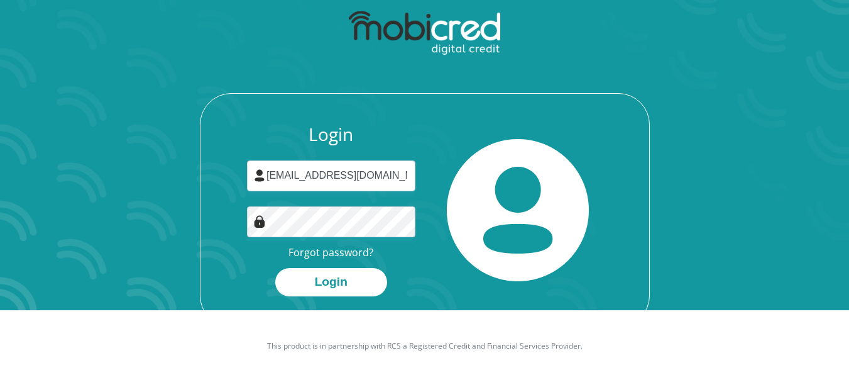
click at [321, 321] on footer "This product is in partnership with RCS a Registered Credit and Financial Servi…" at bounding box center [424, 346] width 849 height 72
click at [332, 283] on button "Login" at bounding box center [331, 282] width 112 height 28
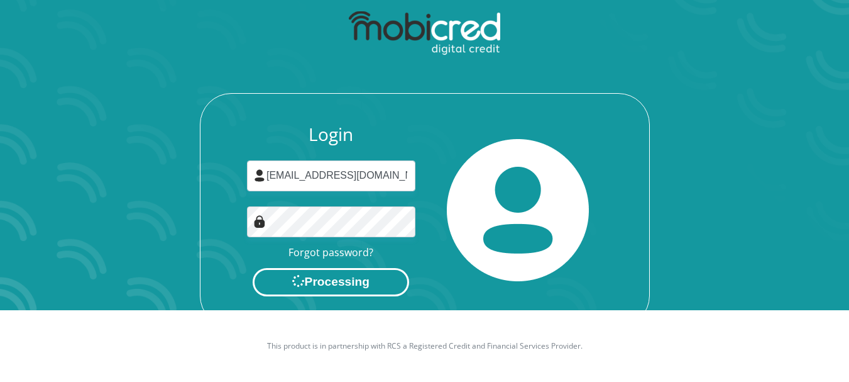
scroll to position [0, 0]
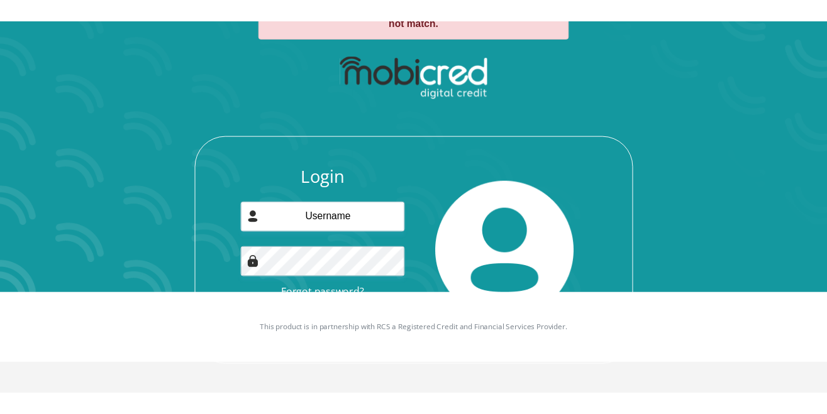
scroll to position [72, 0]
